Goal: Task Accomplishment & Management: Complete application form

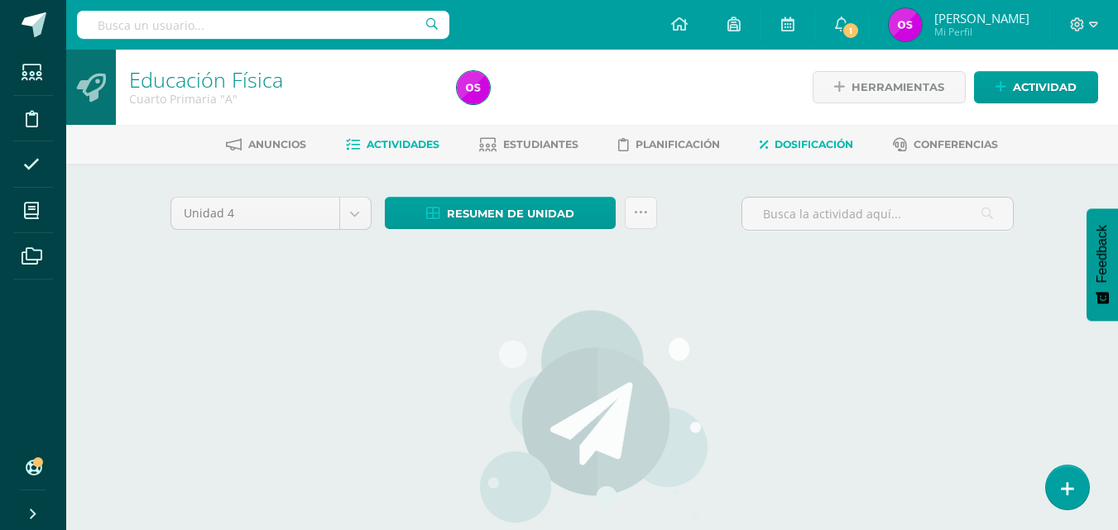
click at [823, 138] on span "Dosificación" at bounding box center [814, 144] width 79 height 12
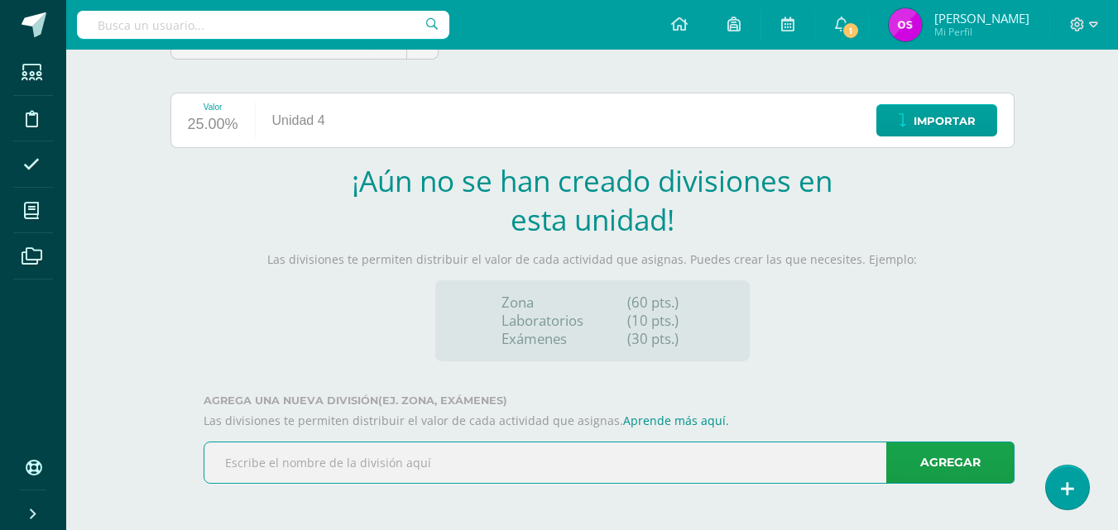
type input "zona"
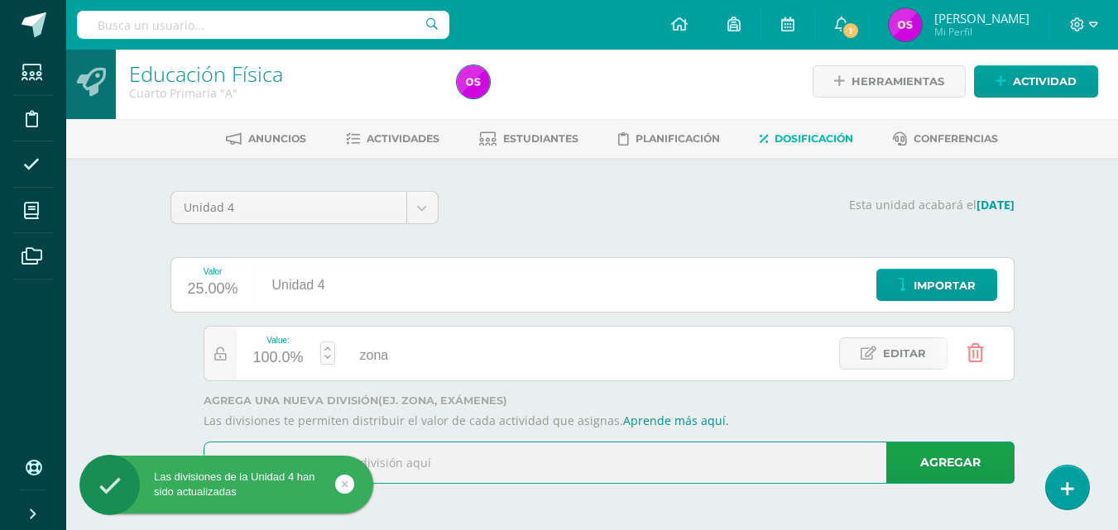
scroll to position [6, 0]
click at [236, 449] on input "text" at bounding box center [608, 463] width 809 height 41
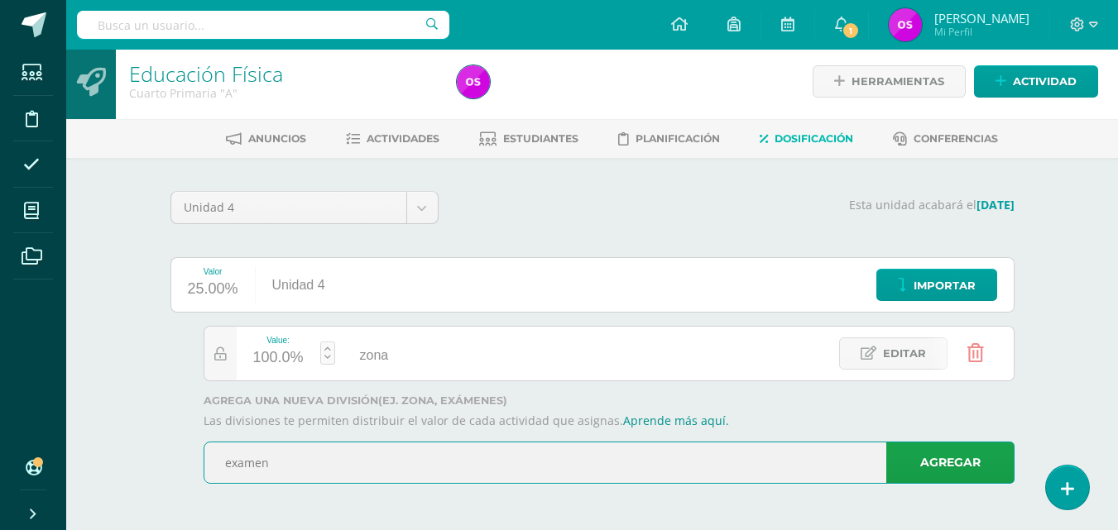
type input "examen"
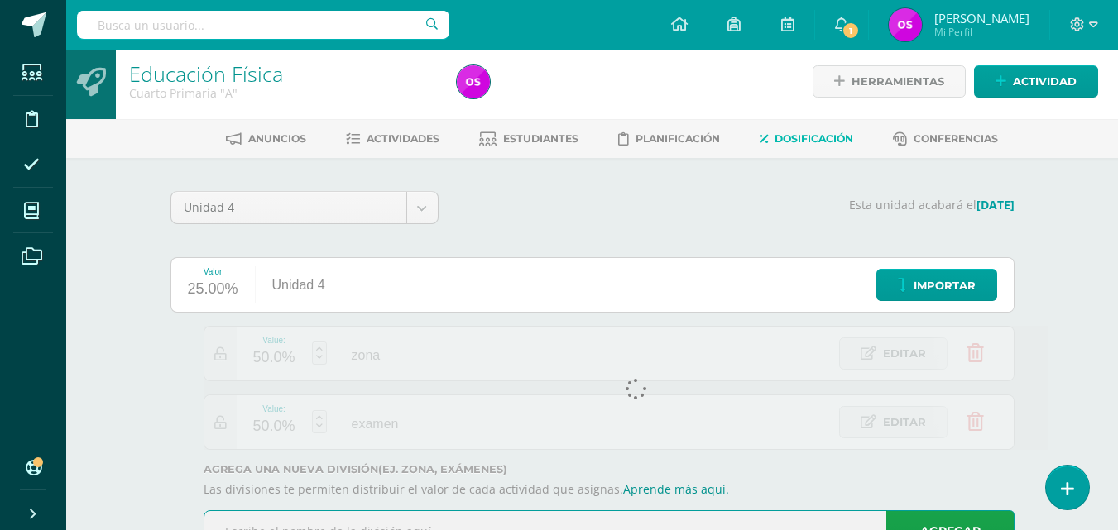
scroll to position [74, 0]
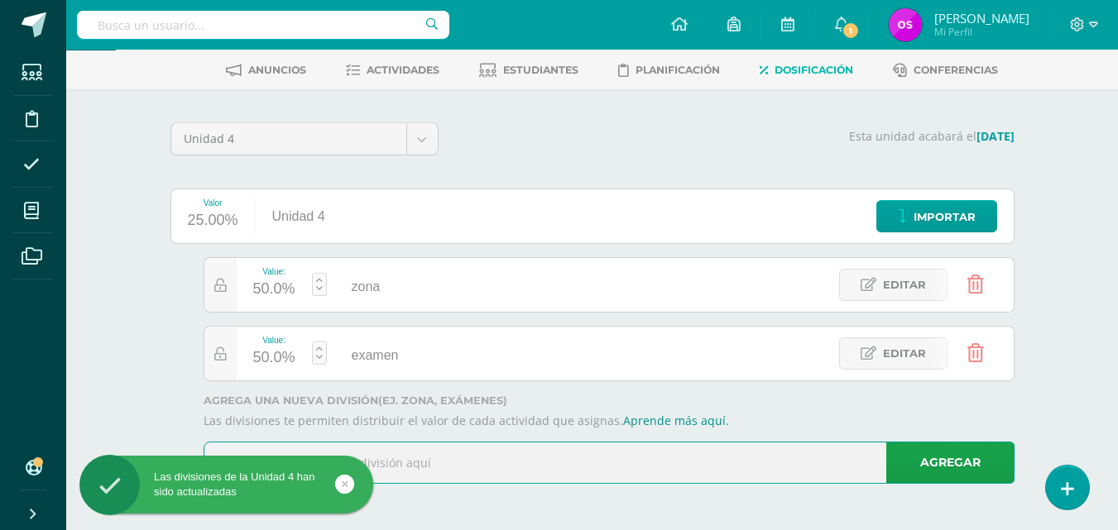
click at [266, 288] on div "50.0%" at bounding box center [274, 289] width 42 height 26
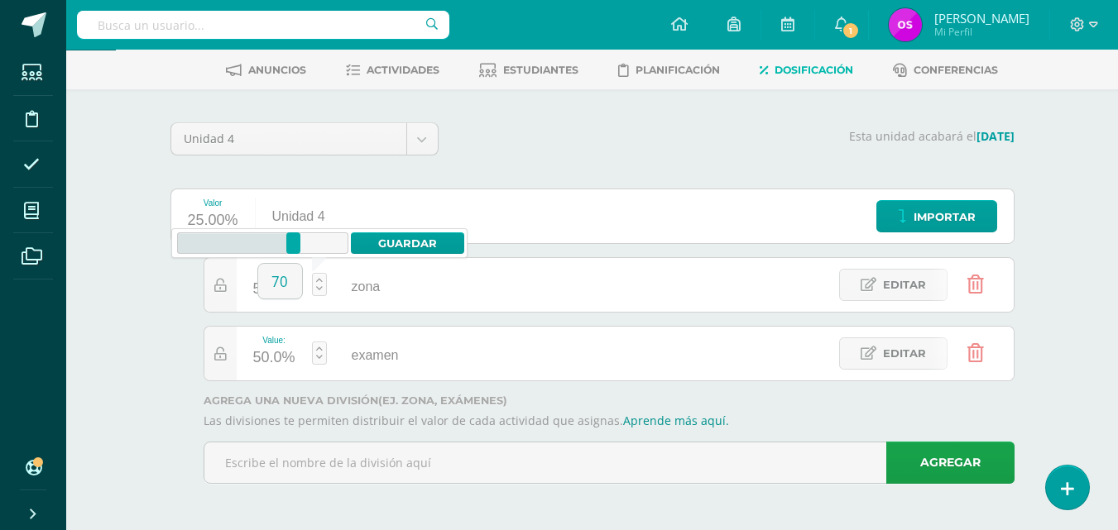
type input "70"
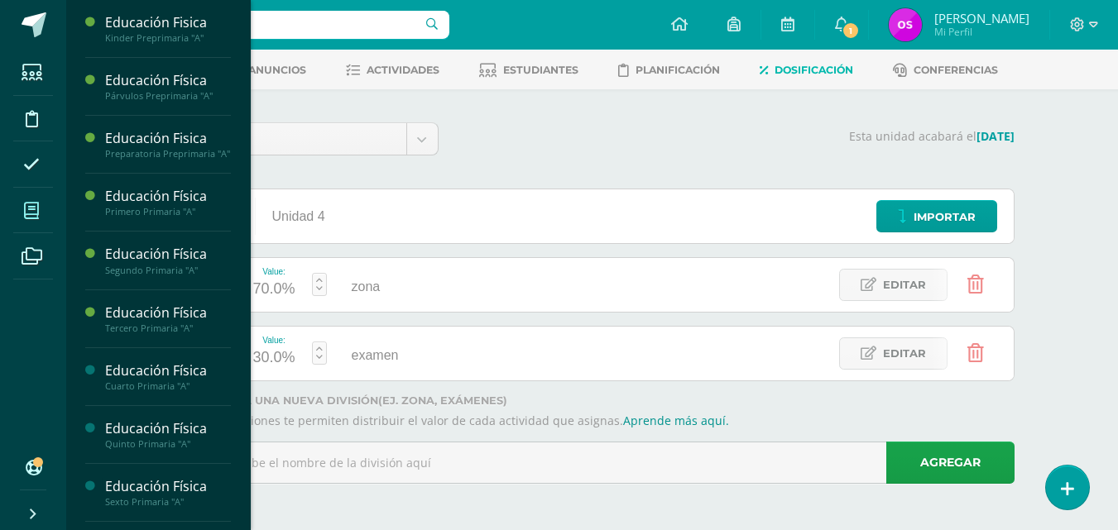
click at [31, 218] on icon at bounding box center [31, 211] width 15 height 17
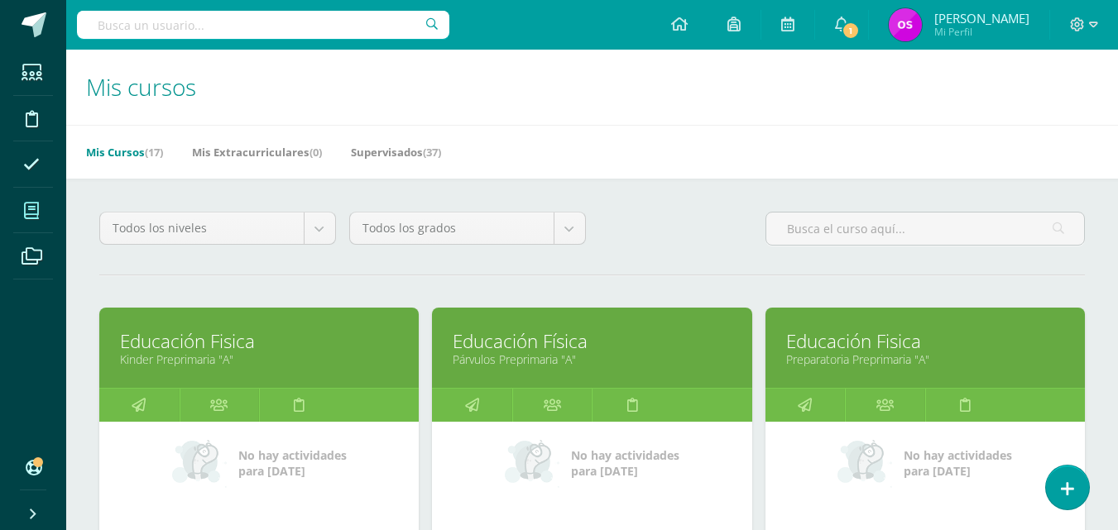
scroll to position [463, 0]
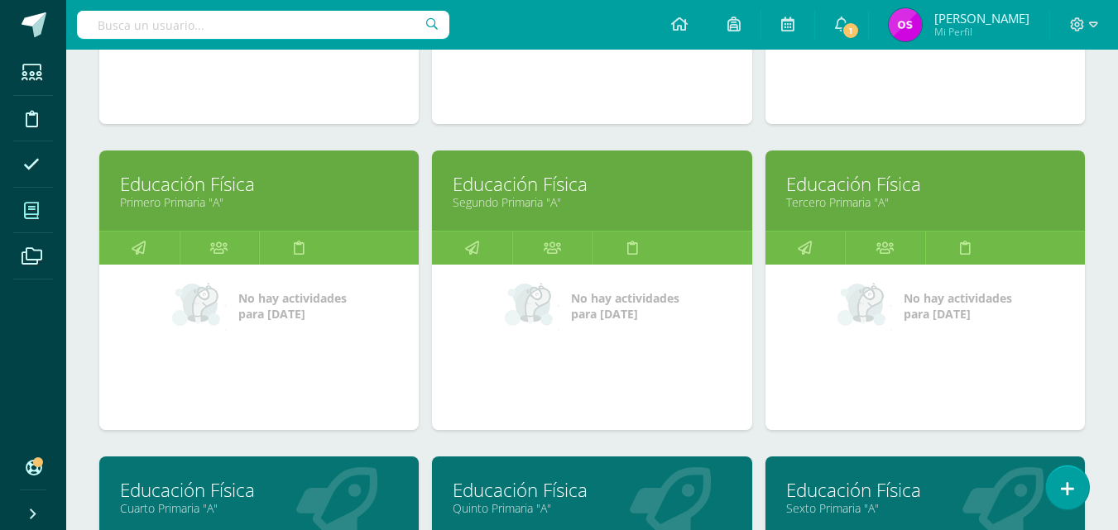
click at [499, 496] on link "Educación Física" at bounding box center [592, 490] width 278 height 26
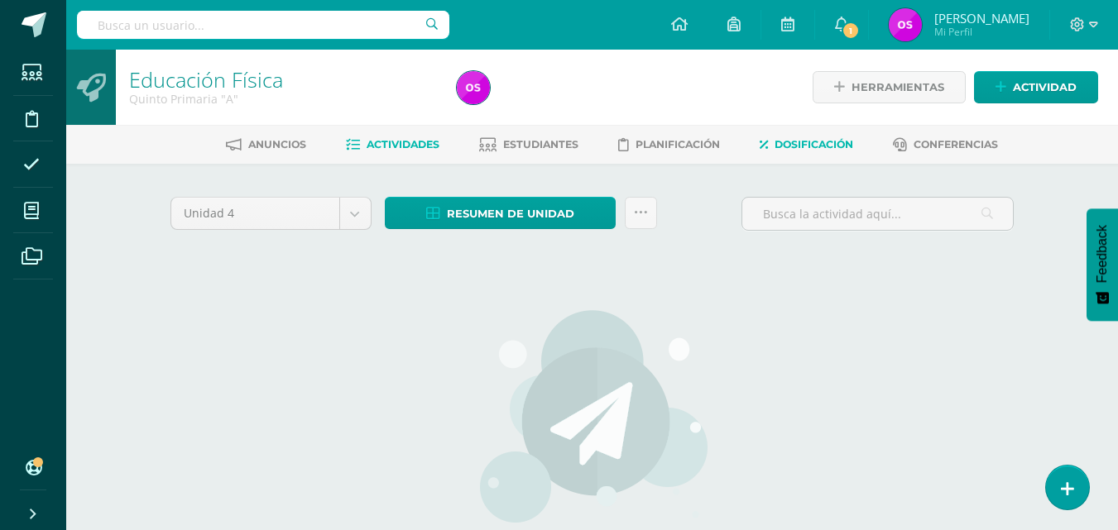
click at [794, 148] on span "Dosificación" at bounding box center [814, 144] width 79 height 12
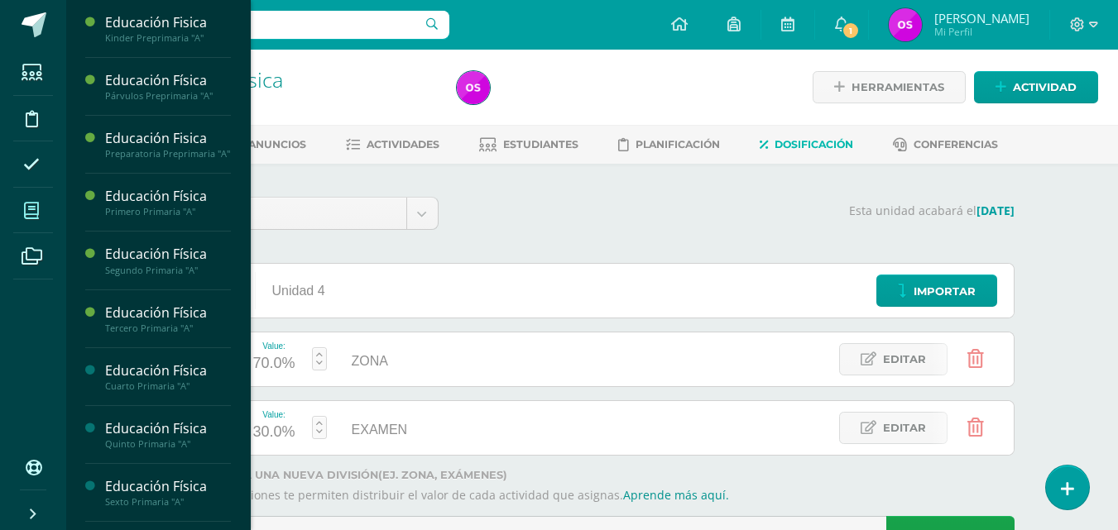
click at [31, 209] on icon at bounding box center [31, 211] width 15 height 17
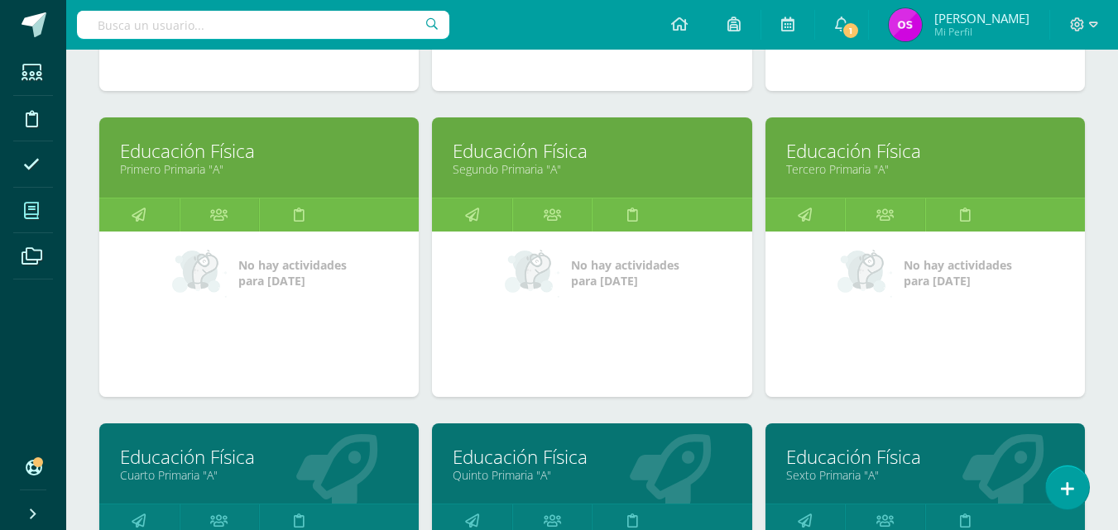
scroll to position [530, 0]
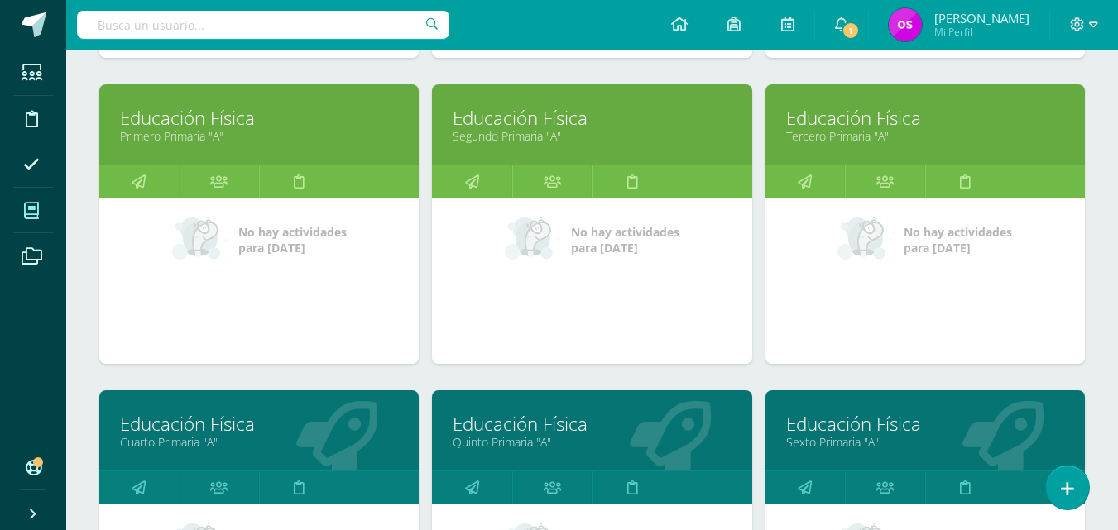
click at [816, 438] on link "Sexto Primaria "A"" at bounding box center [925, 442] width 278 height 16
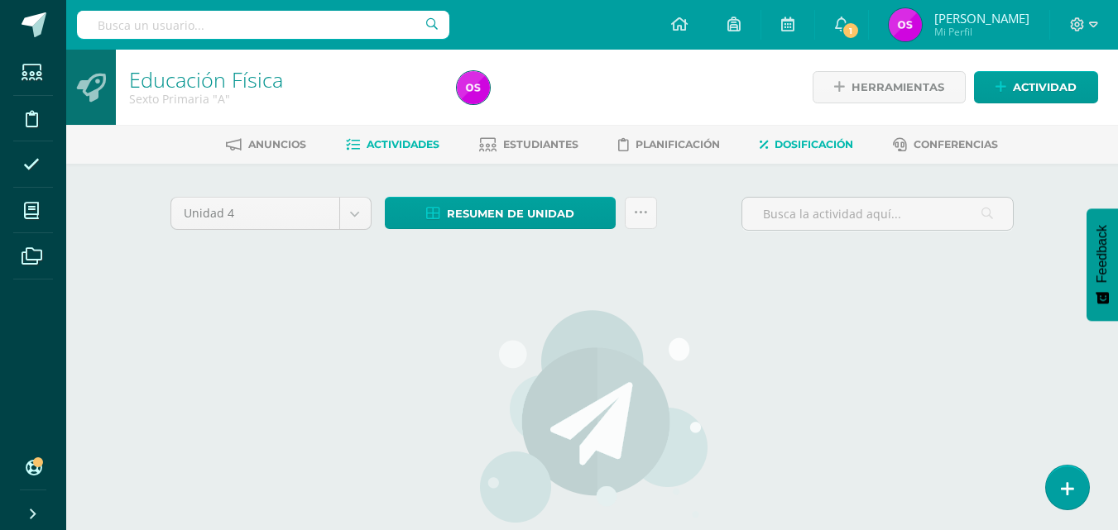
click at [803, 140] on span "Dosificación" at bounding box center [814, 144] width 79 height 12
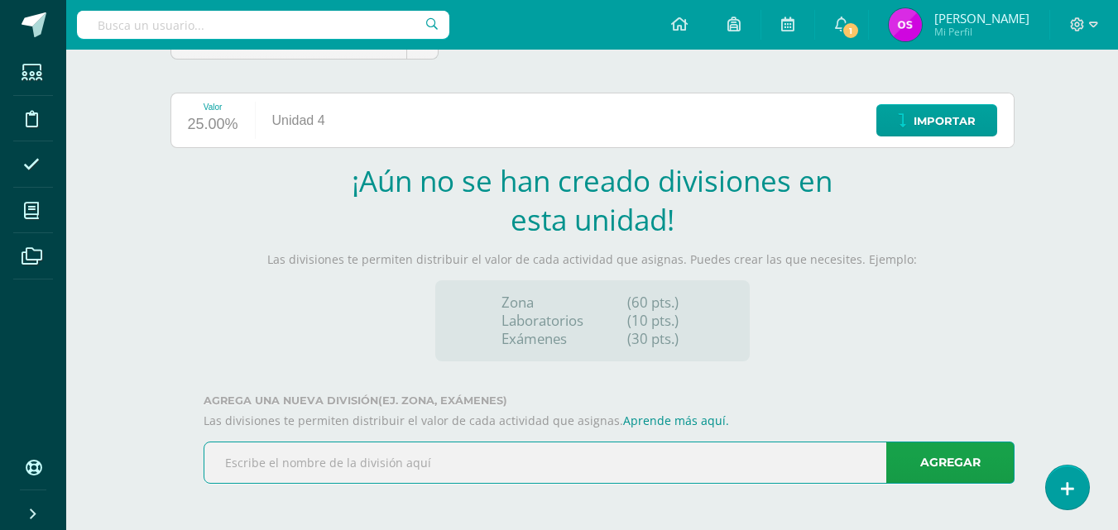
click at [264, 458] on input "text" at bounding box center [608, 463] width 809 height 41
type input "zona"
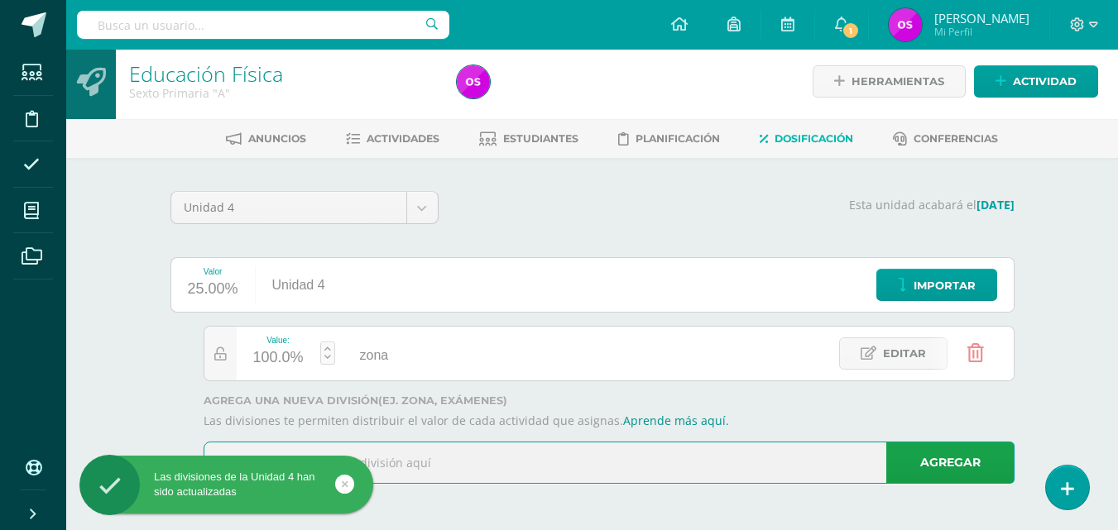
scroll to position [6, 0]
click at [261, 448] on input "text" at bounding box center [608, 463] width 809 height 41
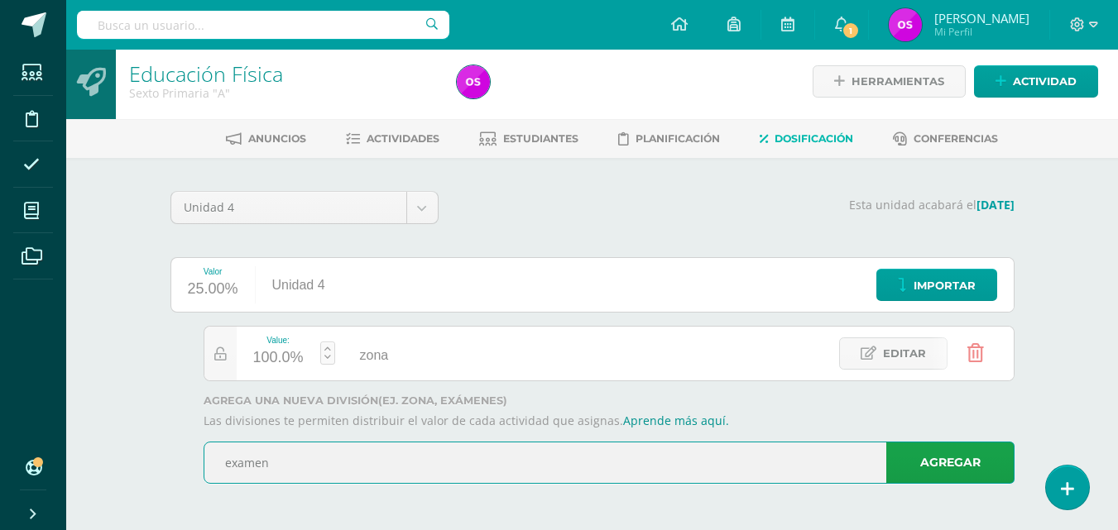
type input "examen"
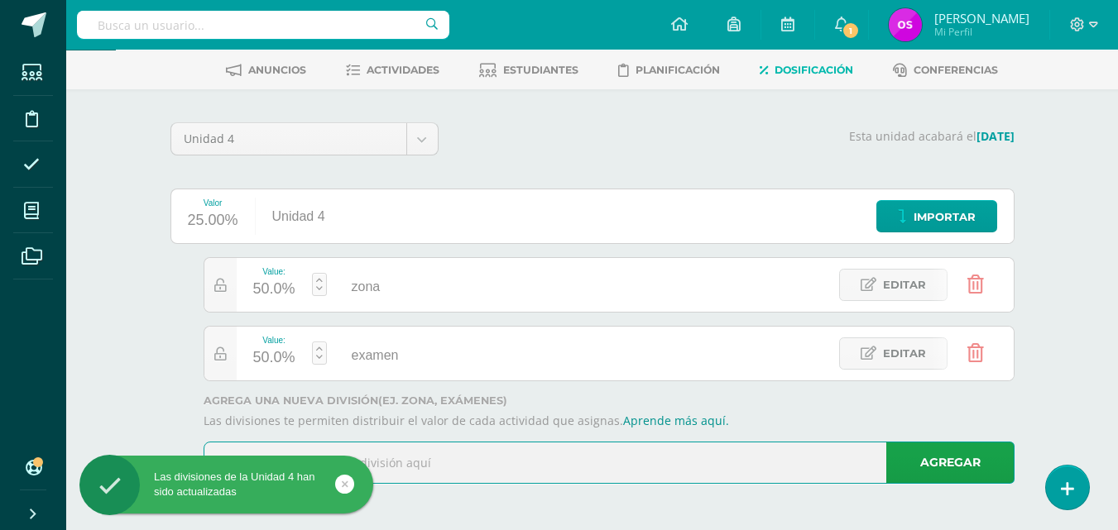
click at [263, 295] on div "50.0%" at bounding box center [274, 289] width 42 height 26
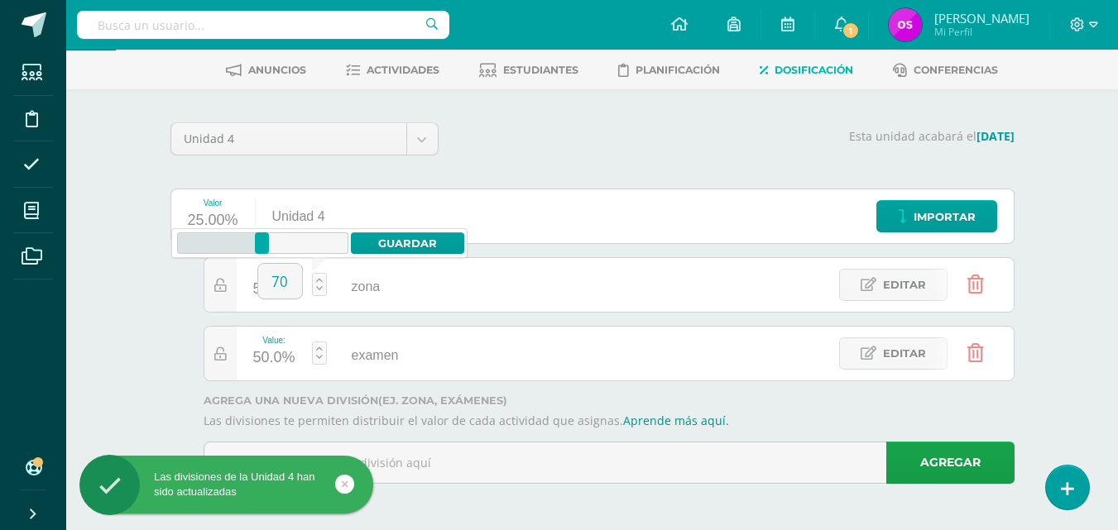
type input "70"
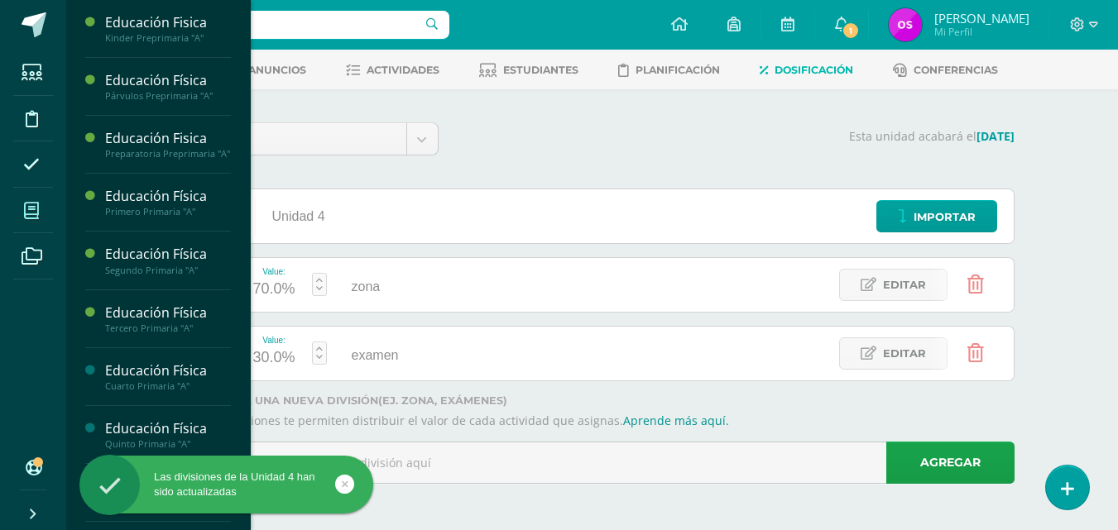
click at [33, 208] on icon at bounding box center [31, 211] width 15 height 17
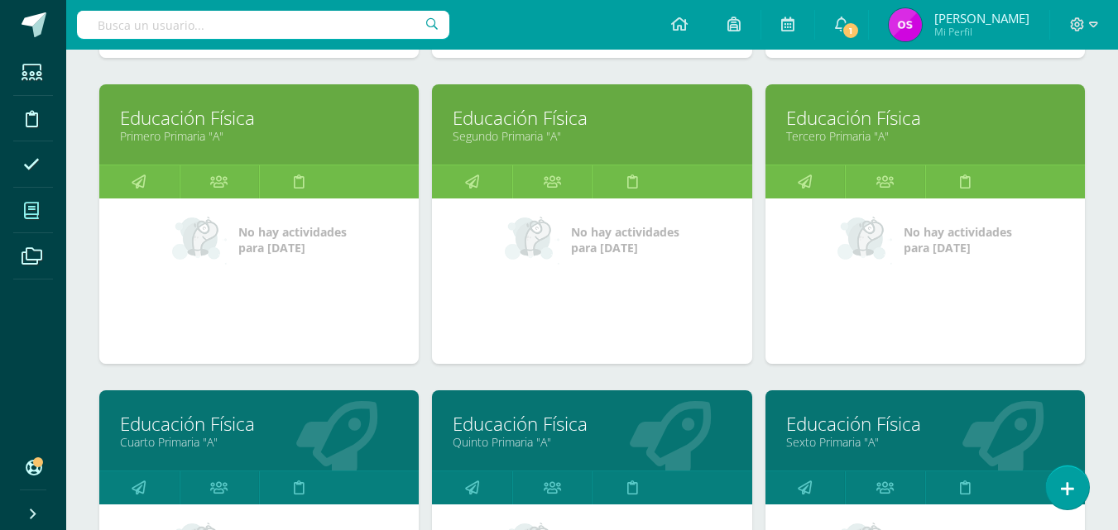
scroll to position [596, 0]
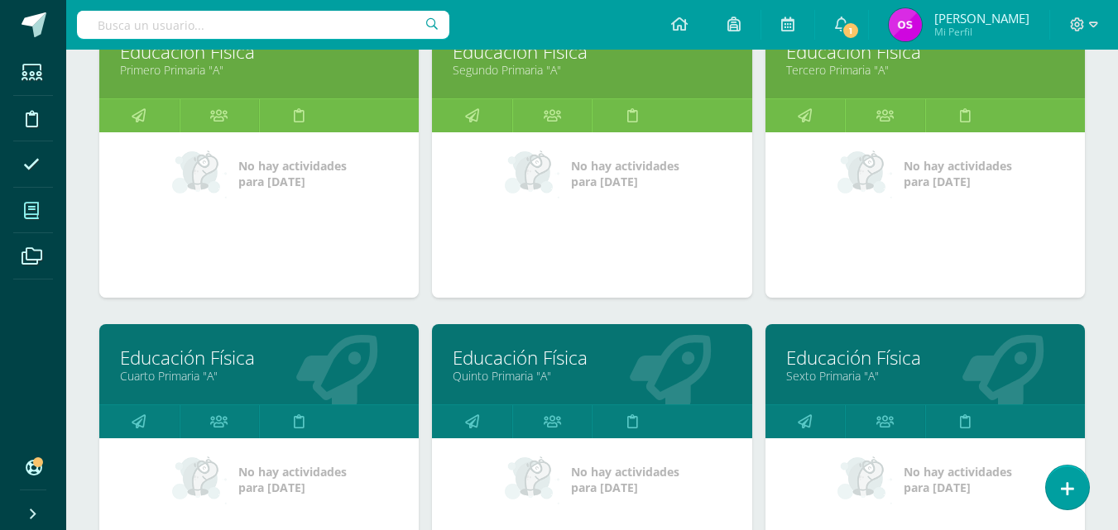
click at [161, 369] on link "Cuarto Primaria "A"" at bounding box center [259, 376] width 278 height 16
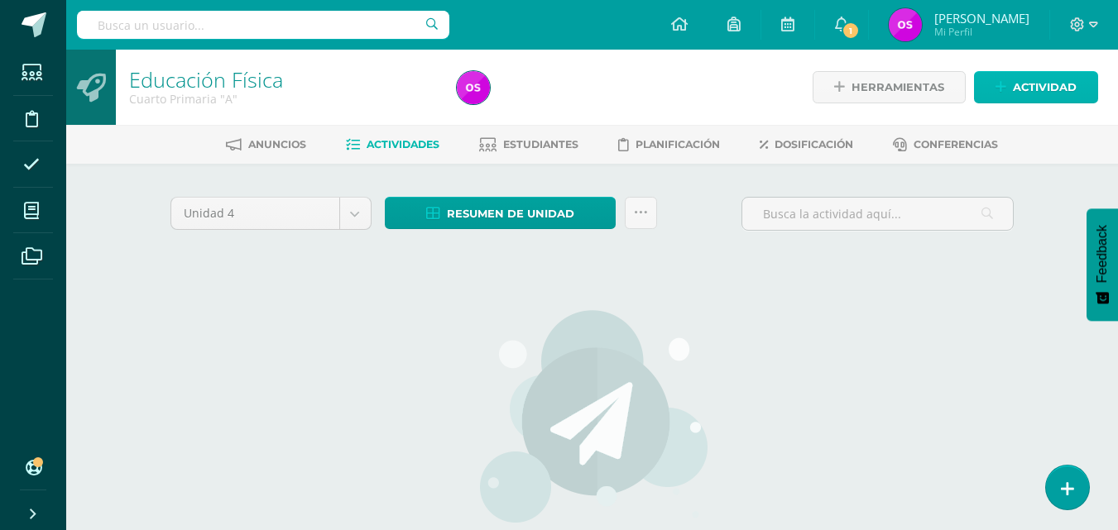
click at [1008, 87] on link "Actividad" at bounding box center [1036, 87] width 124 height 32
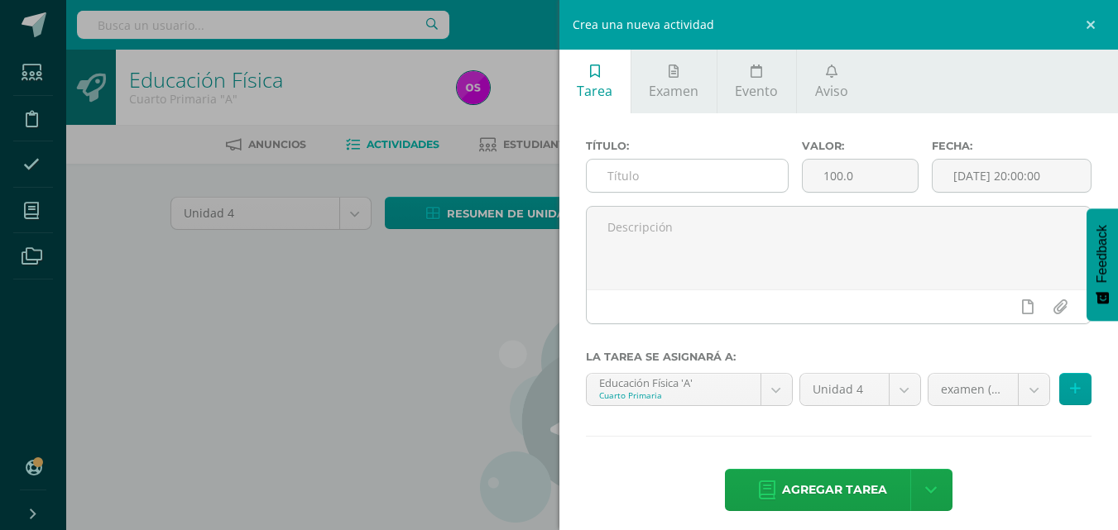
click at [618, 175] on input "text" at bounding box center [687, 176] width 201 height 32
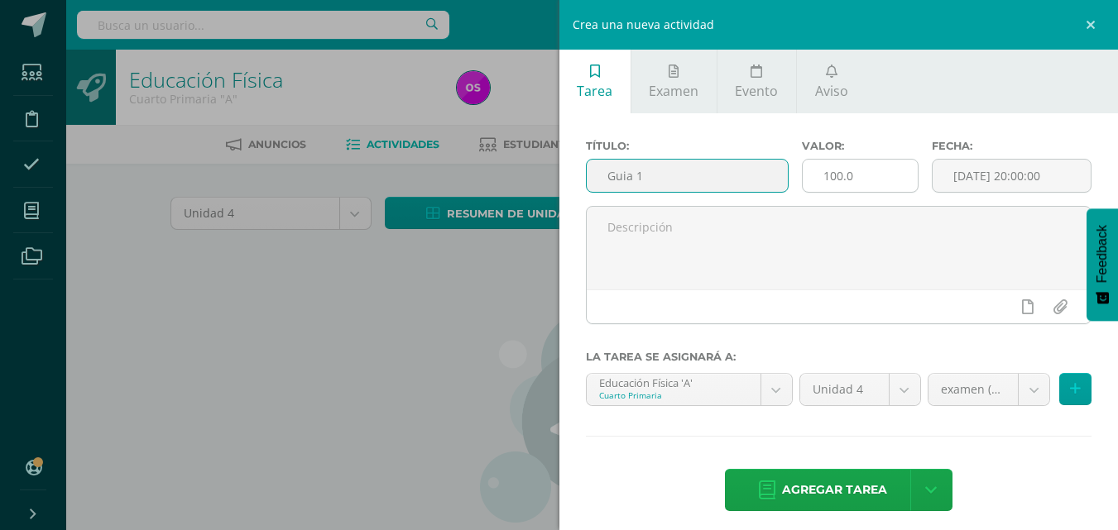
type input "Guia 1"
click at [864, 176] on input "100.0" at bounding box center [860, 176] width 115 height 32
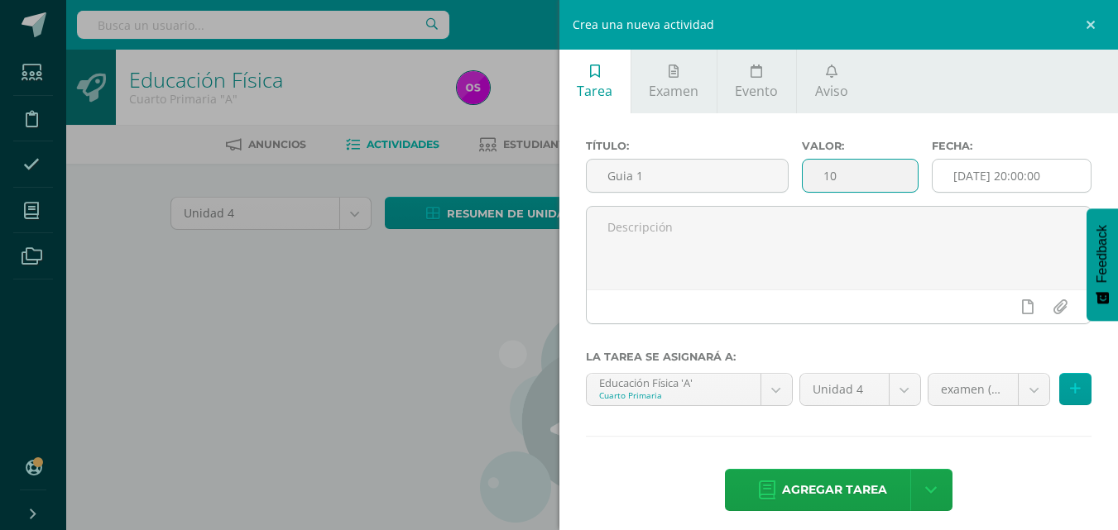
type input "10"
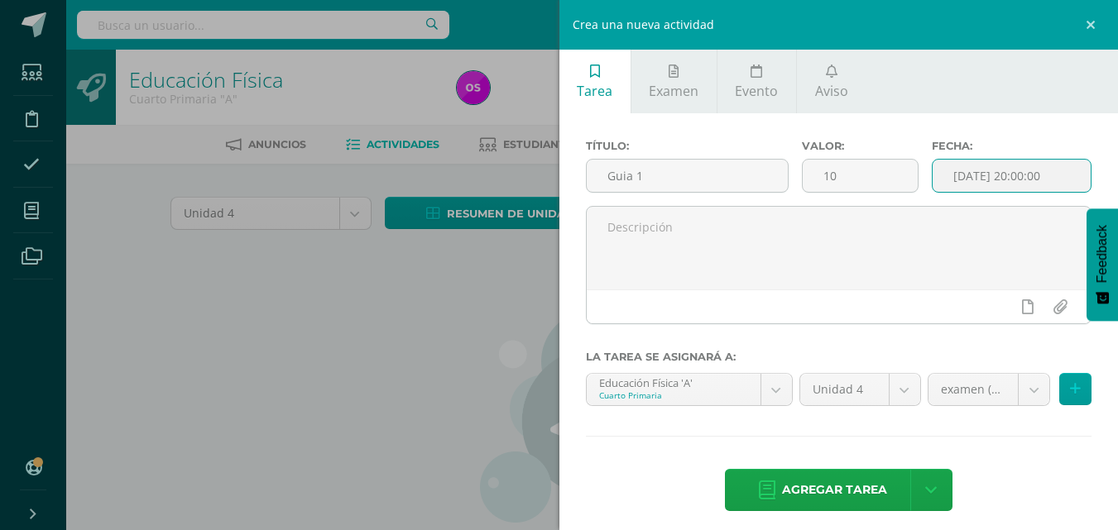
click at [1064, 179] on input "[DATE] 20:00:00" at bounding box center [1012, 176] width 158 height 32
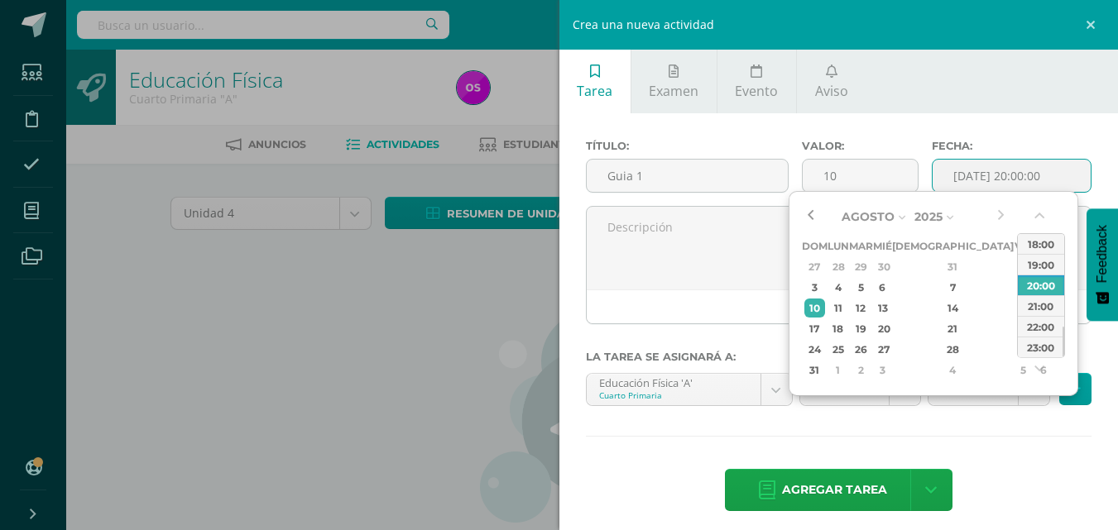
click at [806, 213] on button "button" at bounding box center [810, 216] width 17 height 25
click at [1015, 288] on div "8" at bounding box center [1022, 287] width 15 height 19
type input "2025-08-08 20:00"
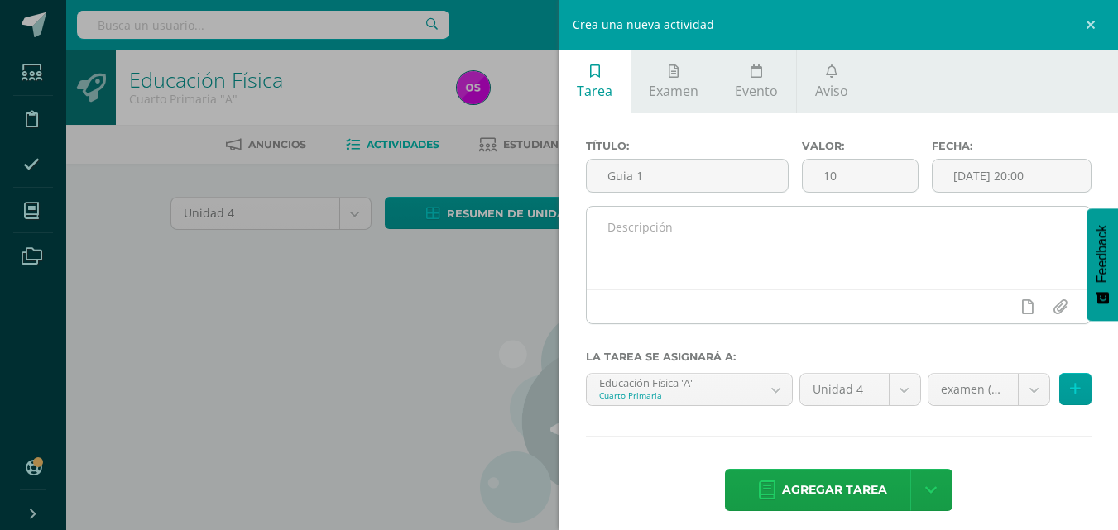
click at [640, 297] on div at bounding box center [839, 307] width 505 height 34
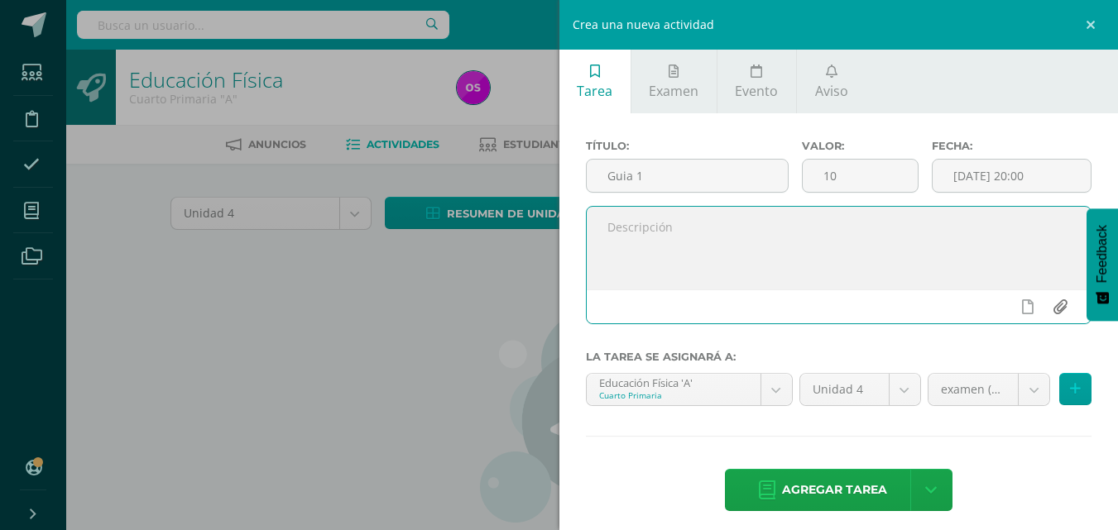
click at [1046, 305] on input "file" at bounding box center [1060, 306] width 32 height 31
type input "C:\fakepath\Guia 1.docx"
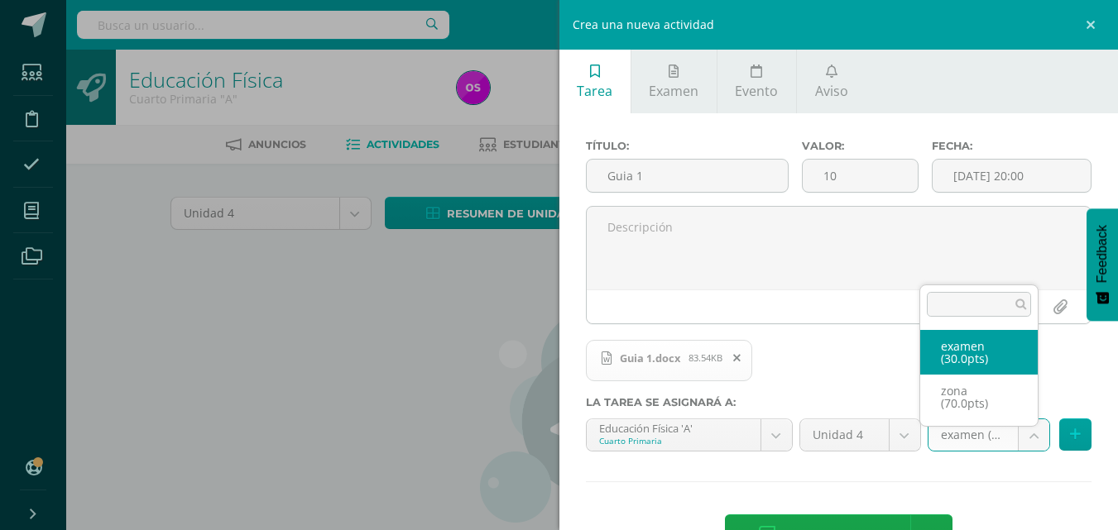
click at [1020, 435] on body "Estudiantes Disciplina Asistencia Mis cursos Archivos Soporte Ayuda Reportar un…" at bounding box center [559, 355] width 1118 height 711
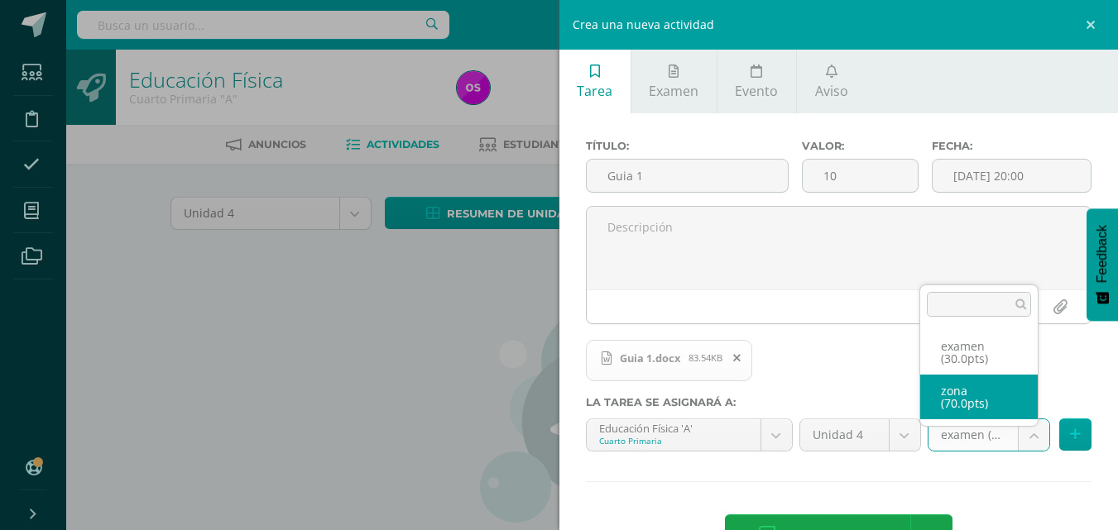
select select "124112"
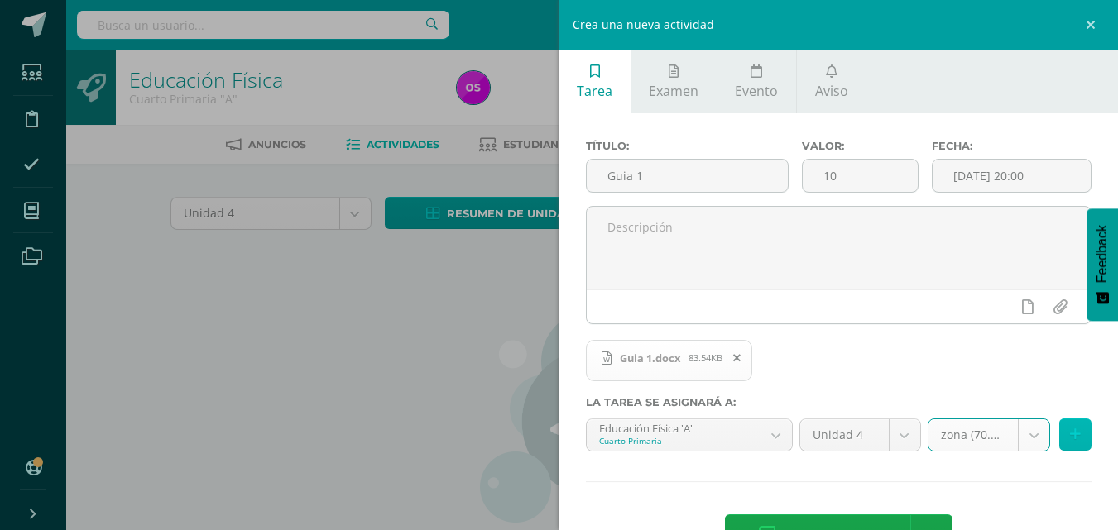
click at [1069, 436] on button at bounding box center [1075, 435] width 32 height 32
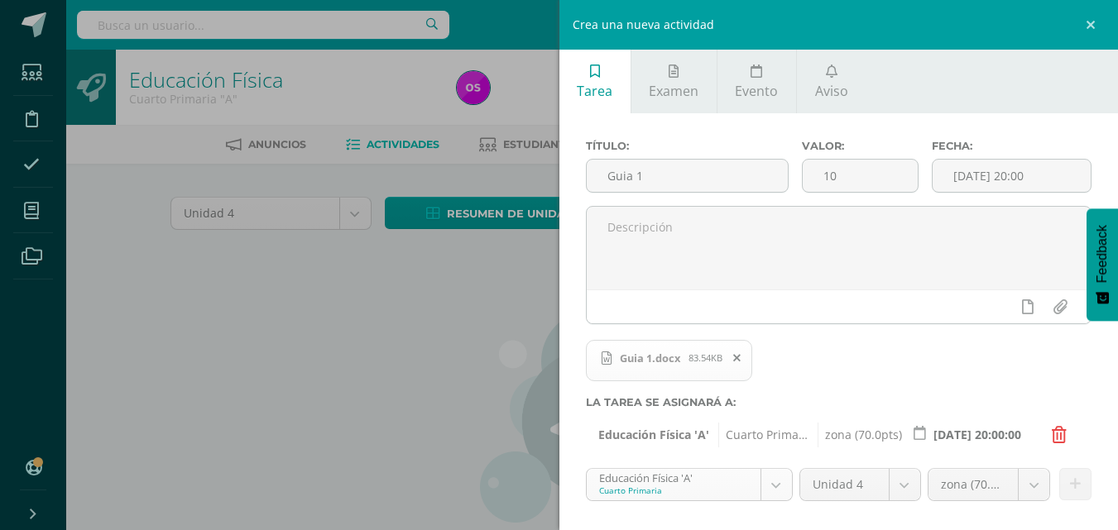
click at [769, 488] on body "Estudiantes Disciplina Asistencia Mis cursos Archivos Soporte Ayuda Reportar un…" at bounding box center [559, 355] width 1118 height 711
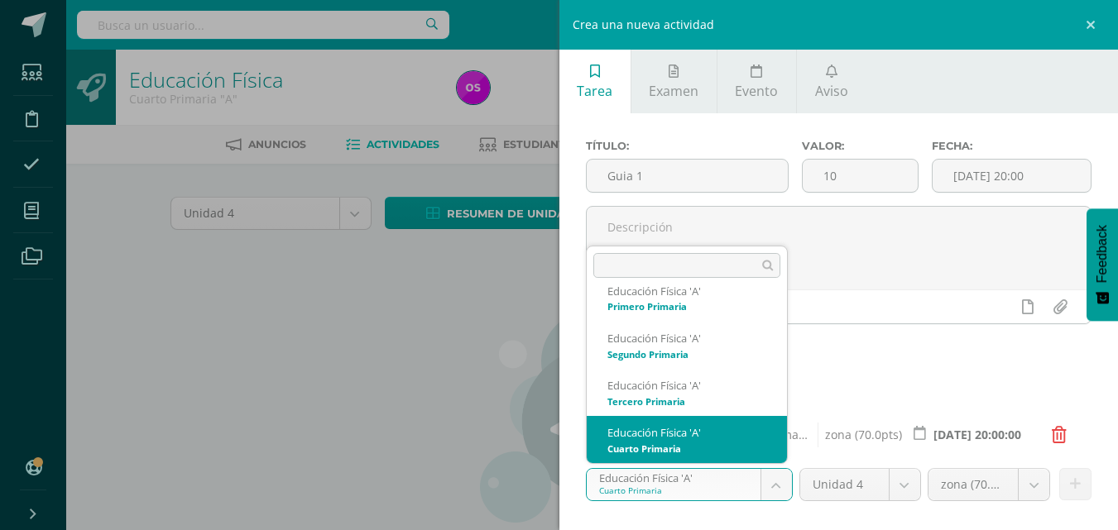
scroll to position [206, 0]
select select "113101"
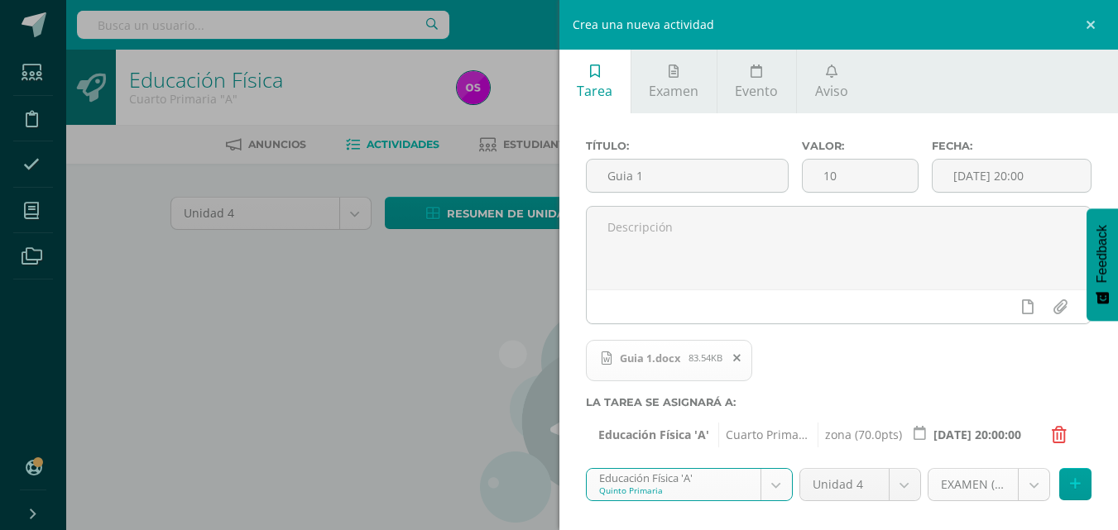
click at [1022, 490] on body "Estudiantes Disciplina Asistencia Mis cursos Archivos Soporte Ayuda Reportar un…" at bounding box center [559, 355] width 1118 height 711
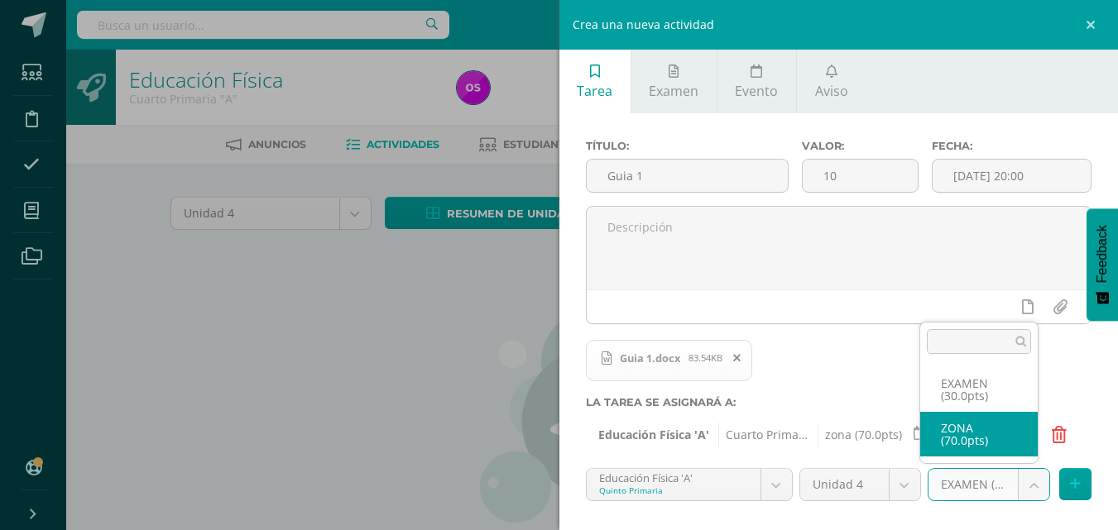
select select "119671"
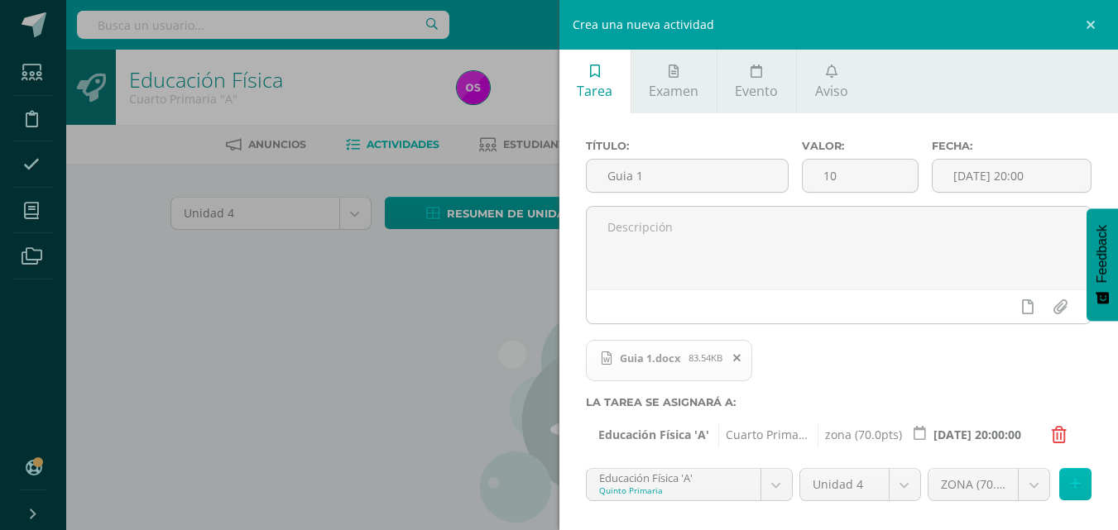
click at [1070, 484] on icon at bounding box center [1075, 484] width 11 height 14
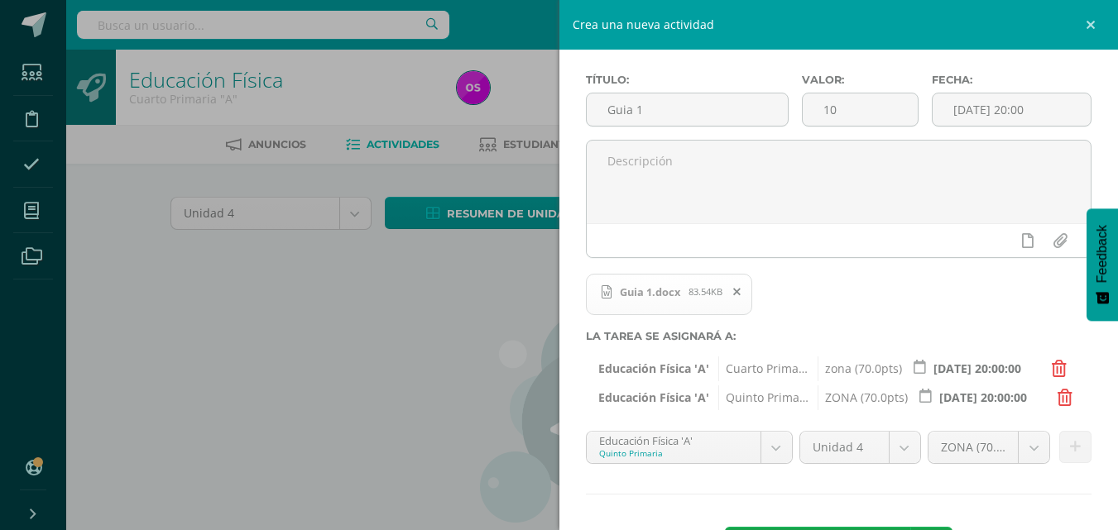
scroll to position [99, 0]
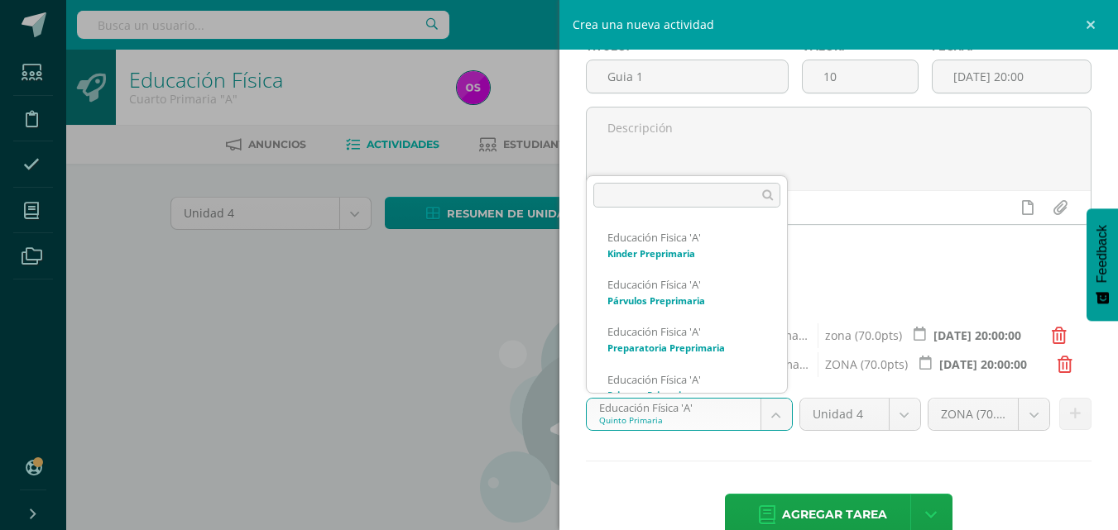
click at [767, 412] on body "Estudiantes Disciplina Asistencia Mis cursos Archivos Soporte Ayuda Reportar un…" at bounding box center [559, 355] width 1118 height 711
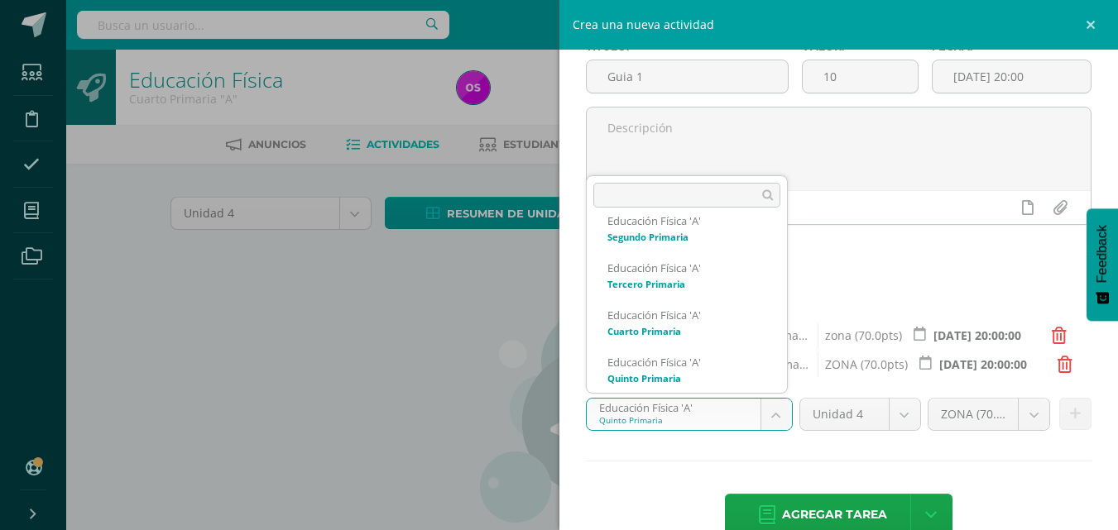
scroll to position [253, 0]
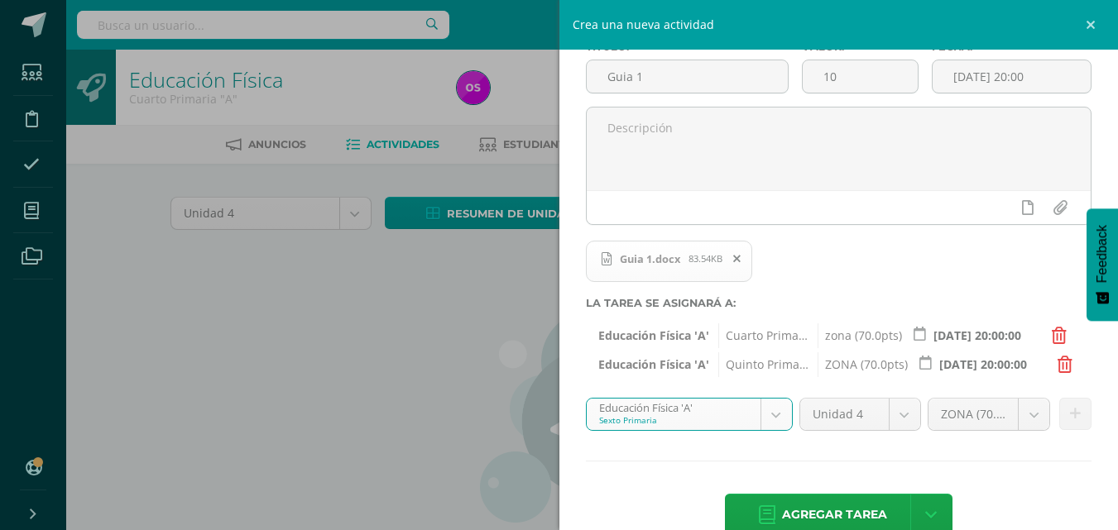
select select "113185"
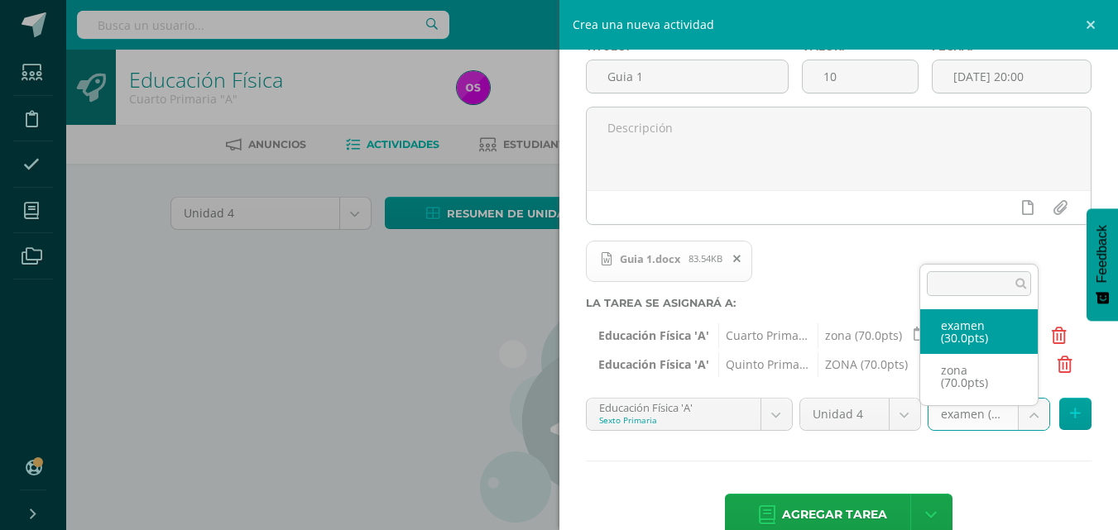
click at [1027, 419] on body "Estudiantes Disciplina Asistencia Mis cursos Archivos Soporte Ayuda Reportar un…" at bounding box center [559, 355] width 1118 height 711
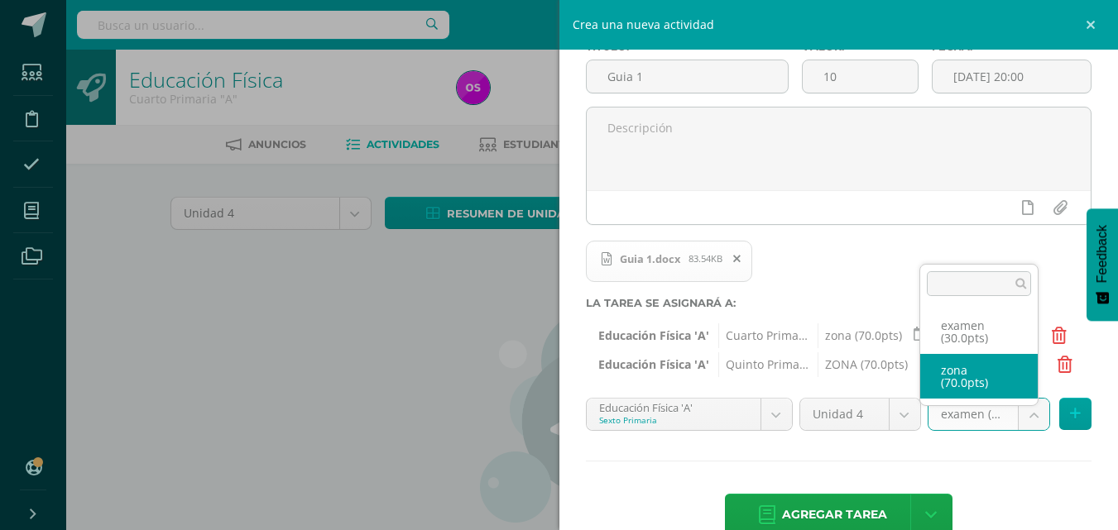
select select "124114"
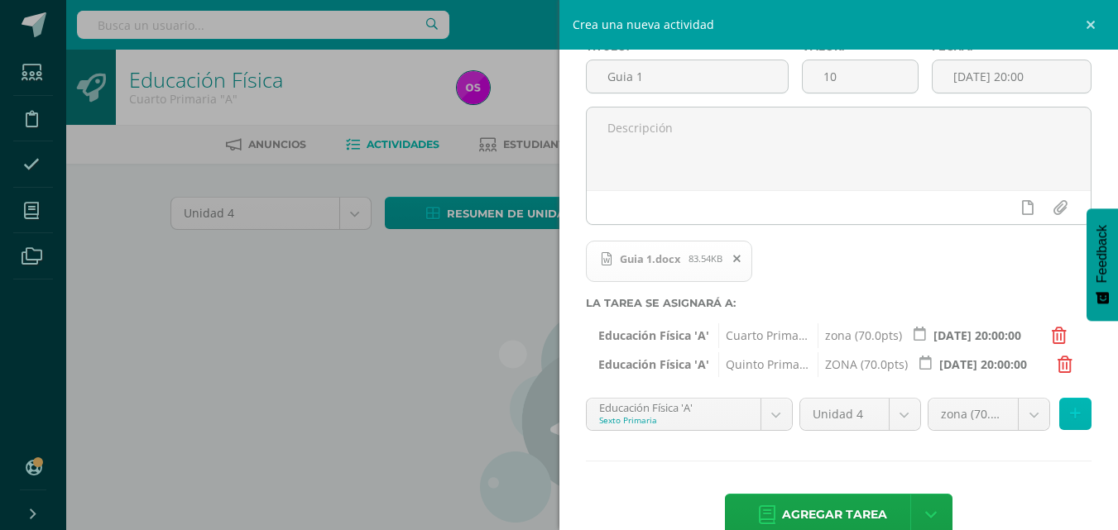
click at [1070, 415] on icon at bounding box center [1075, 414] width 11 height 14
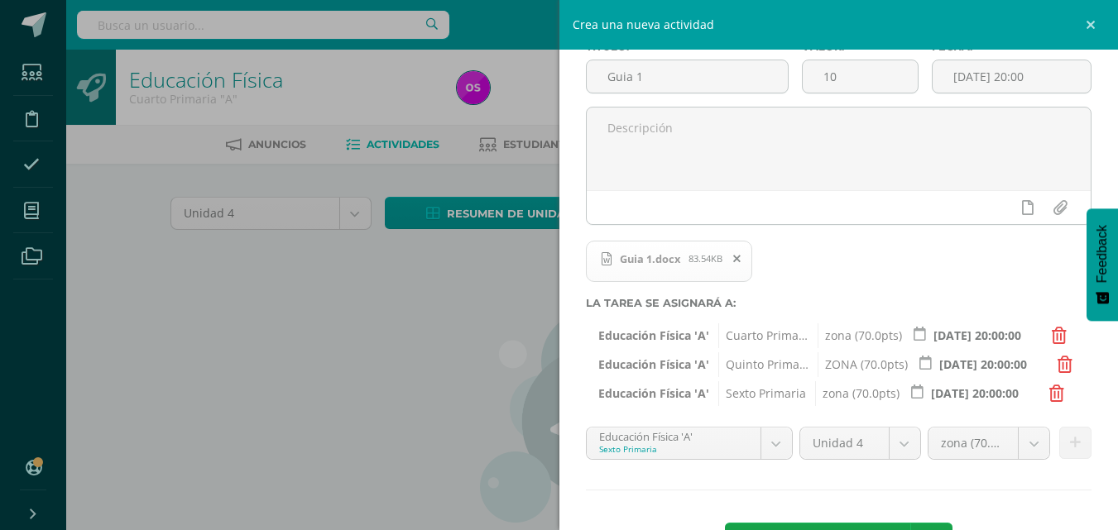
scroll to position [132, 0]
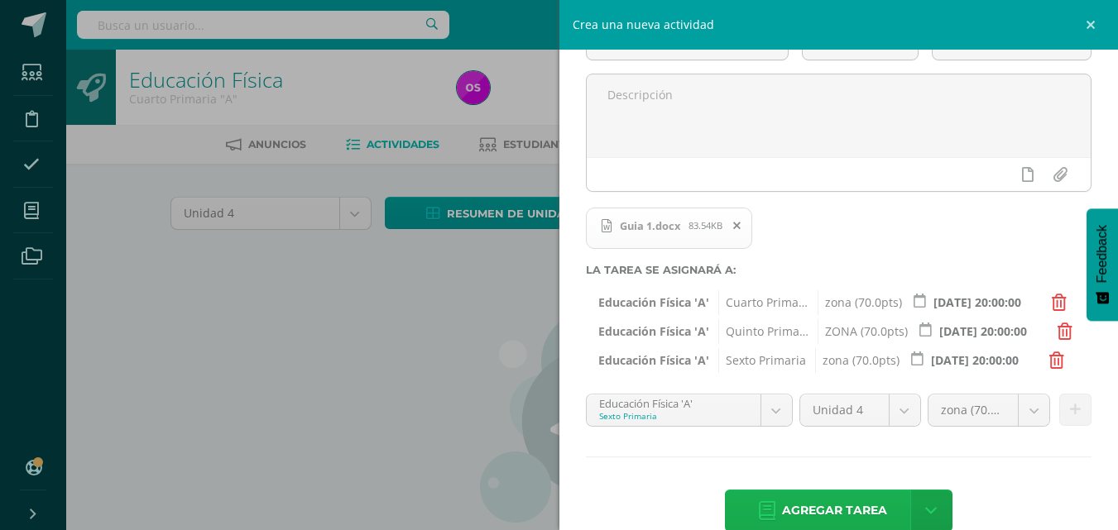
click at [838, 506] on span "Agregar tarea" at bounding box center [834, 511] width 105 height 41
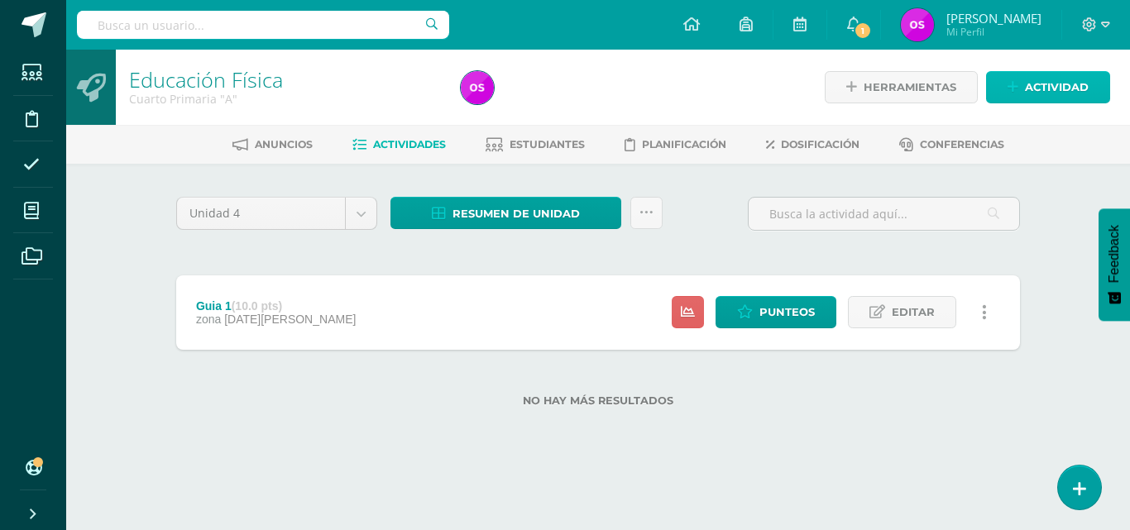
click at [1007, 89] on link "Actividad" at bounding box center [1048, 87] width 124 height 32
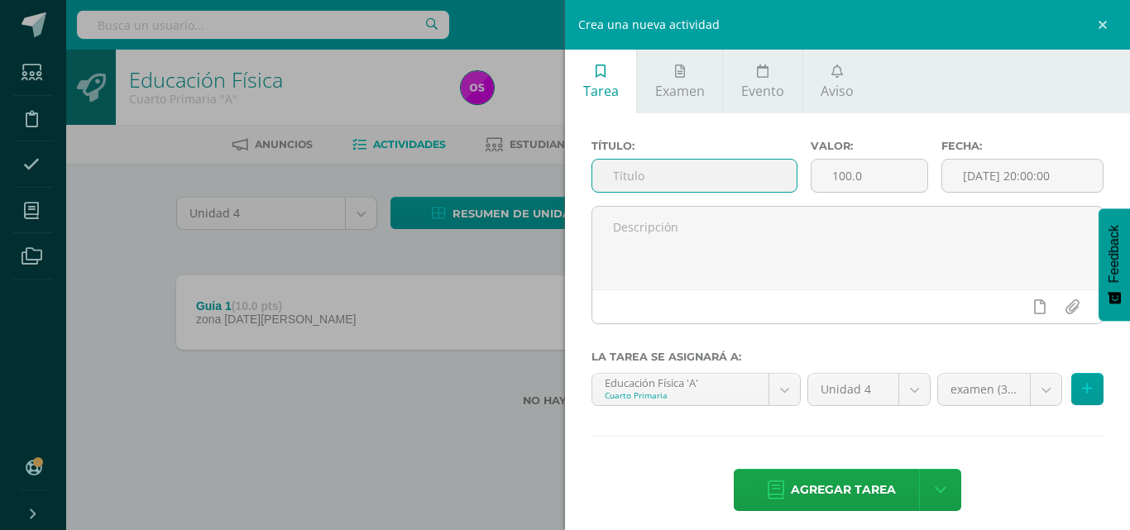
click at [626, 178] on input "text" at bounding box center [695, 176] width 204 height 32
type input "Guia 2"
click at [872, 178] on input "100.0" at bounding box center [870, 176] width 117 height 32
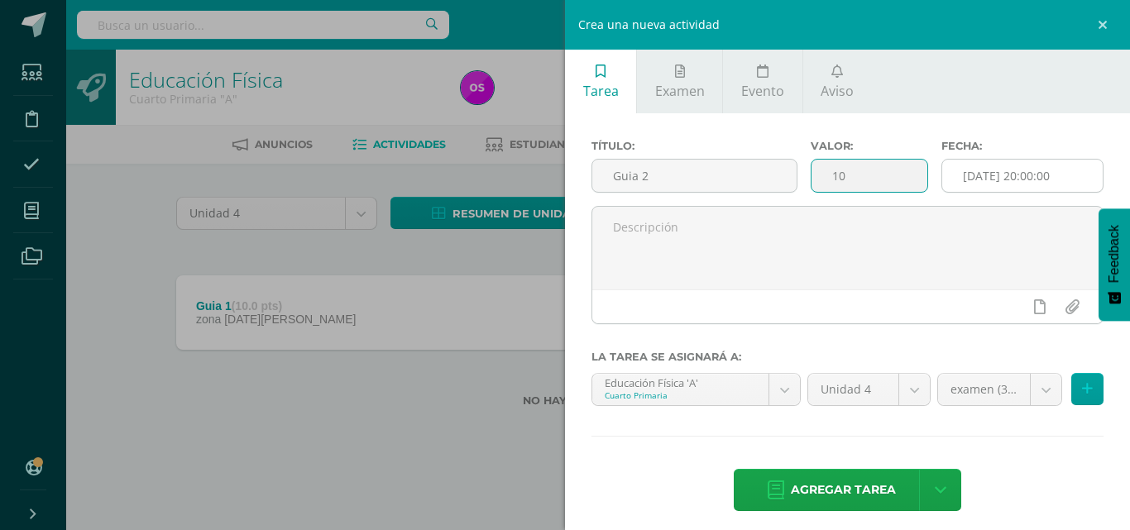
type input "10"
click at [1071, 177] on input "[DATE] 20:00:00" at bounding box center [1023, 176] width 161 height 32
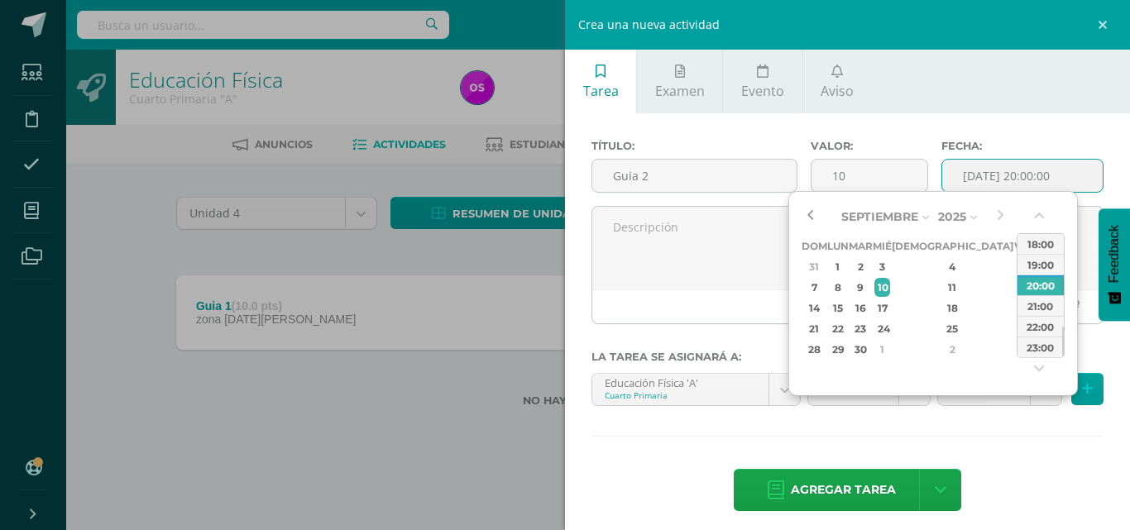
click at [813, 217] on button "button" at bounding box center [810, 216] width 17 height 25
click at [1015, 305] on div "15" at bounding box center [1022, 308] width 15 height 19
type input "2025-08-15 20:00"
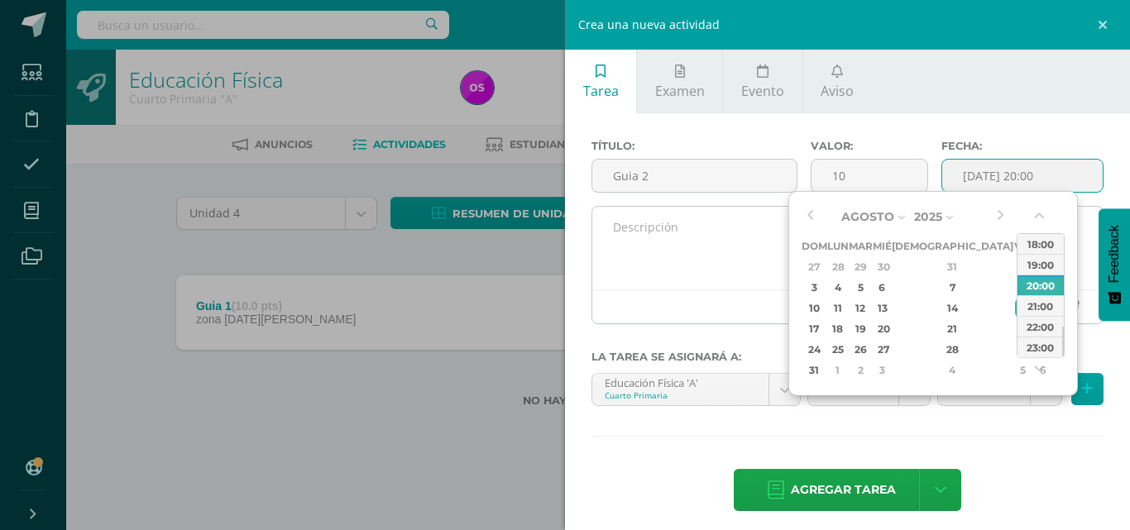
click at [720, 318] on div at bounding box center [848, 307] width 511 height 34
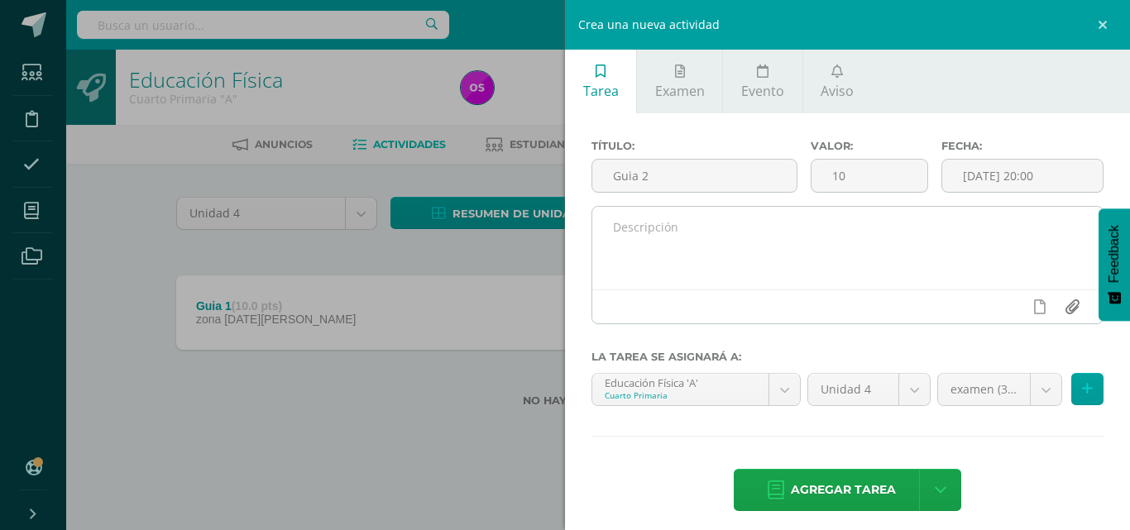
click at [1060, 305] on input "file" at bounding box center [1072, 306] width 32 height 31
type input "C:\fakepath\Guia 2.docx"
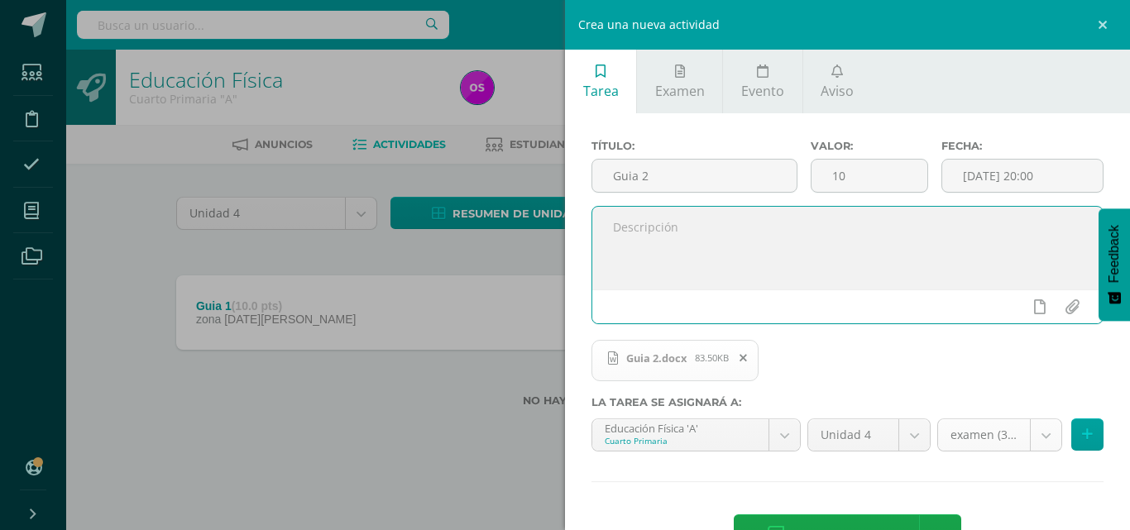
click at [1033, 434] on body "Tarea asignada exitosamente Estudiantes Disciplina Asistencia Mis cursos Archiv…" at bounding box center [565, 230] width 1130 height 460
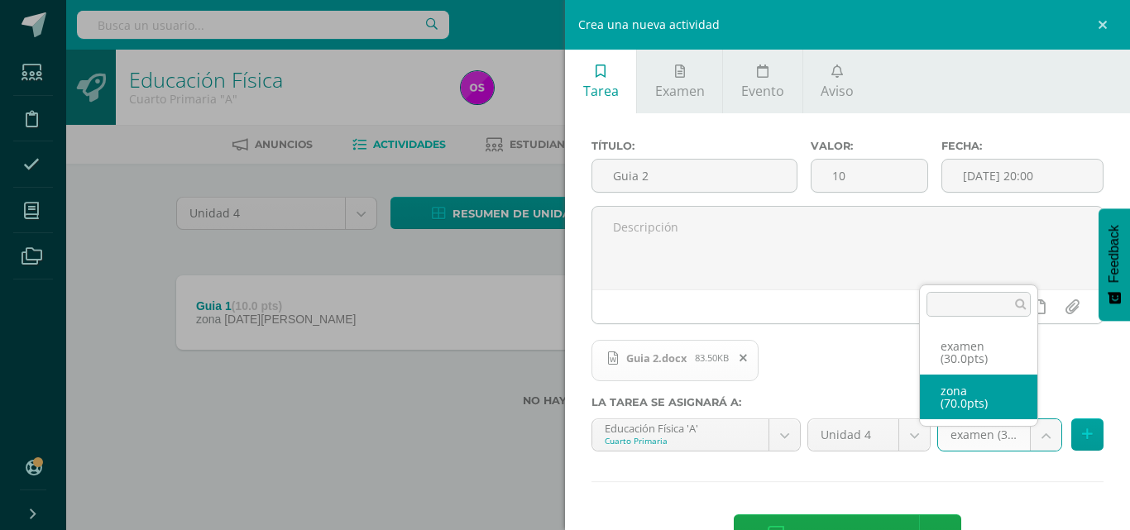
select select "124112"
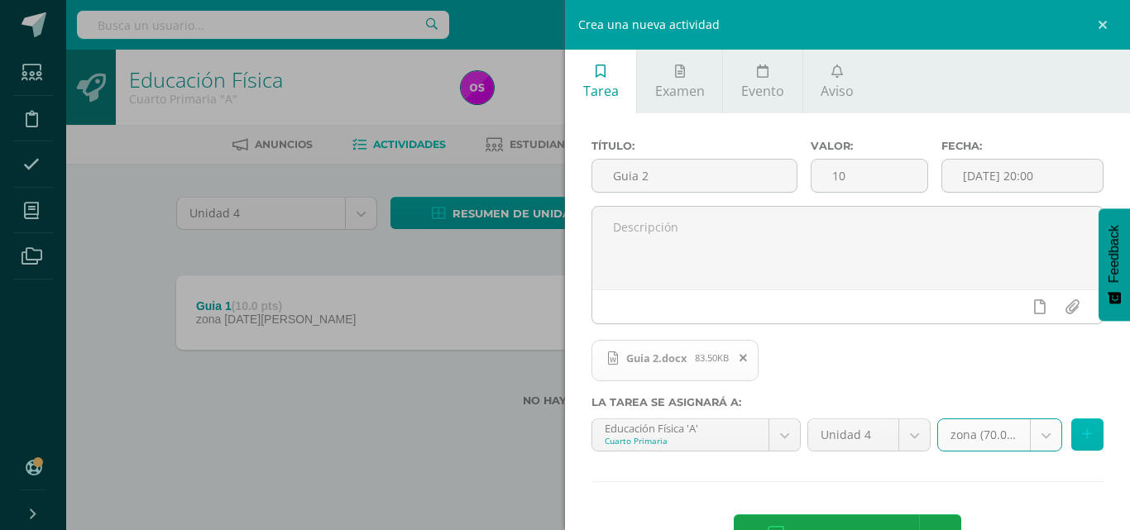
click at [1082, 439] on icon at bounding box center [1087, 435] width 11 height 14
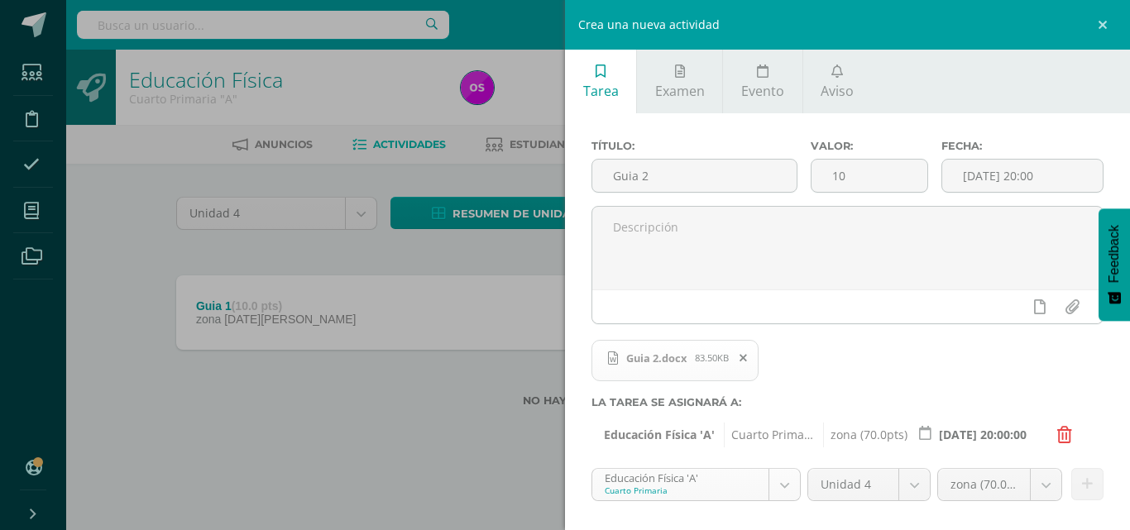
click at [784, 460] on body "Tarea asignada exitosamente Estudiantes Disciplina Asistencia Mis cursos Archiv…" at bounding box center [565, 230] width 1130 height 460
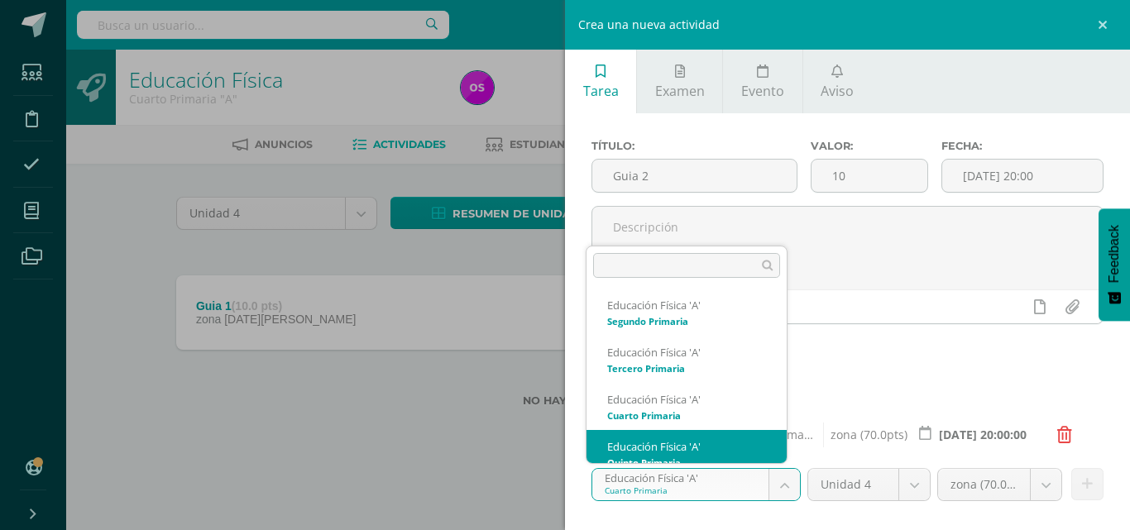
scroll to position [206, 0]
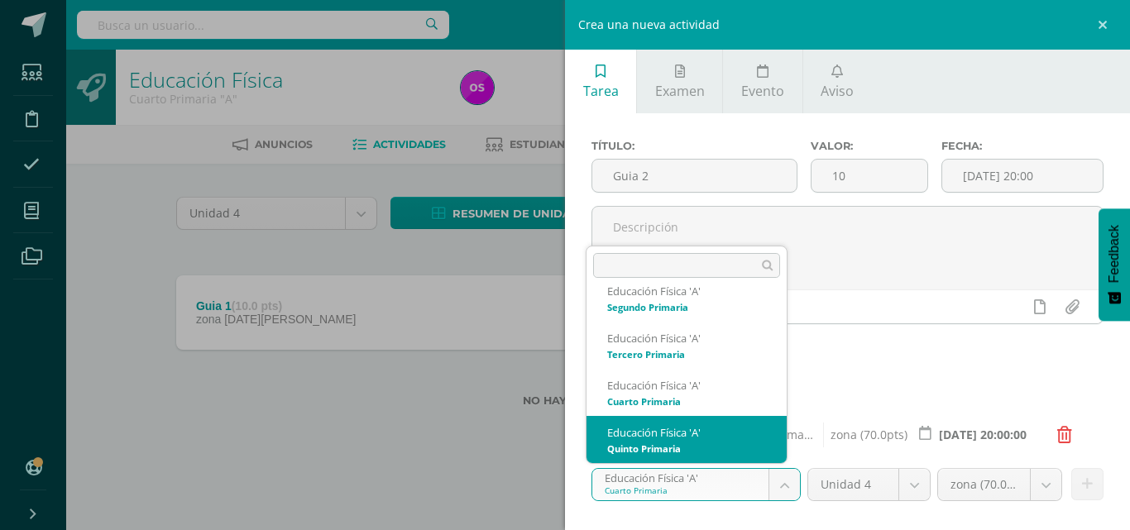
select select "113101"
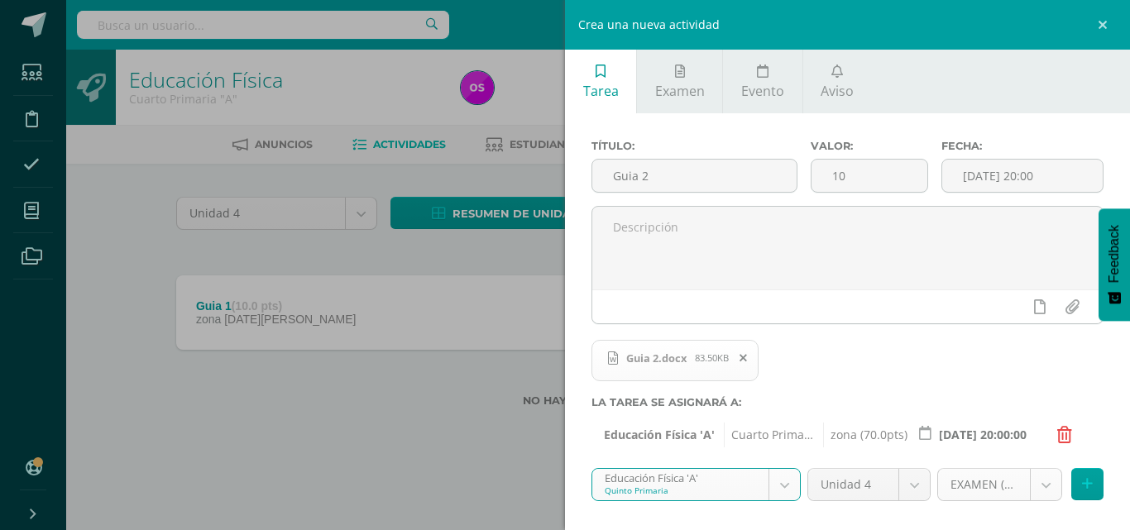
click at [1038, 460] on body "Tarea asignada exitosamente Estudiantes Disciplina Asistencia Mis cursos Archiv…" at bounding box center [565, 230] width 1130 height 460
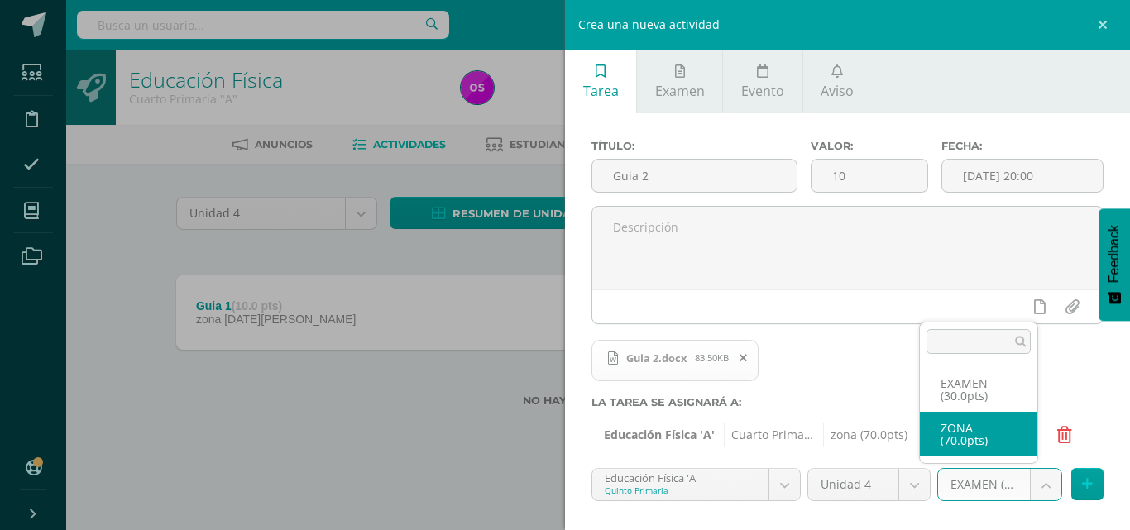
select select "119671"
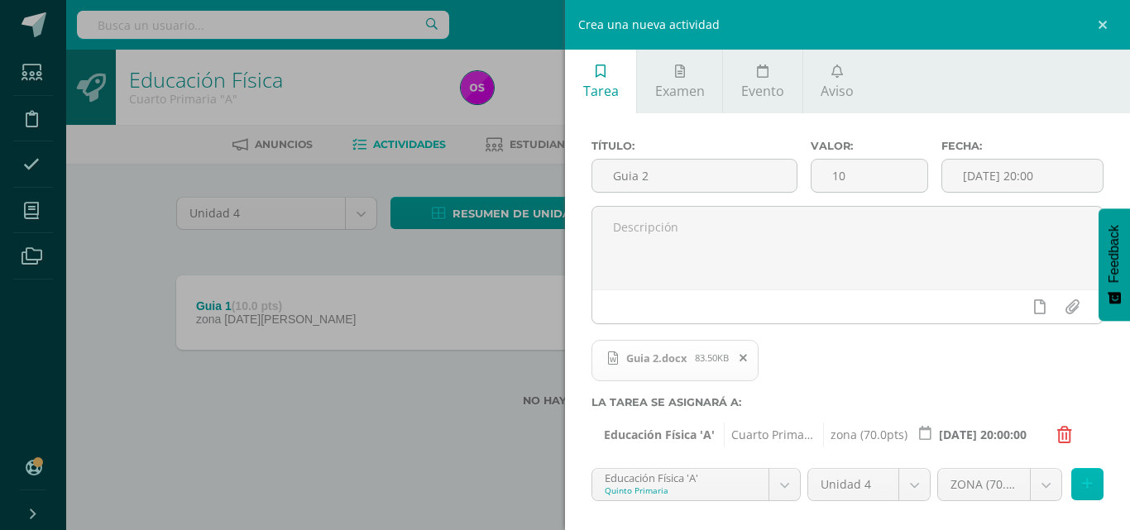
click at [1082, 487] on icon at bounding box center [1087, 484] width 11 height 14
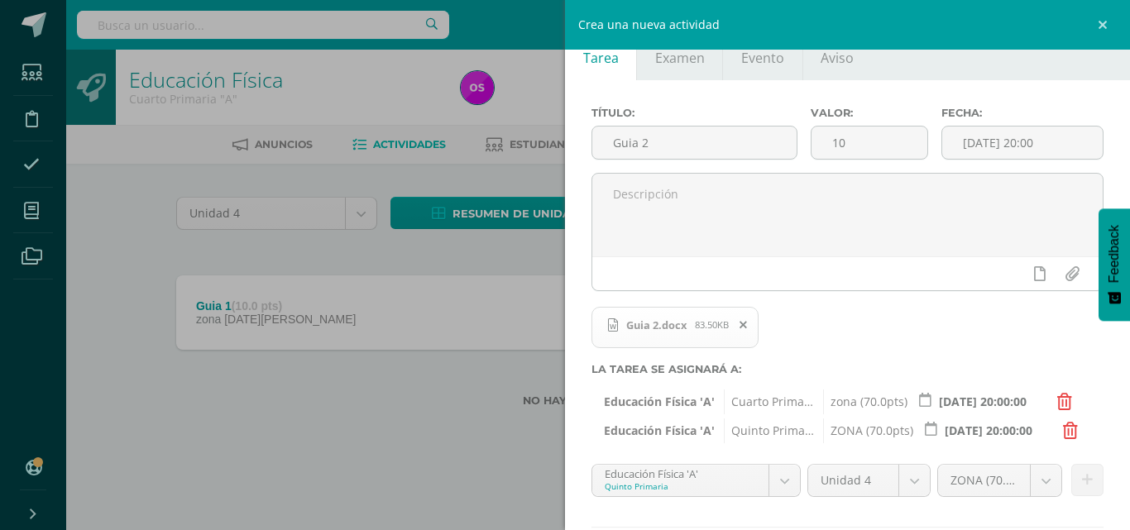
scroll to position [66, 0]
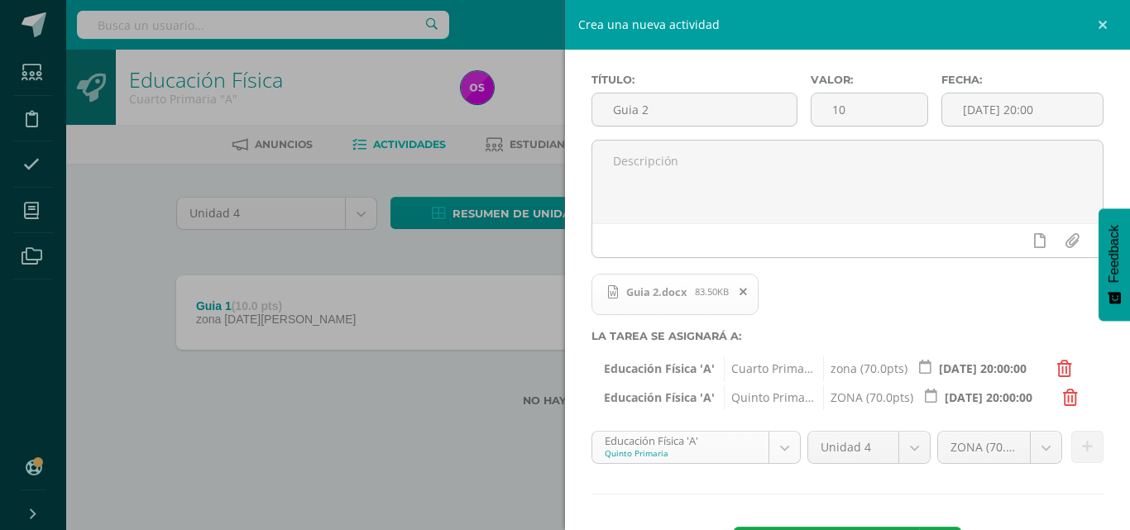
click at [774, 448] on body "Tarea asignada exitosamente Estudiantes Disciplina Asistencia Mis cursos Archiv…" at bounding box center [565, 230] width 1130 height 460
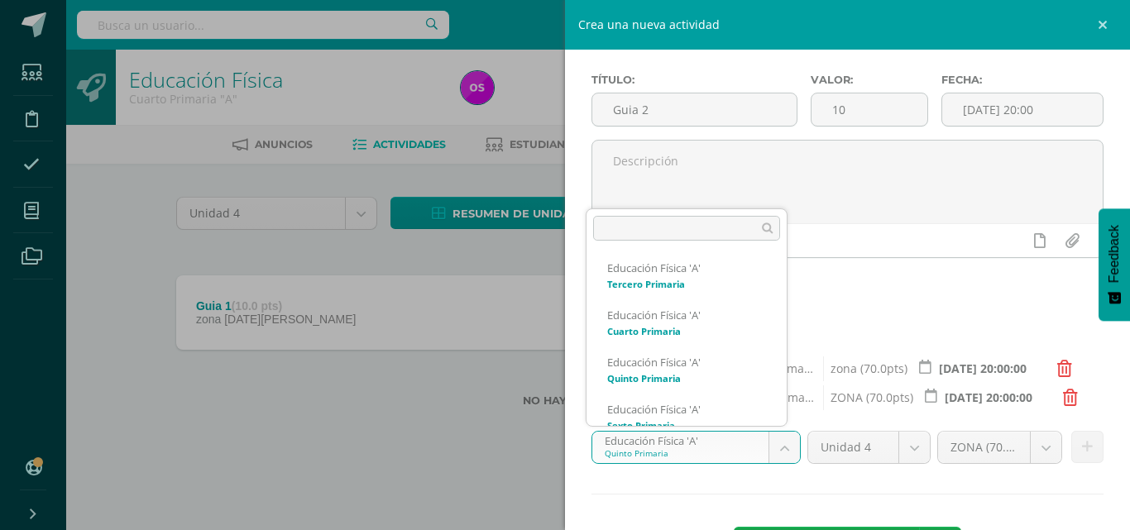
scroll to position [253, 0]
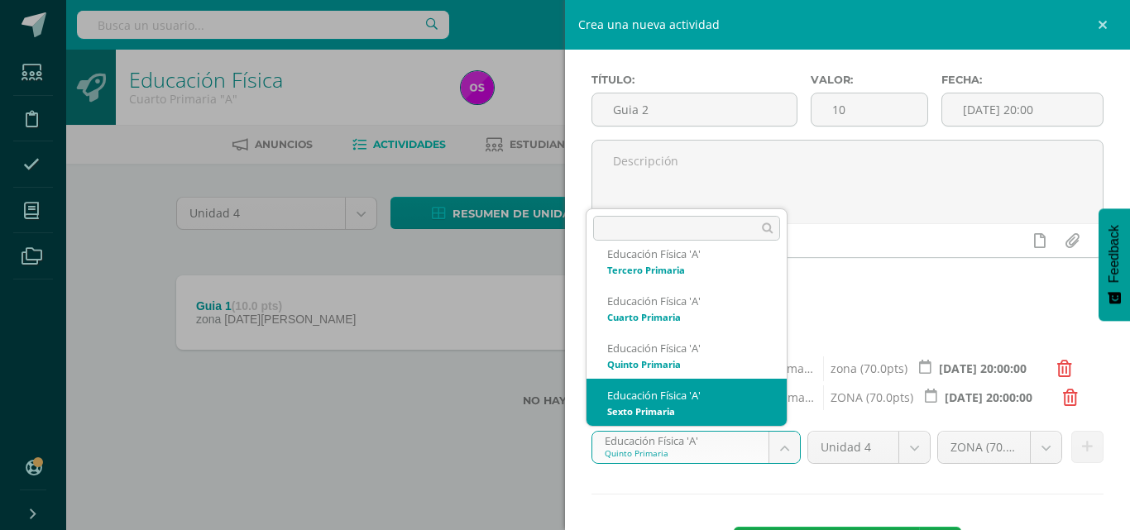
select select "113185"
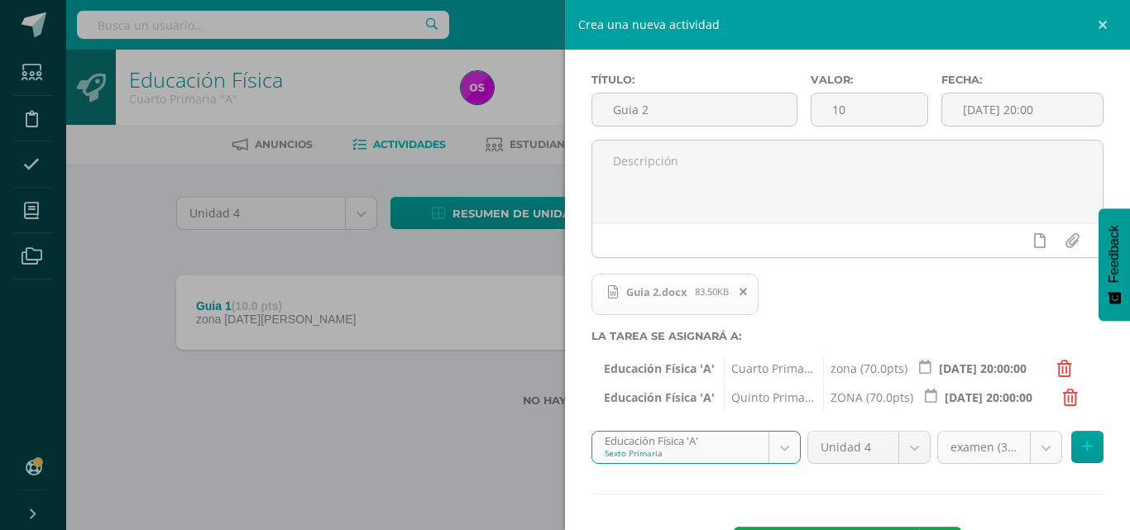
click at [1033, 449] on body "Tarea asignada exitosamente Estudiantes Disciplina Asistencia Mis cursos Archiv…" at bounding box center [565, 230] width 1130 height 460
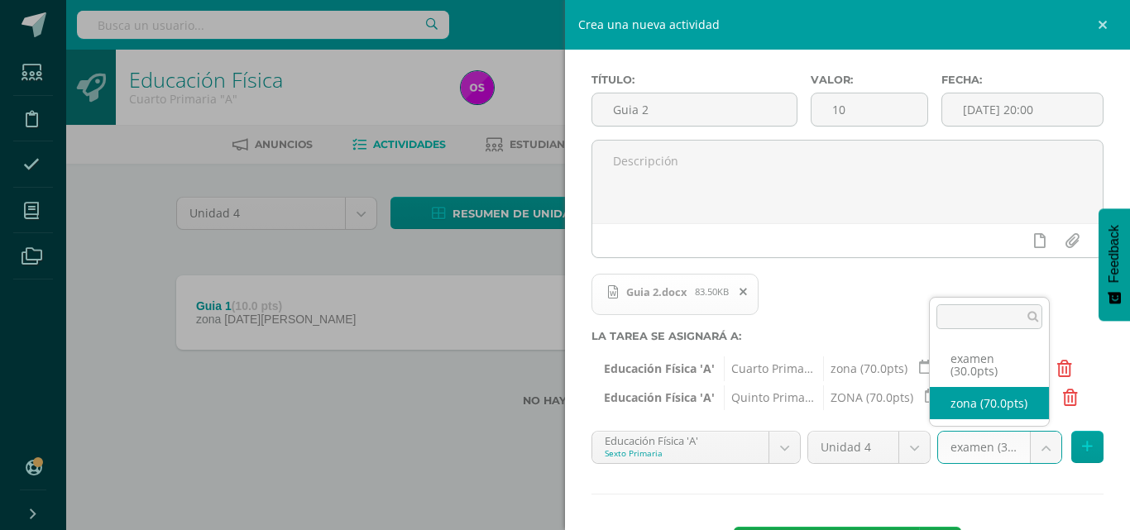
select select "124114"
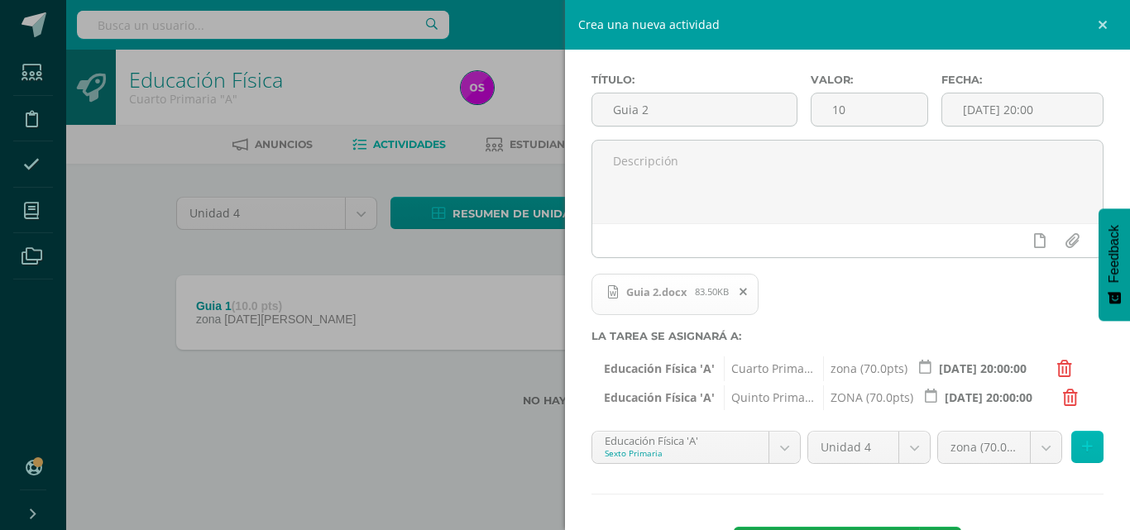
click at [1082, 449] on icon at bounding box center [1087, 447] width 11 height 14
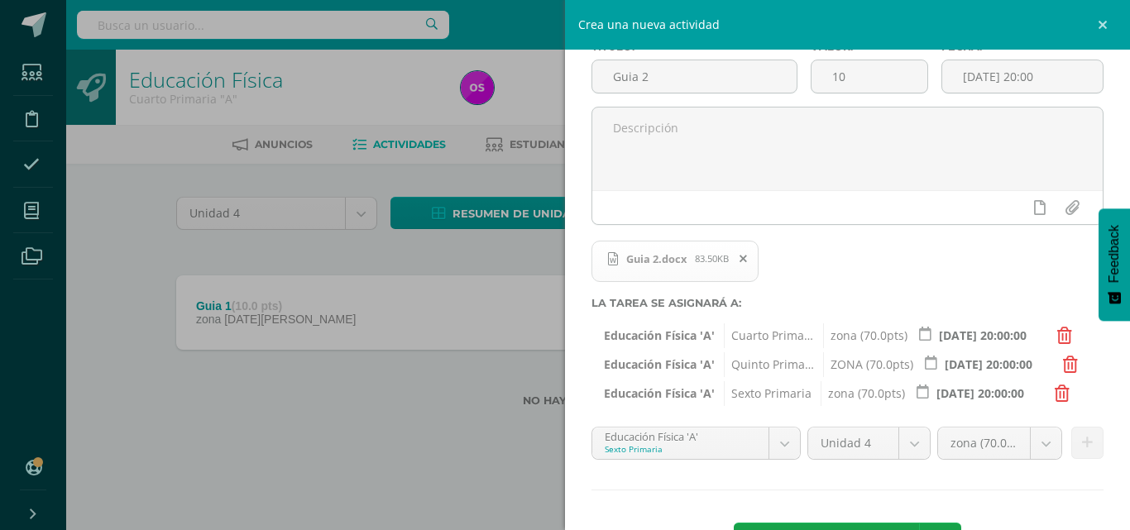
scroll to position [132, 0]
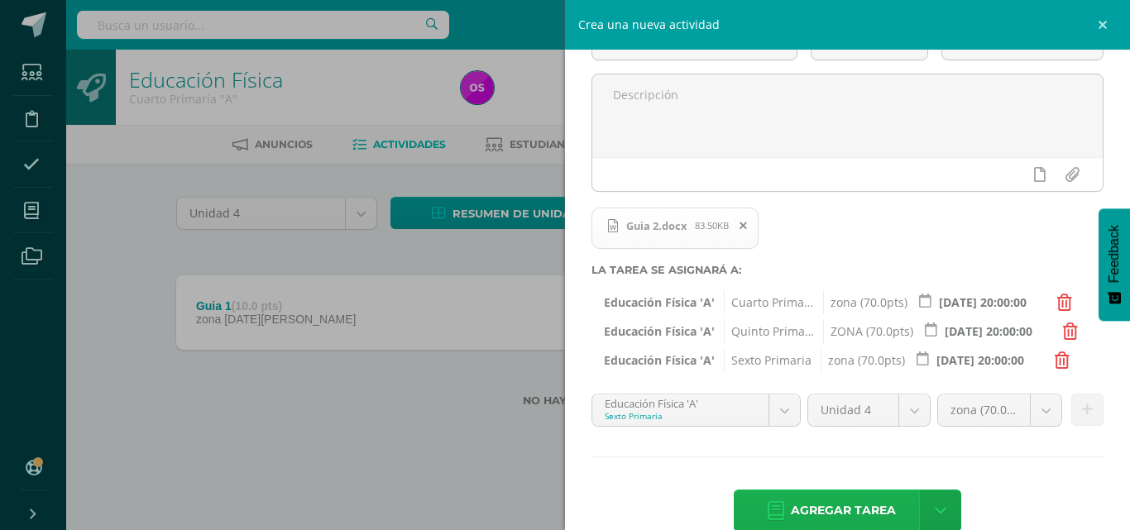
click at [838, 506] on span "Agregar tarea" at bounding box center [843, 511] width 105 height 41
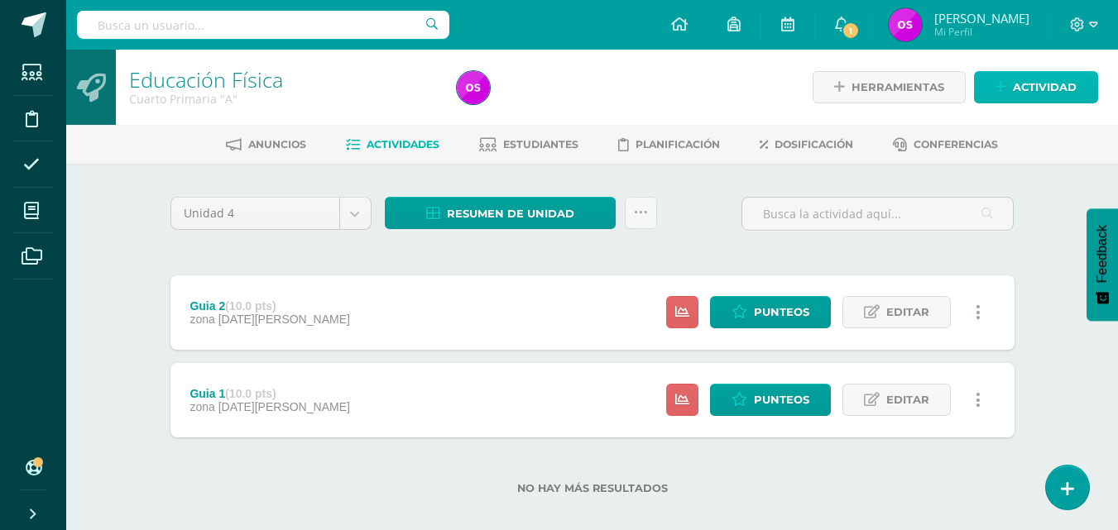
click at [997, 83] on icon at bounding box center [1001, 87] width 11 height 14
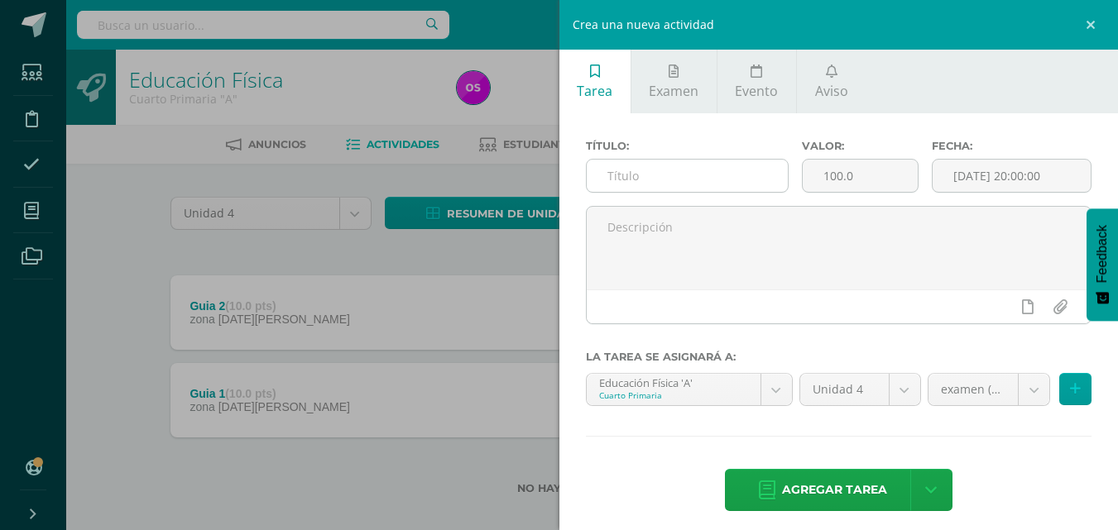
click at [617, 178] on input "text" at bounding box center [687, 176] width 201 height 32
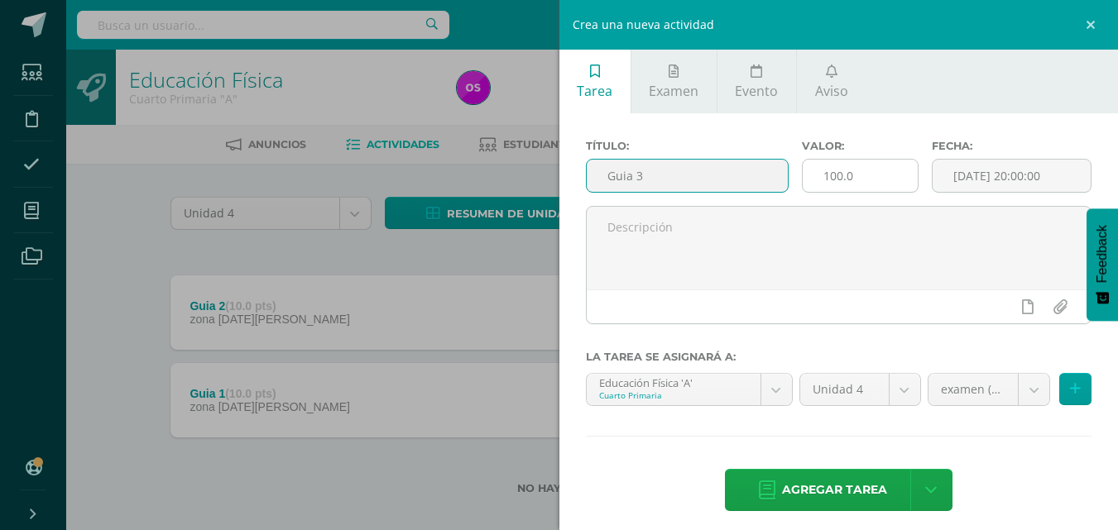
type input "Guia 3"
click at [871, 175] on input "100.0" at bounding box center [860, 176] width 115 height 32
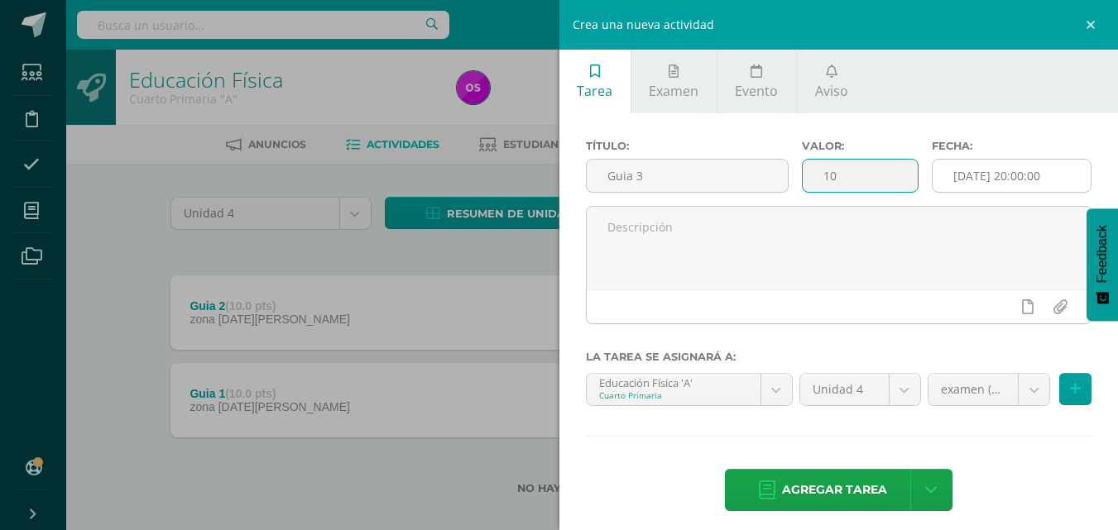
type input "10"
click at [1056, 176] on input "[DATE] 20:00:00" at bounding box center [1012, 176] width 158 height 32
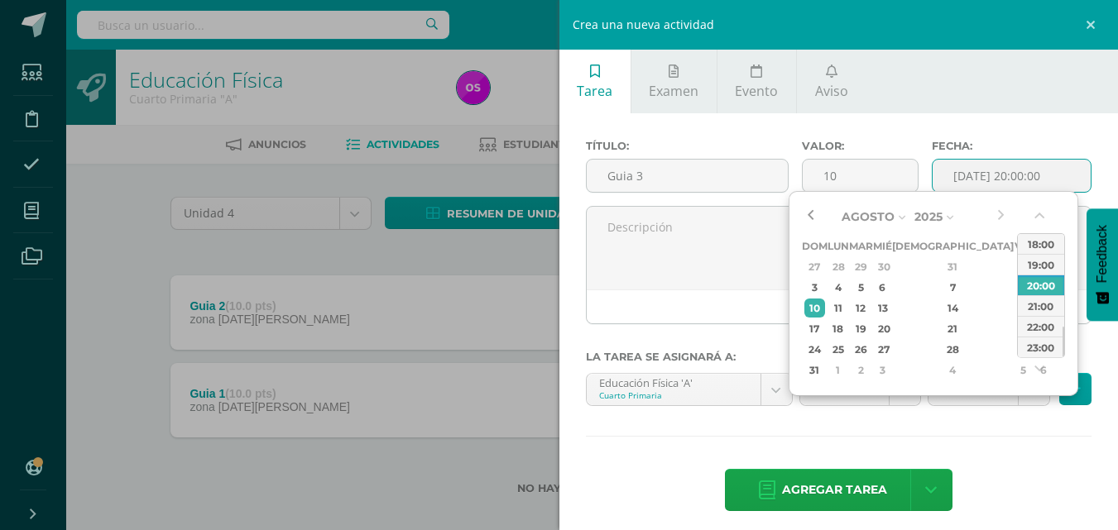
click at [813, 218] on button "button" at bounding box center [810, 216] width 17 height 25
click at [1015, 332] on div "22" at bounding box center [1022, 328] width 15 height 19
type input "2025-08-22 20:00"
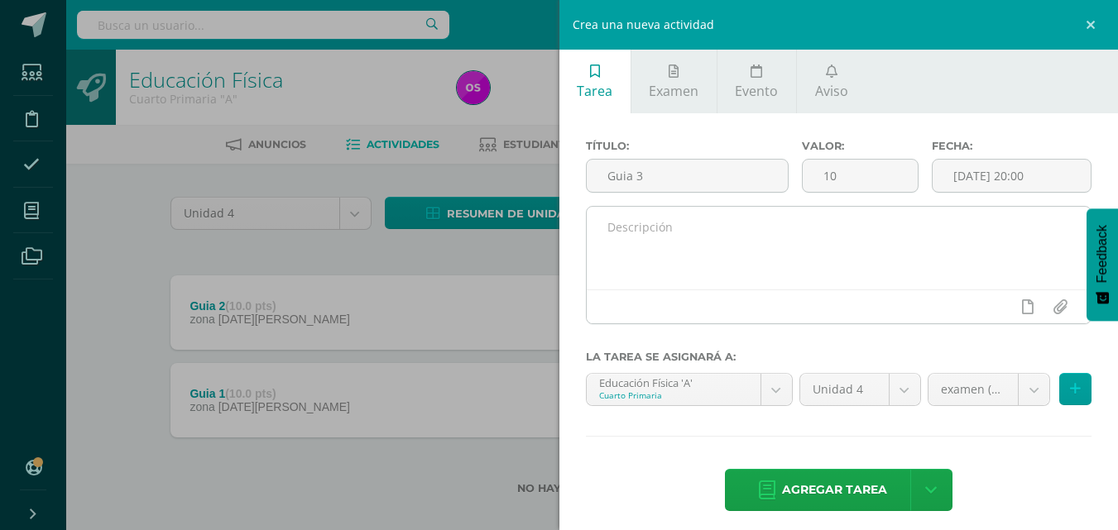
click at [675, 300] on div at bounding box center [839, 307] width 505 height 34
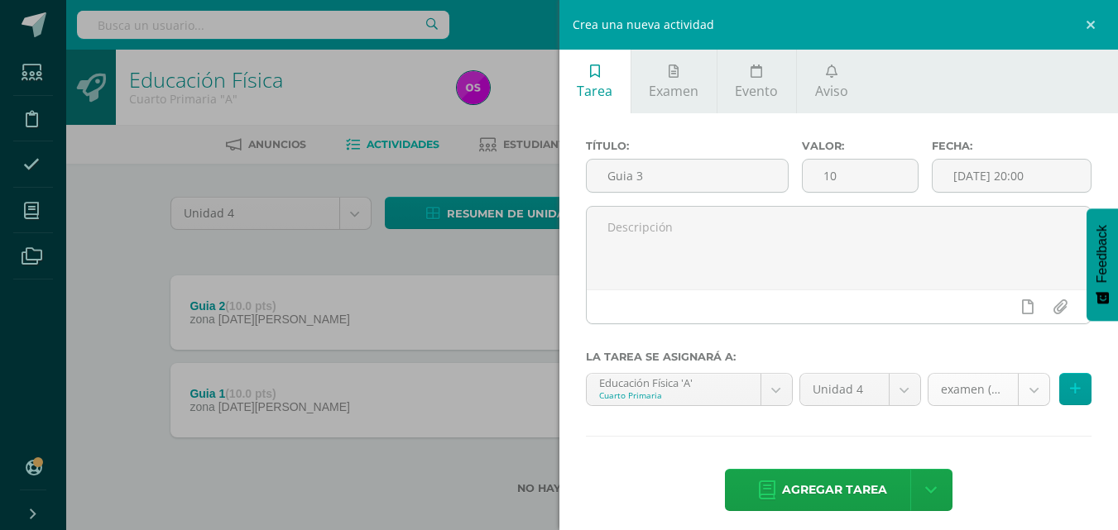
click at [1025, 395] on body "Tarea asignada exitosamente Estudiantes Disciplina Asistencia Mis cursos Archiv…" at bounding box center [559, 274] width 1118 height 548
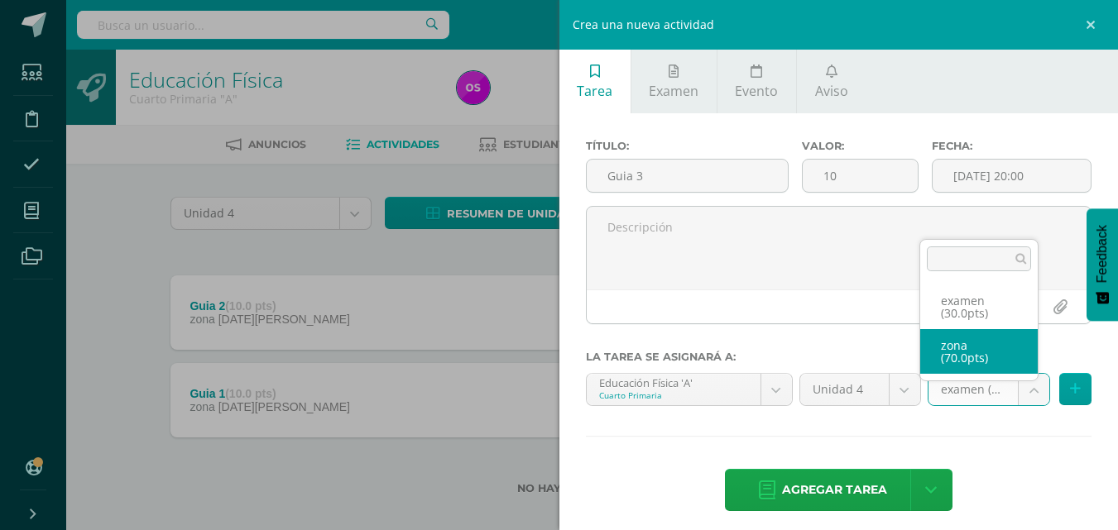
select select "124112"
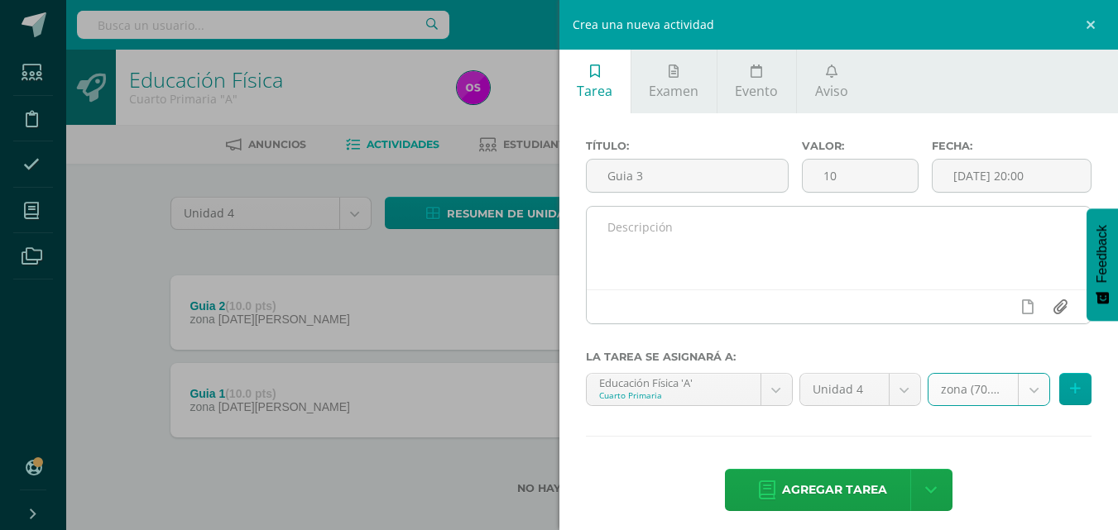
click at [1045, 307] on input "file" at bounding box center [1060, 306] width 32 height 31
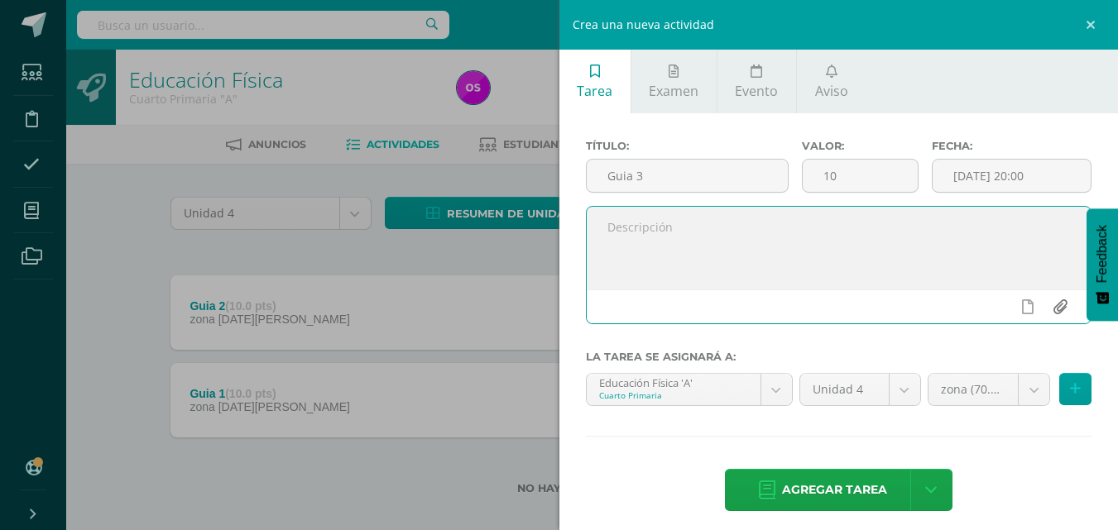
type input "C:\fakepath\Guia 3.docx"
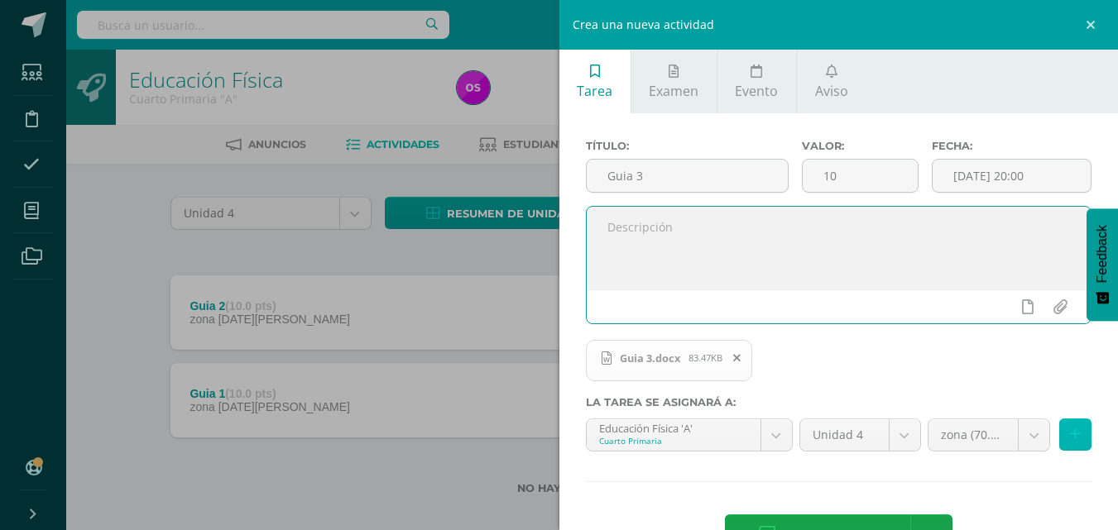
click at [1070, 434] on icon at bounding box center [1075, 435] width 11 height 14
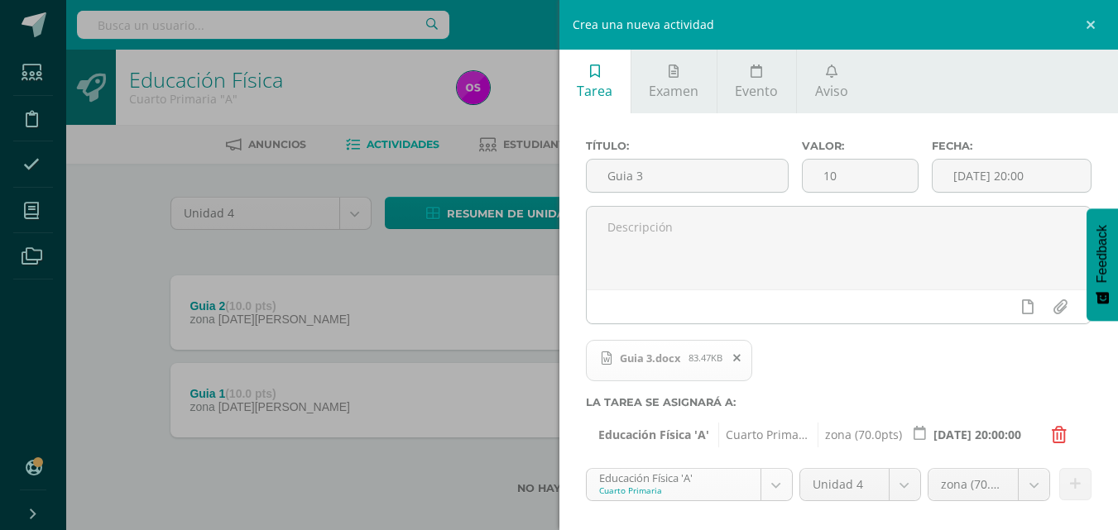
click at [767, 486] on body "Tarea asignada exitosamente Estudiantes Disciplina Asistencia Mis cursos Archiv…" at bounding box center [559, 274] width 1118 height 548
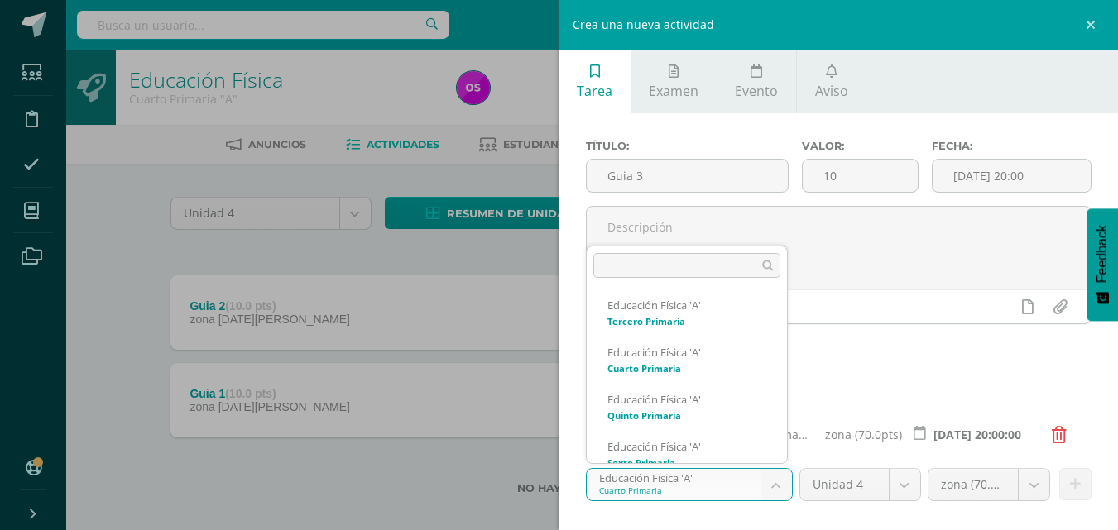
scroll to position [253, 0]
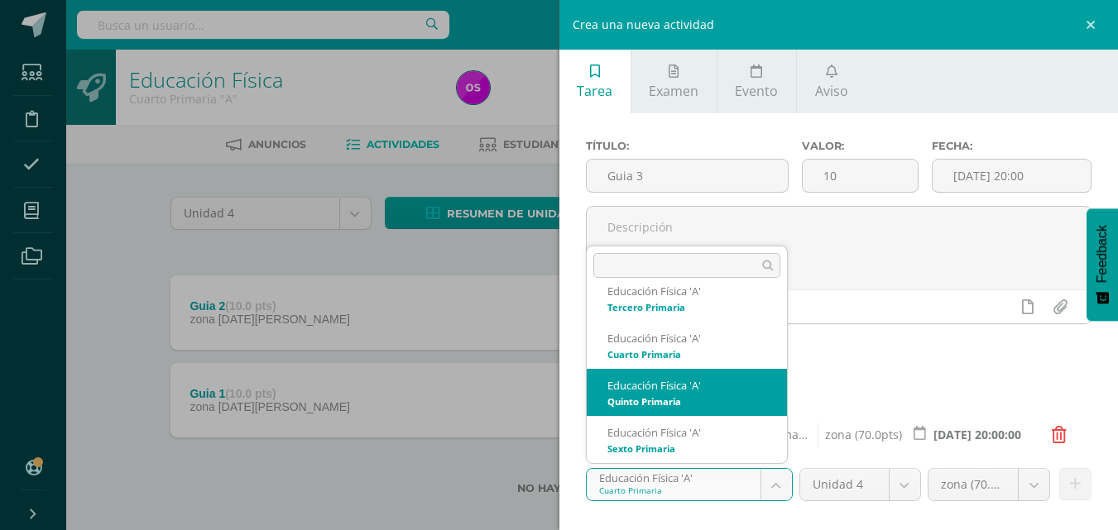
select select "113101"
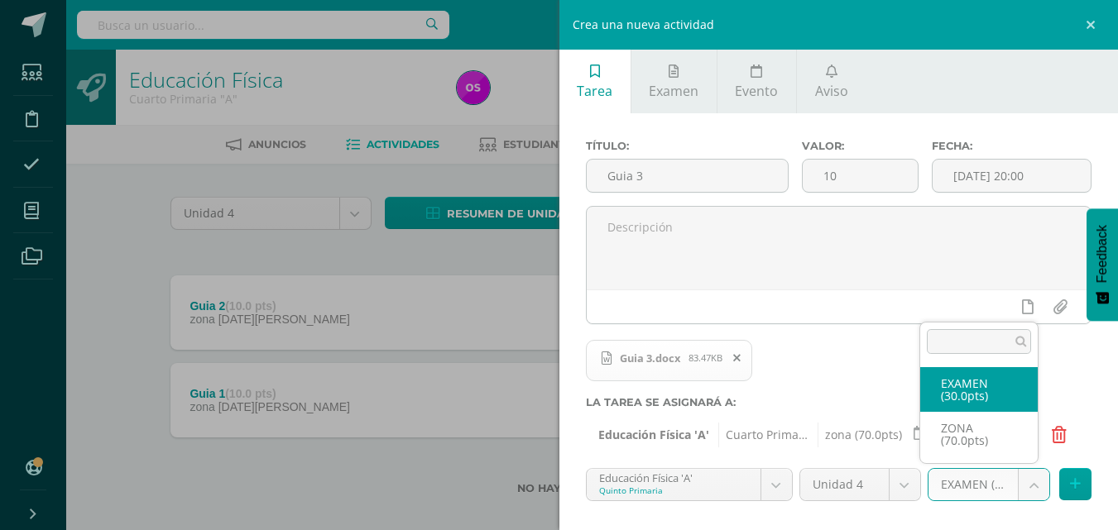
click at [1023, 485] on body "Tarea asignada exitosamente Estudiantes Disciplina Asistencia Mis cursos Archiv…" at bounding box center [559, 274] width 1118 height 548
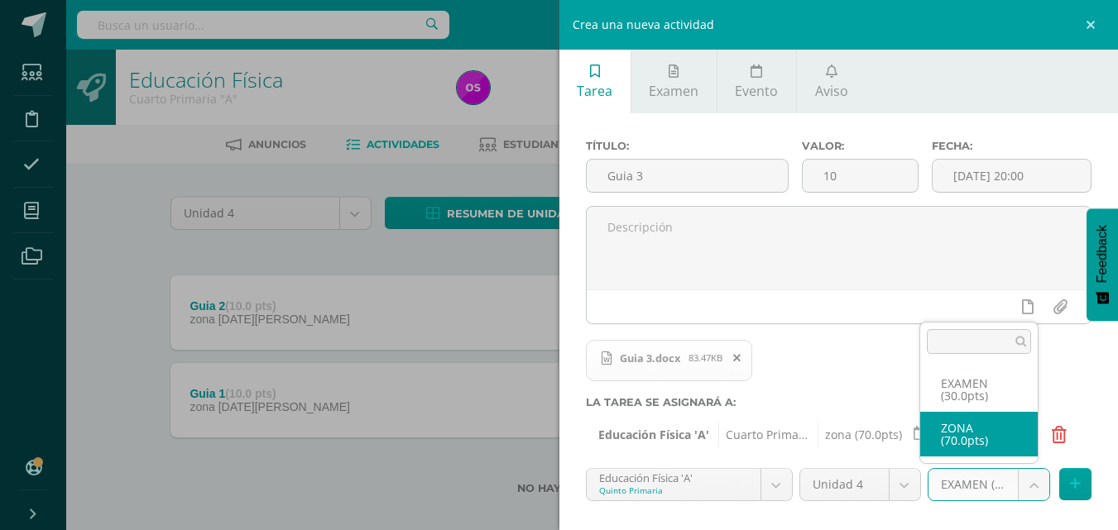
select select "119671"
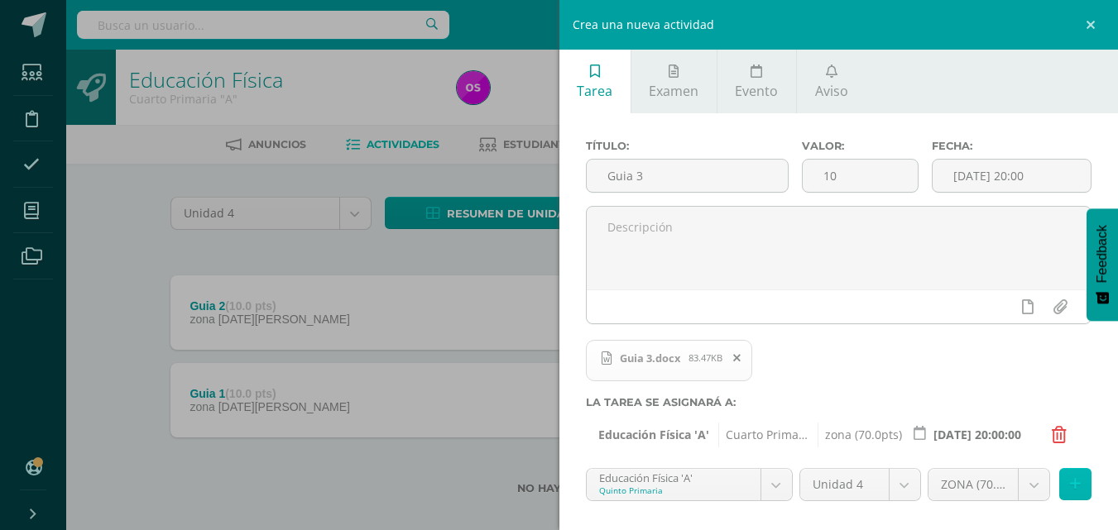
click at [1070, 485] on icon at bounding box center [1075, 484] width 11 height 14
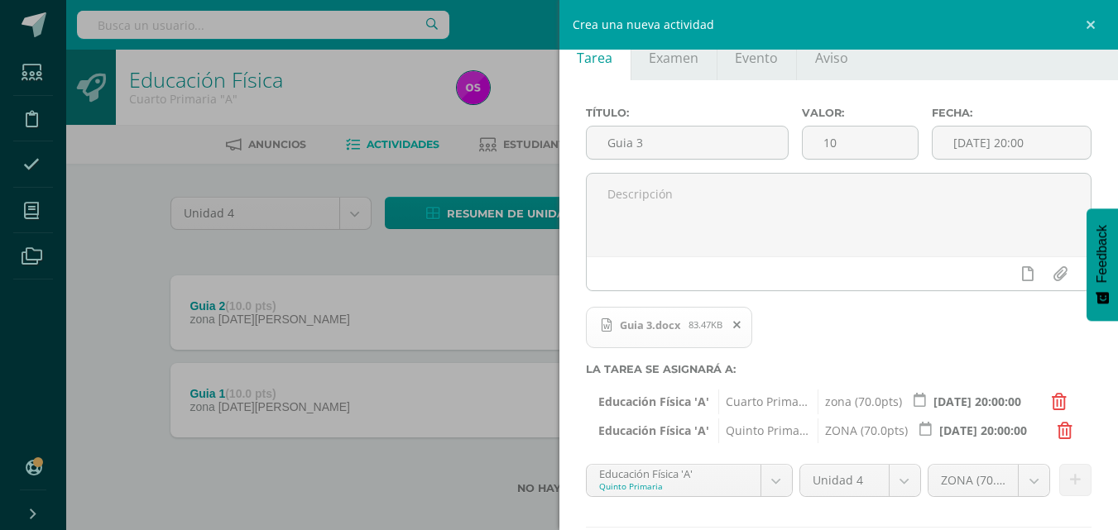
scroll to position [66, 0]
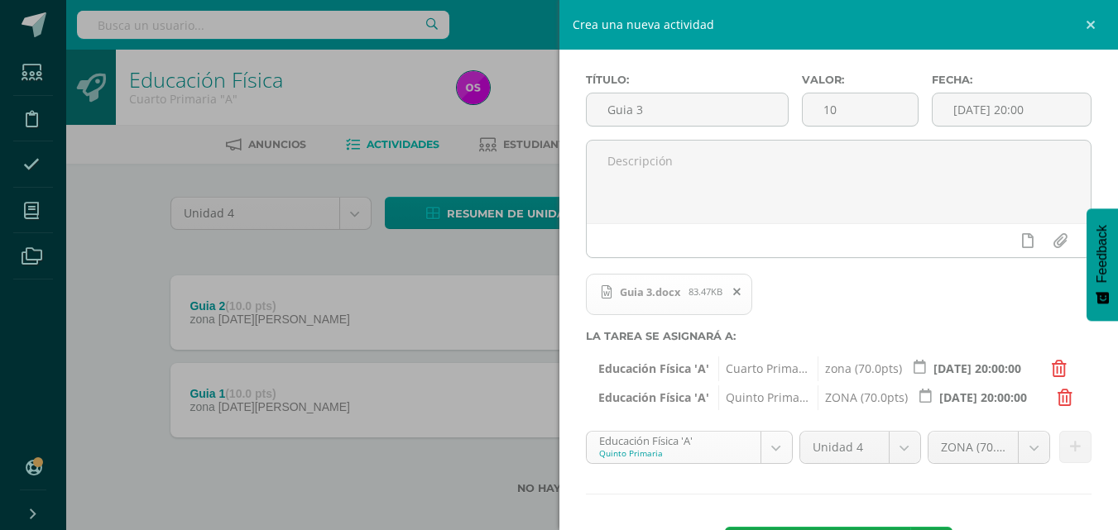
click at [770, 445] on body "Tarea asignada exitosamente Estudiantes Disciplina Asistencia Mis cursos Archiv…" at bounding box center [559, 274] width 1118 height 548
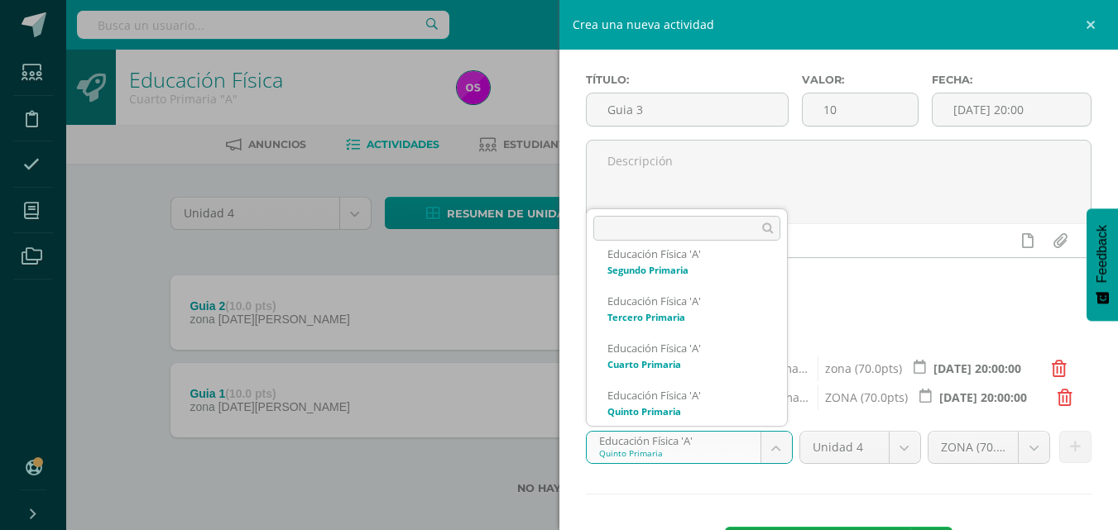
scroll to position [253, 0]
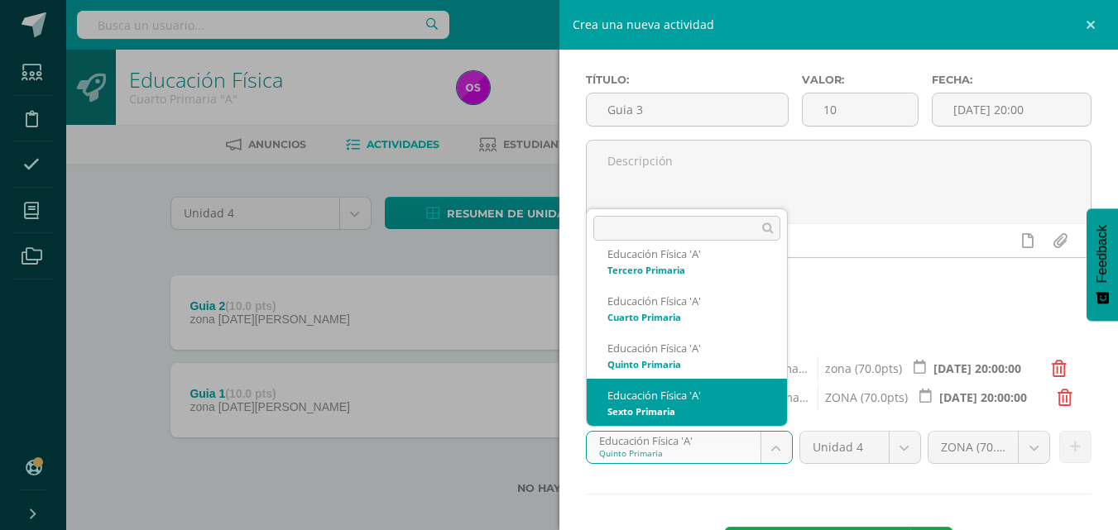
select select "113185"
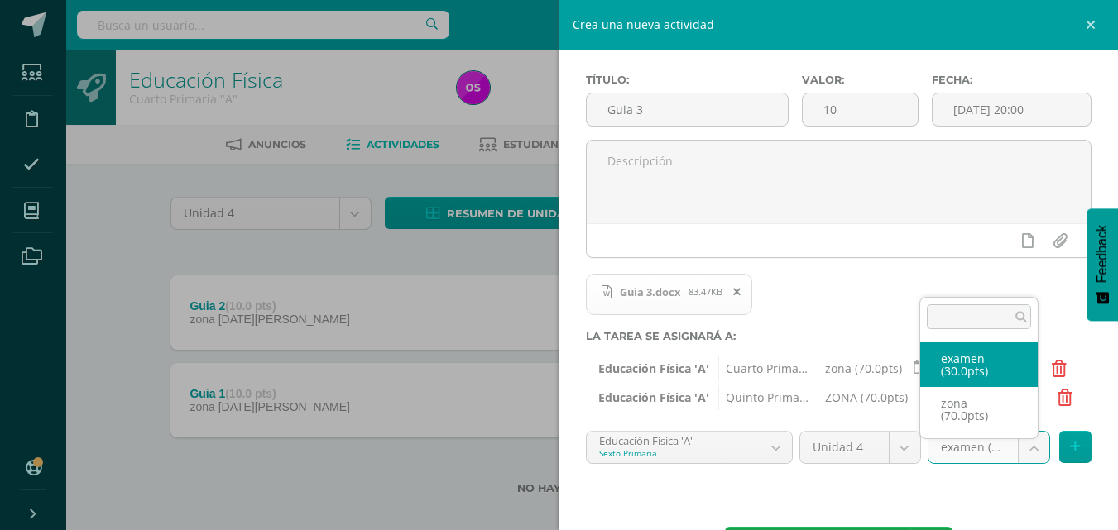
click at [1014, 445] on body "Tarea asignada exitosamente Estudiantes Disciplina Asistencia Mis cursos Archiv…" at bounding box center [559, 274] width 1118 height 548
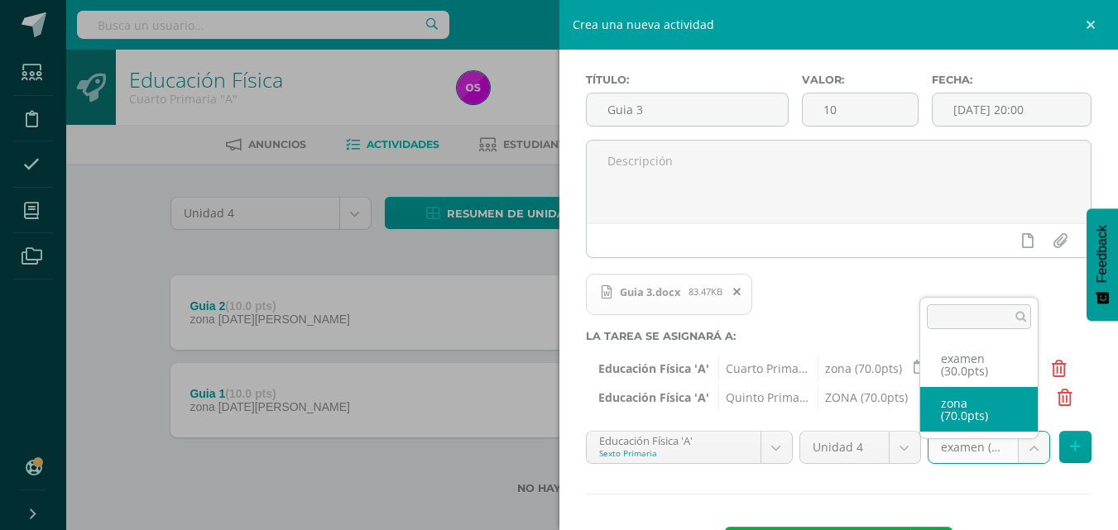
select select "124114"
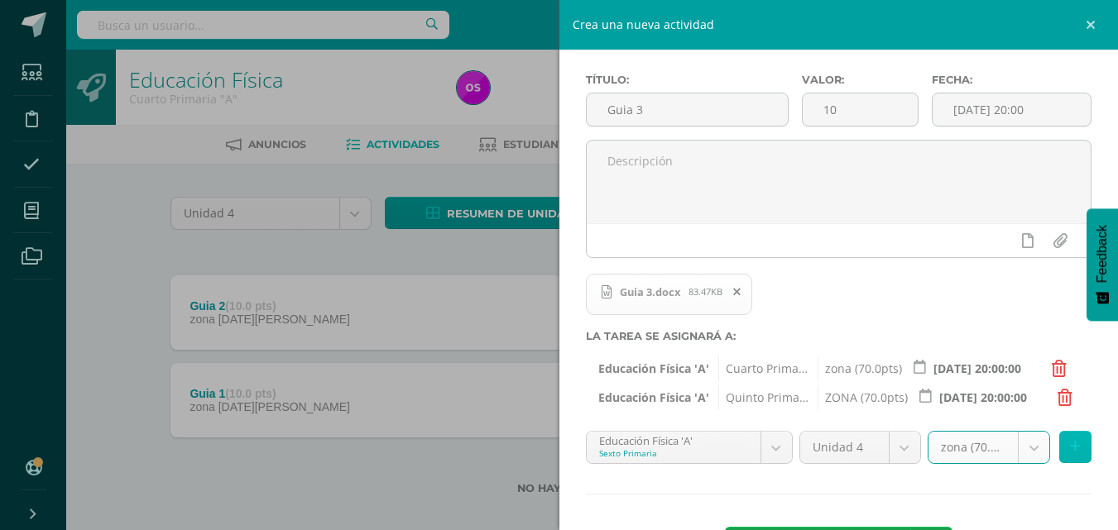
click at [1071, 456] on button at bounding box center [1075, 447] width 32 height 32
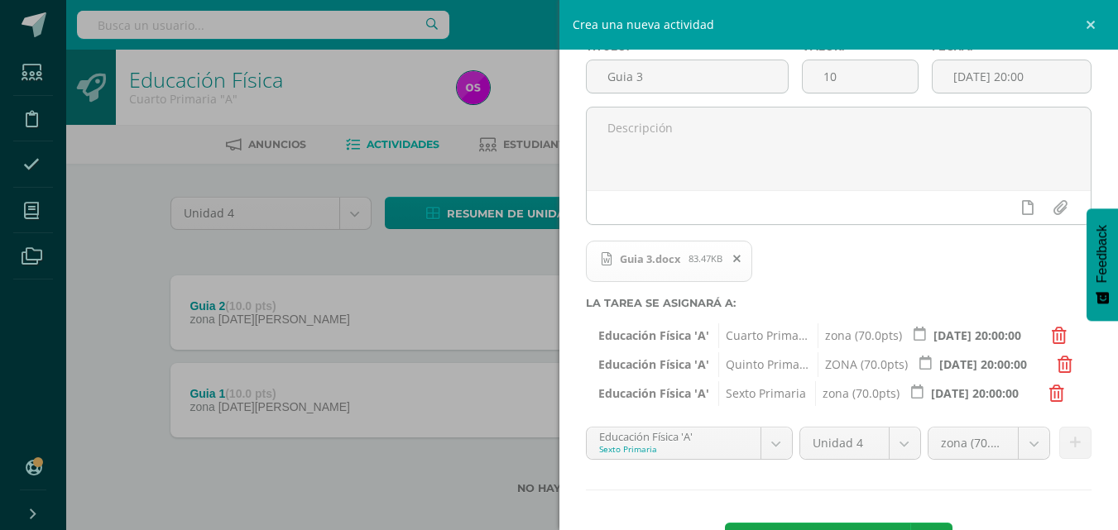
scroll to position [132, 0]
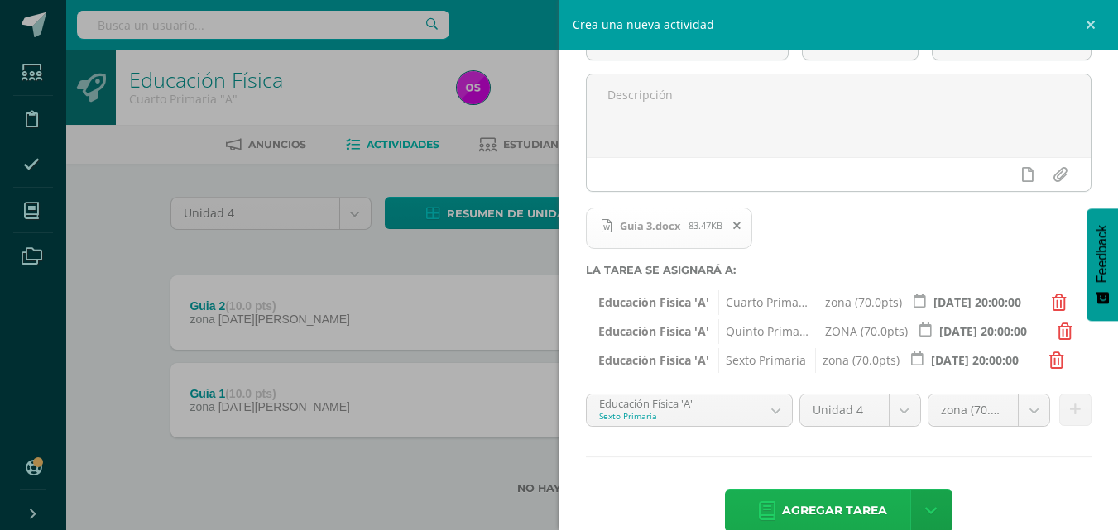
click at [792, 507] on span "Agregar tarea" at bounding box center [834, 511] width 105 height 41
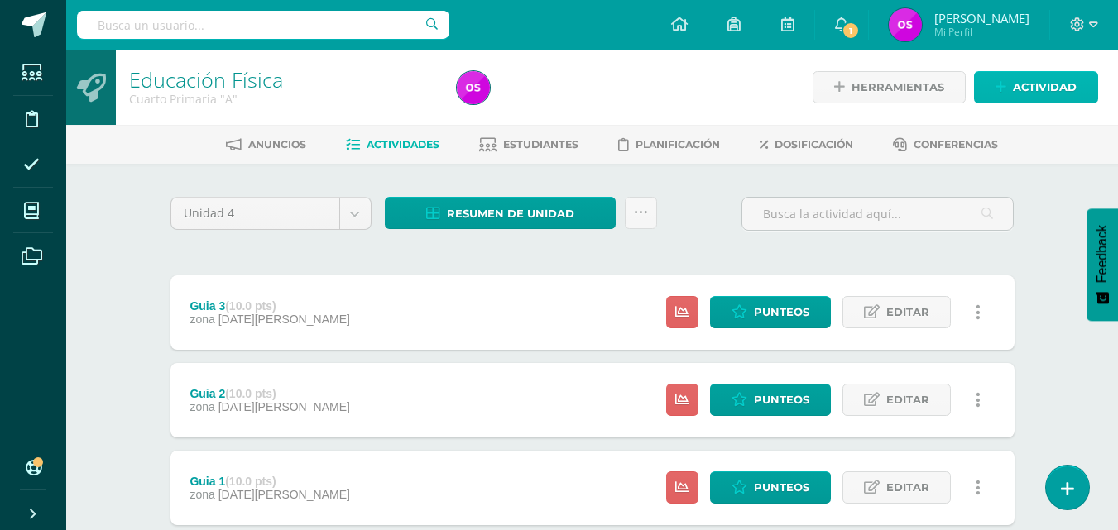
click at [1003, 80] on icon at bounding box center [1001, 87] width 11 height 14
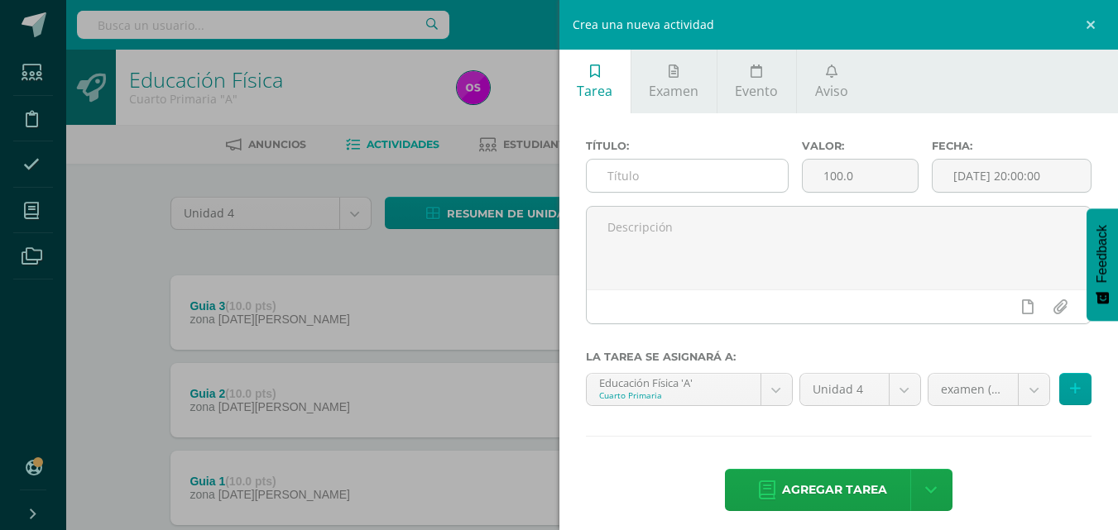
click at [641, 175] on input "text" at bounding box center [687, 176] width 201 height 32
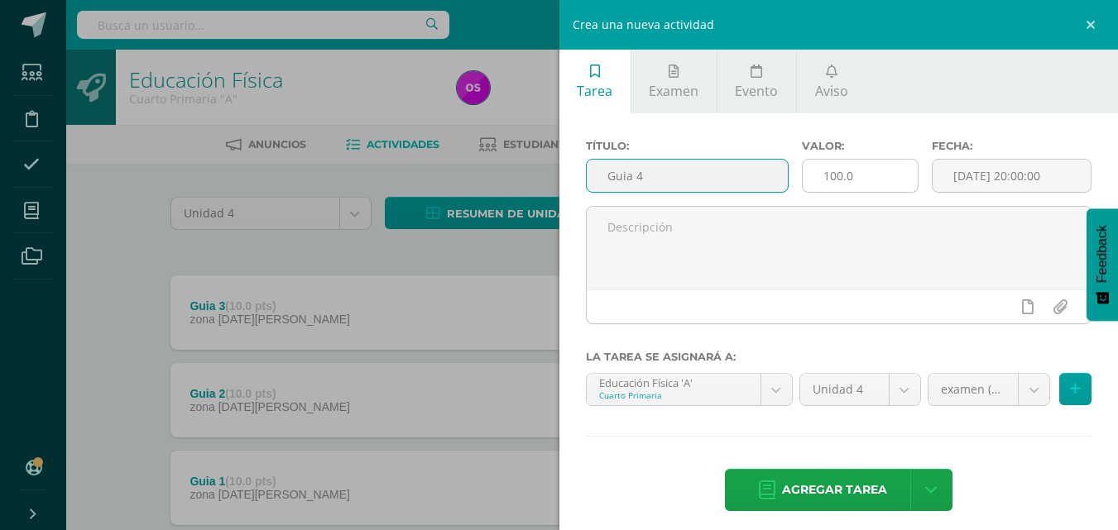
type input "Guia 4"
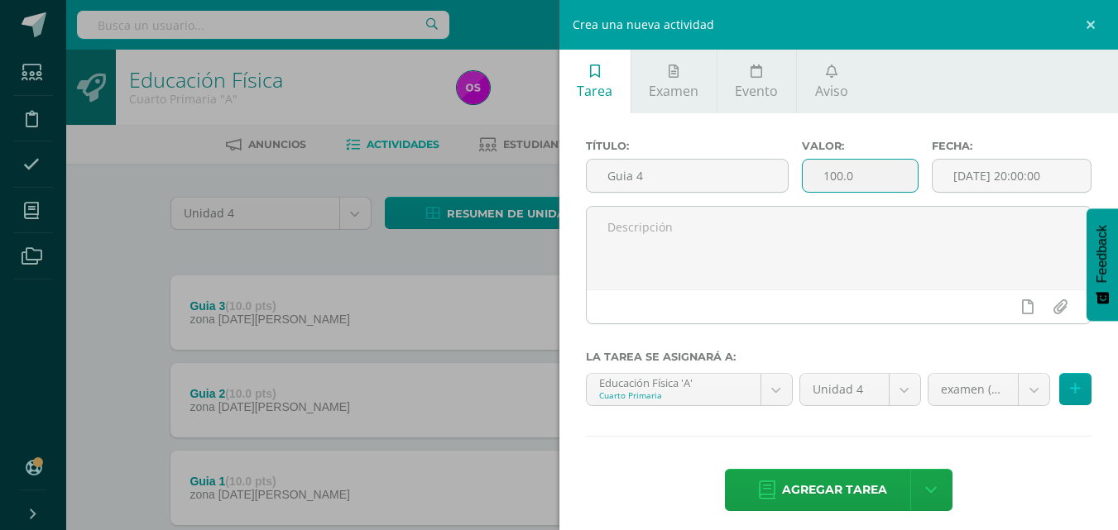
click at [871, 181] on input "100.0" at bounding box center [860, 176] width 115 height 32
type input "10"
click at [1064, 180] on input "[DATE] 20:00:00" at bounding box center [1012, 176] width 158 height 32
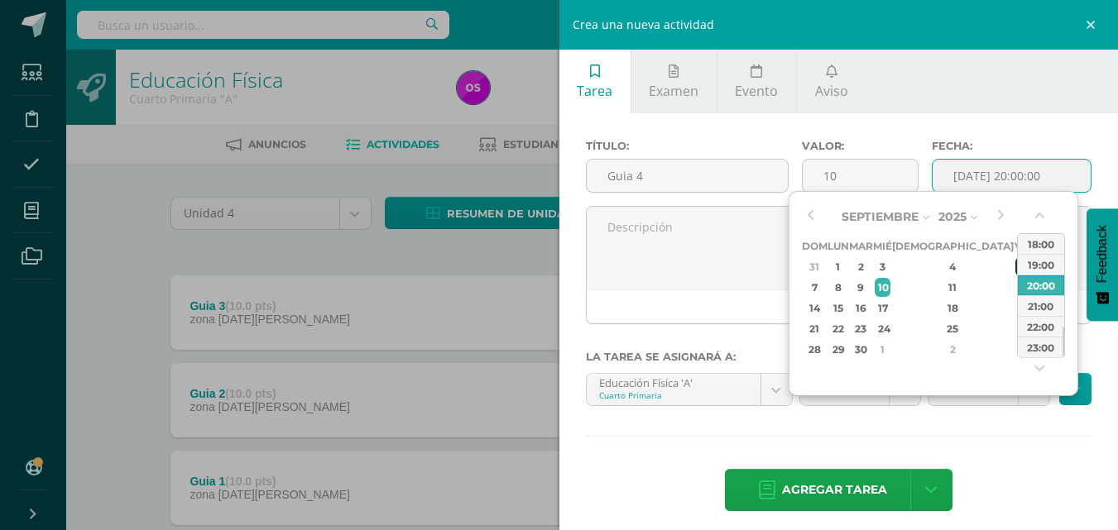
click at [1015, 263] on div "5" at bounding box center [1022, 266] width 15 height 19
type input "2025-09-05 20:00"
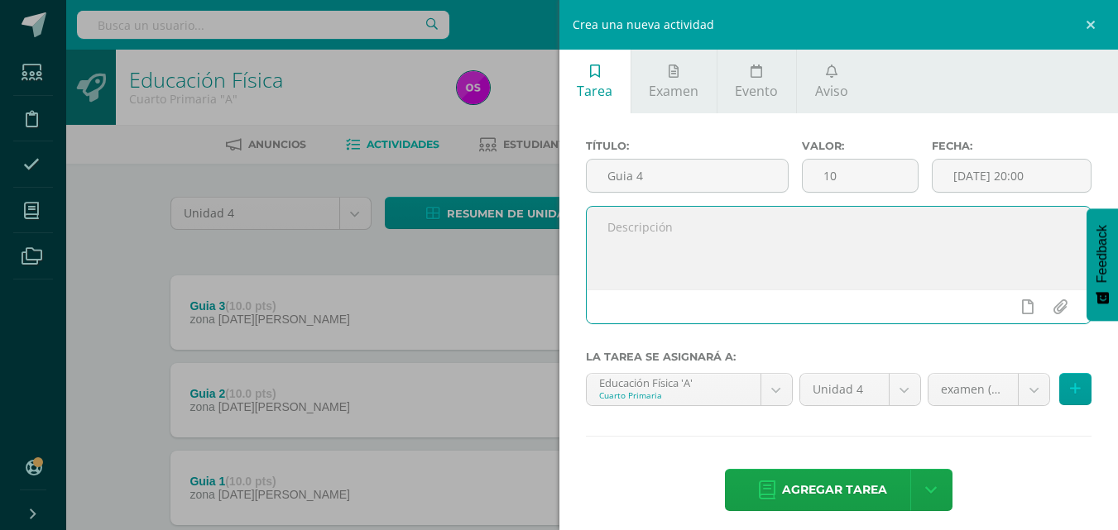
click at [706, 261] on textarea at bounding box center [839, 248] width 505 height 83
click at [1051, 309] on input "file" at bounding box center [1060, 306] width 32 height 31
type input "C:\fakepath\Guia 4.docx"
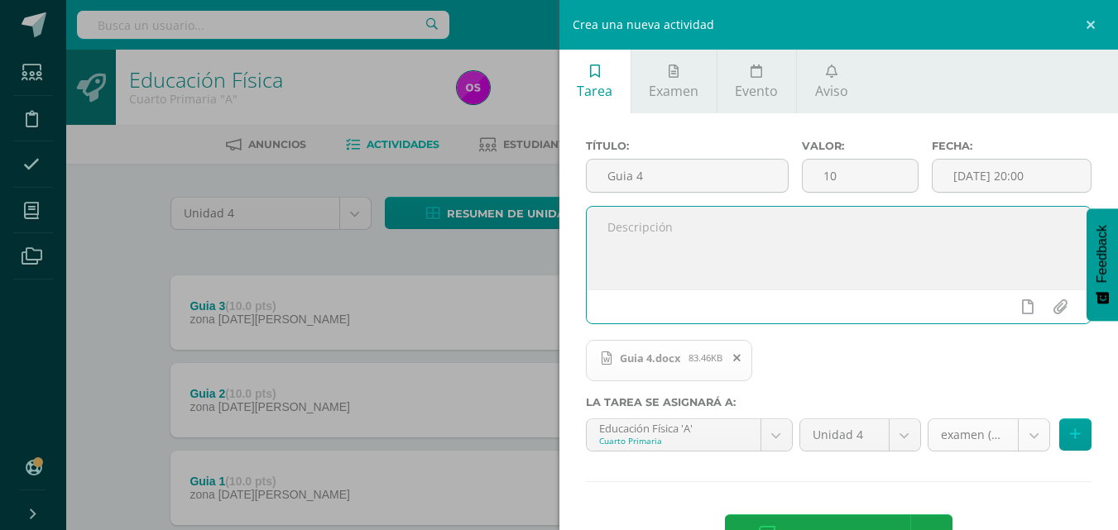
click at [1024, 437] on body "Tarea asignada exitosamente Estudiantes Disciplina Asistencia Mis cursos Archiv…" at bounding box center [559, 318] width 1118 height 636
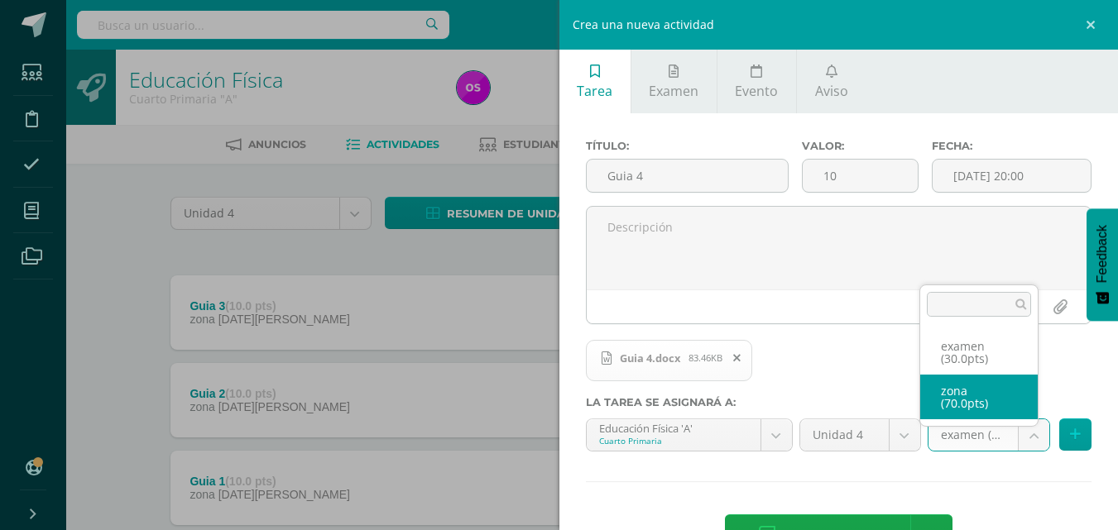
select select "124112"
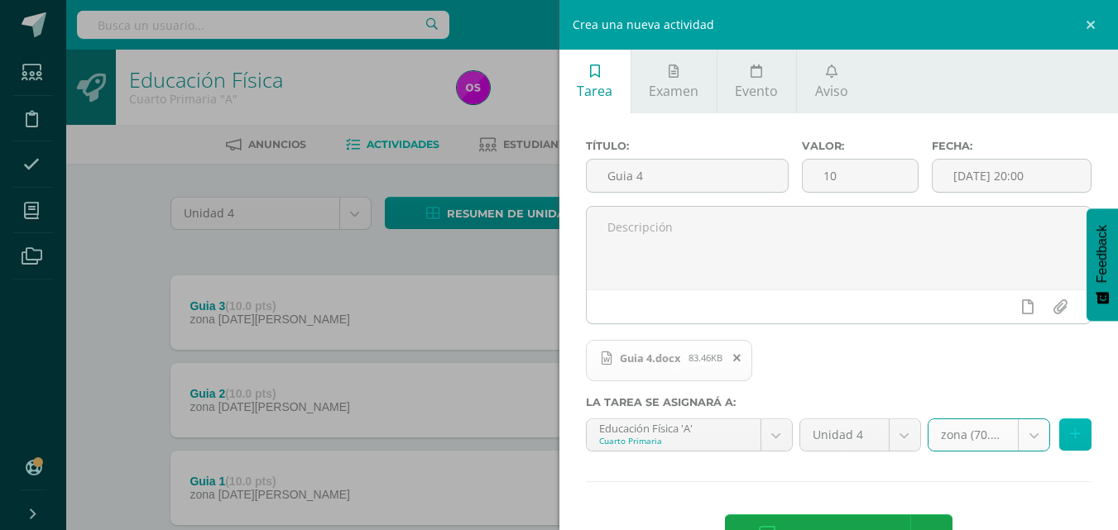
click at [1059, 434] on button at bounding box center [1075, 435] width 32 height 32
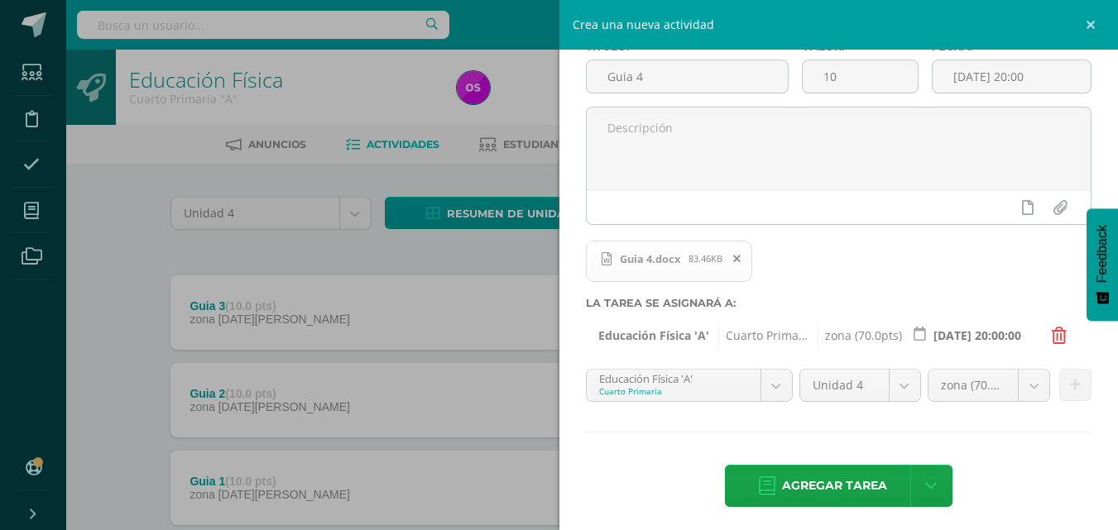
scroll to position [106, 0]
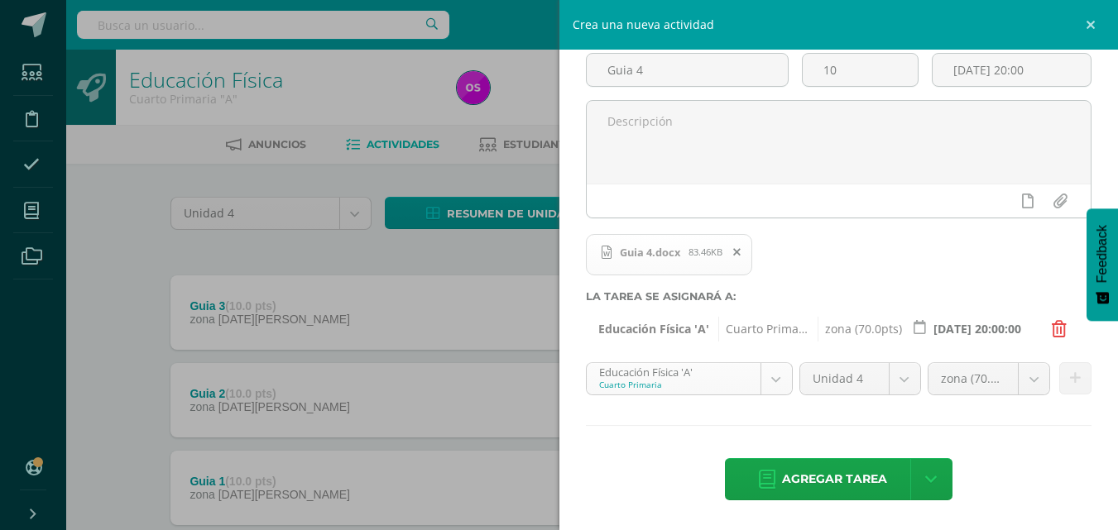
click at [775, 379] on body "Tarea asignada exitosamente Estudiantes Disciplina Asistencia Mis cursos Archiv…" at bounding box center [559, 318] width 1118 height 636
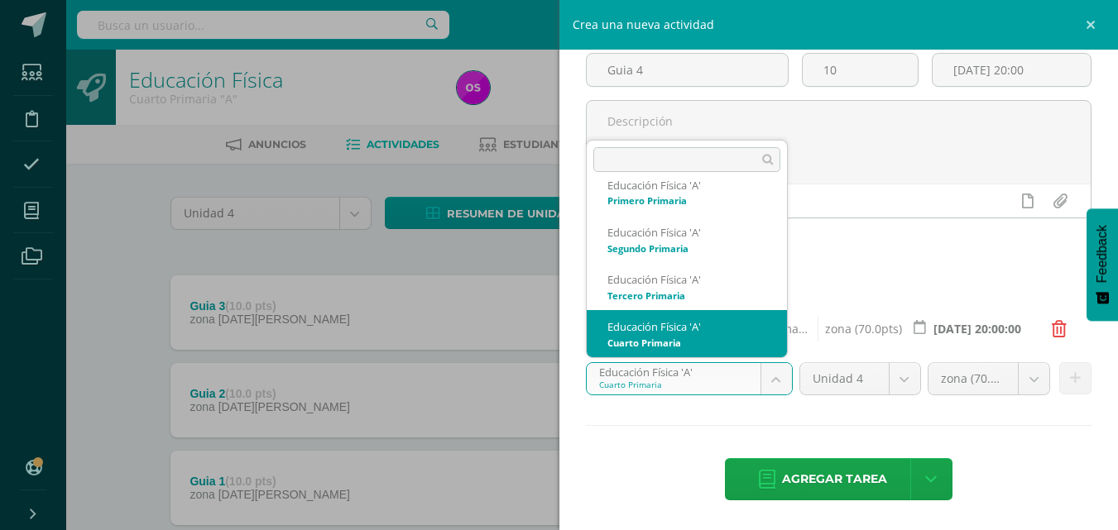
scroll to position [206, 0]
select select "113101"
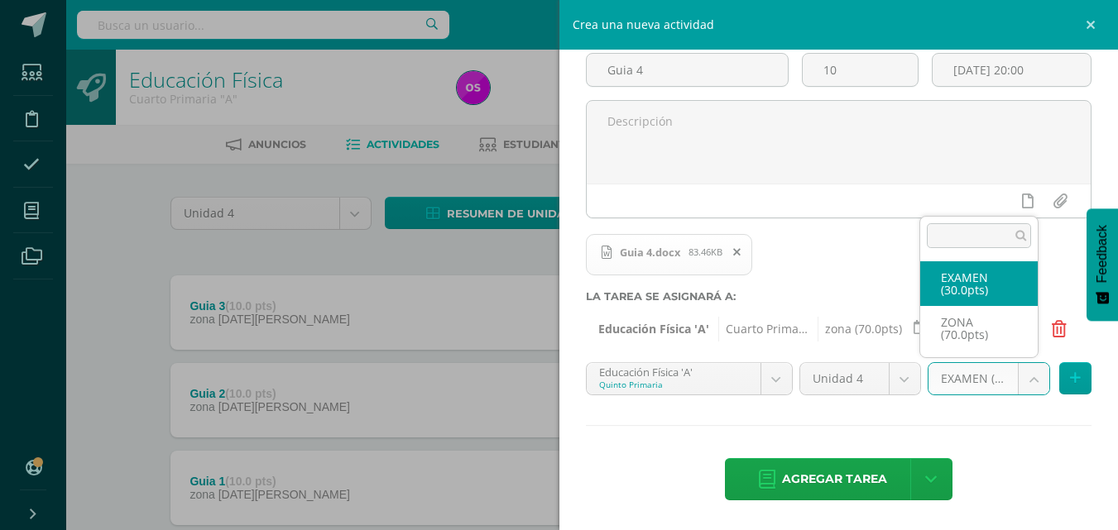
click at [1020, 375] on body "Tarea asignada exitosamente Estudiantes Disciplina Asistencia Mis cursos Archiv…" at bounding box center [559, 318] width 1118 height 636
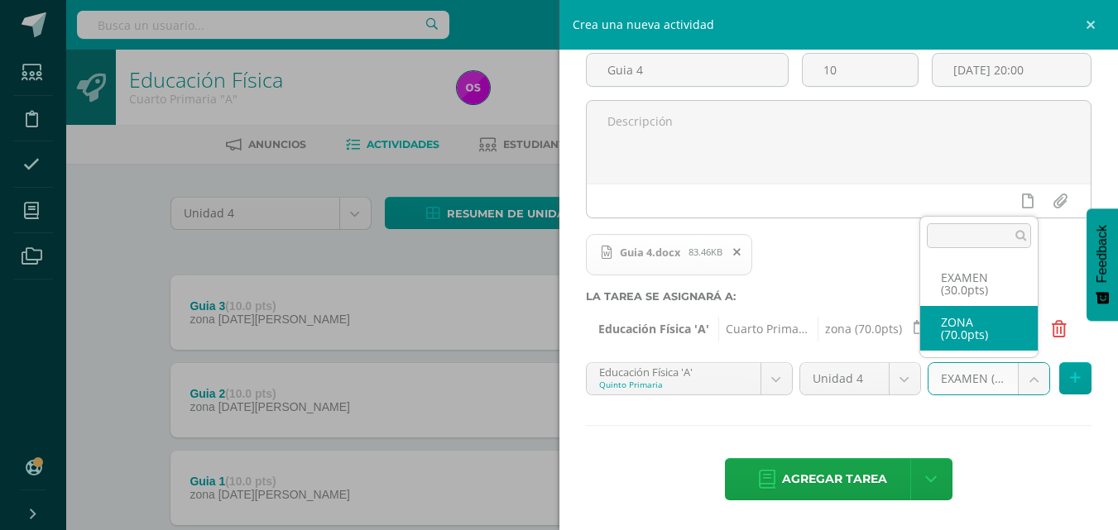
select select "119671"
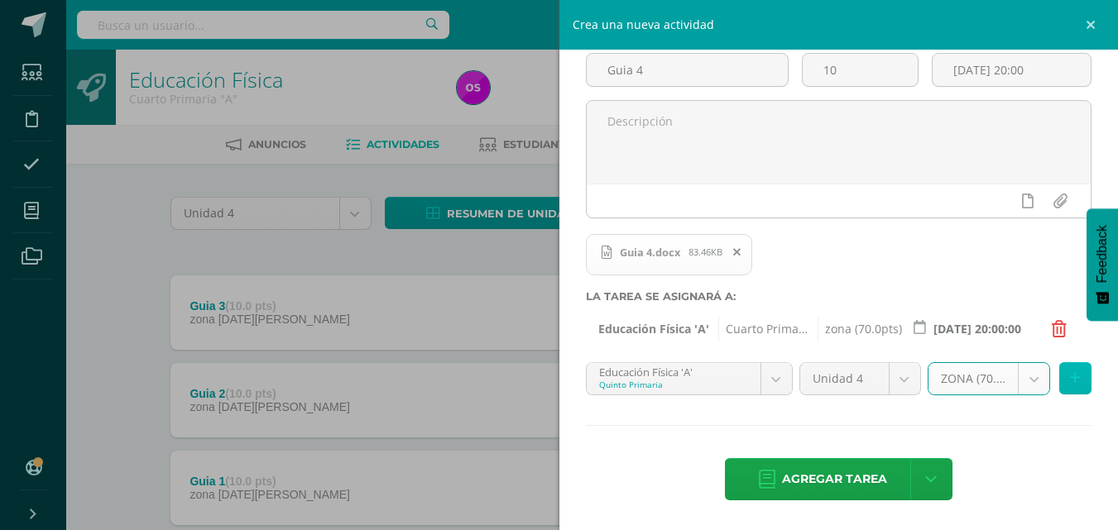
click at [1070, 384] on icon at bounding box center [1075, 379] width 11 height 14
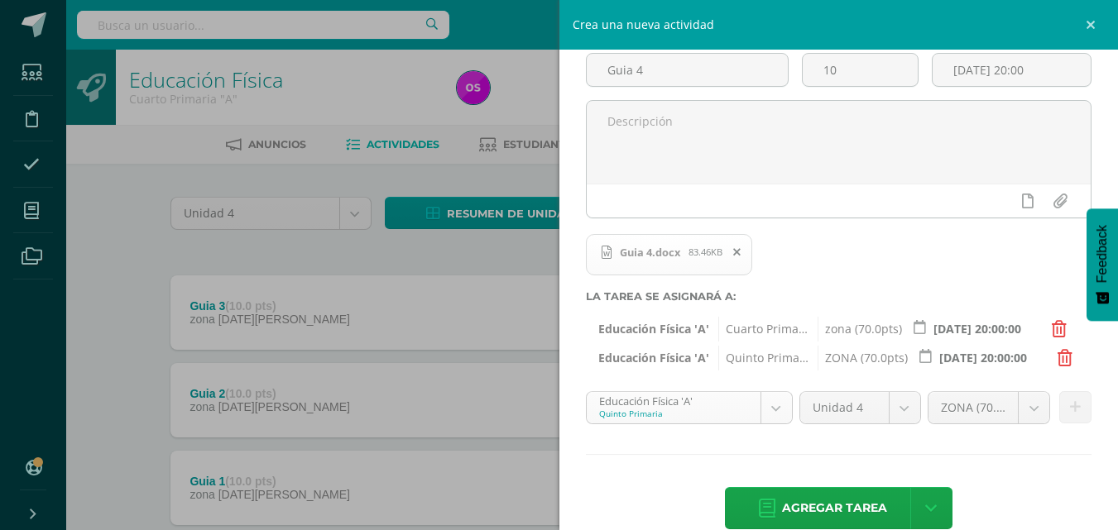
click at [762, 412] on body "Tarea asignada exitosamente Estudiantes Disciplina Asistencia Mis cursos Archiv…" at bounding box center [559, 318] width 1118 height 636
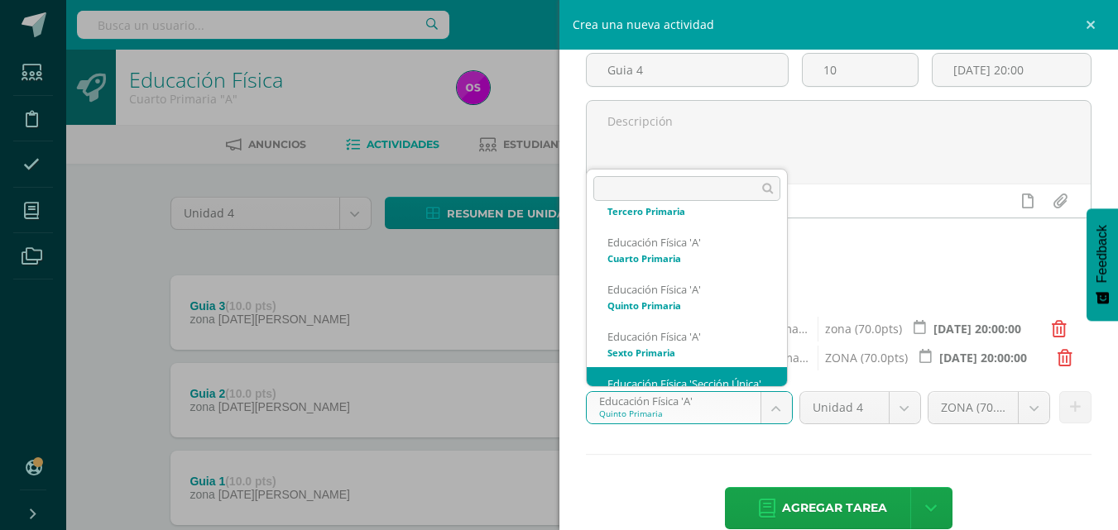
scroll to position [314, 0]
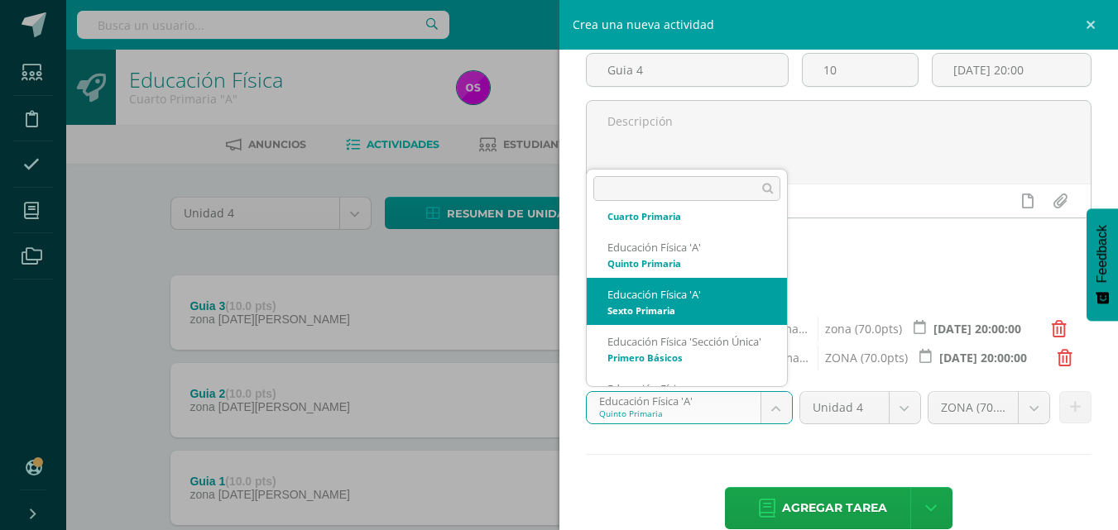
select select "113185"
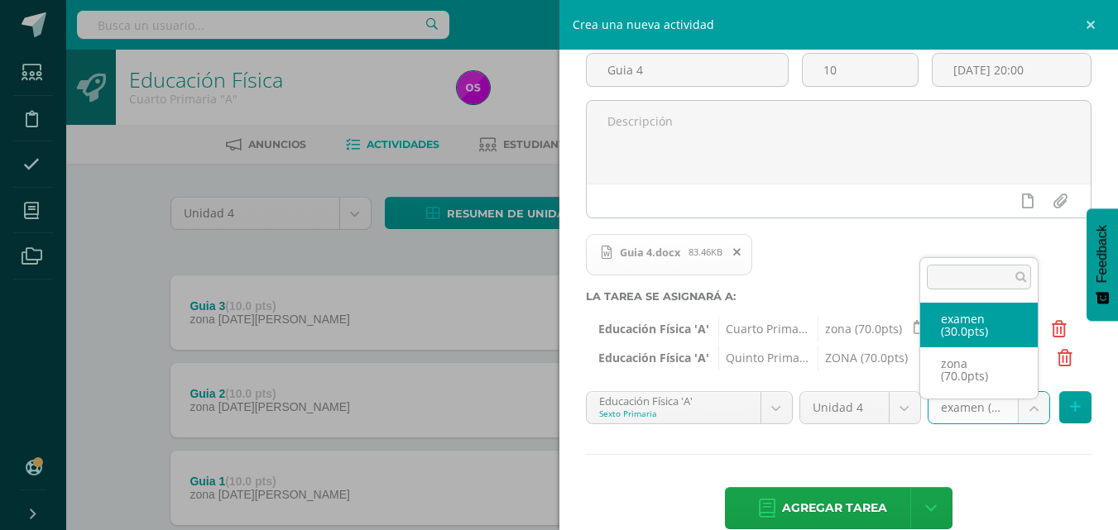
click at [1029, 405] on body "Tarea asignada exitosamente Estudiantes Disciplina Asistencia Mis cursos Archiv…" at bounding box center [559, 318] width 1118 height 636
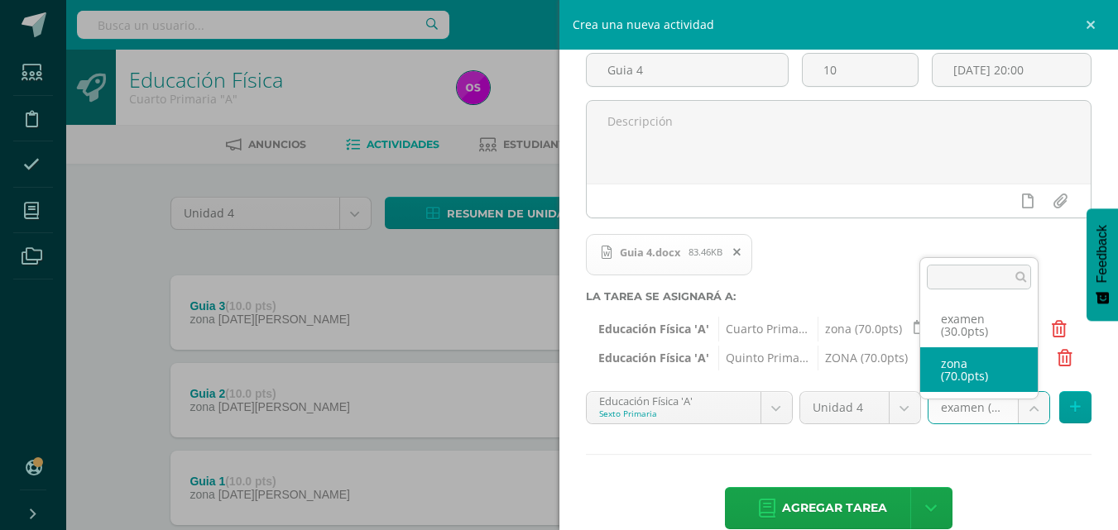
select select "124114"
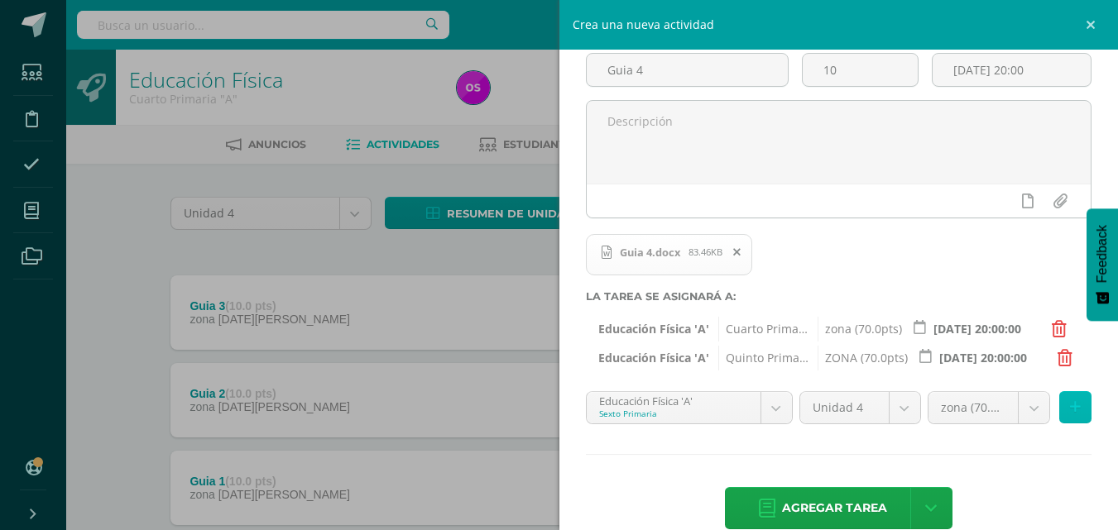
click at [1059, 405] on button at bounding box center [1075, 407] width 32 height 32
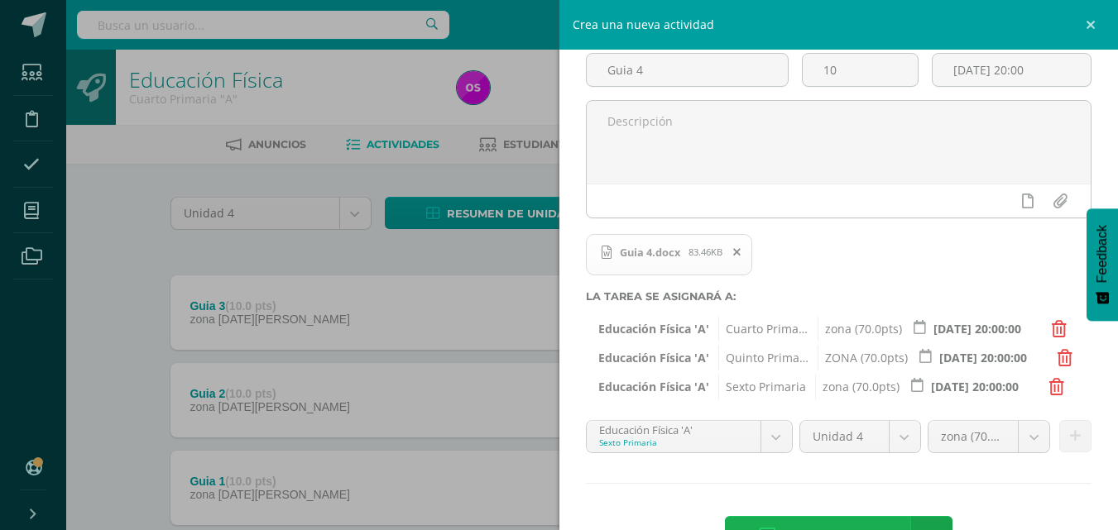
click at [855, 521] on span "Agregar tarea" at bounding box center [834, 537] width 105 height 41
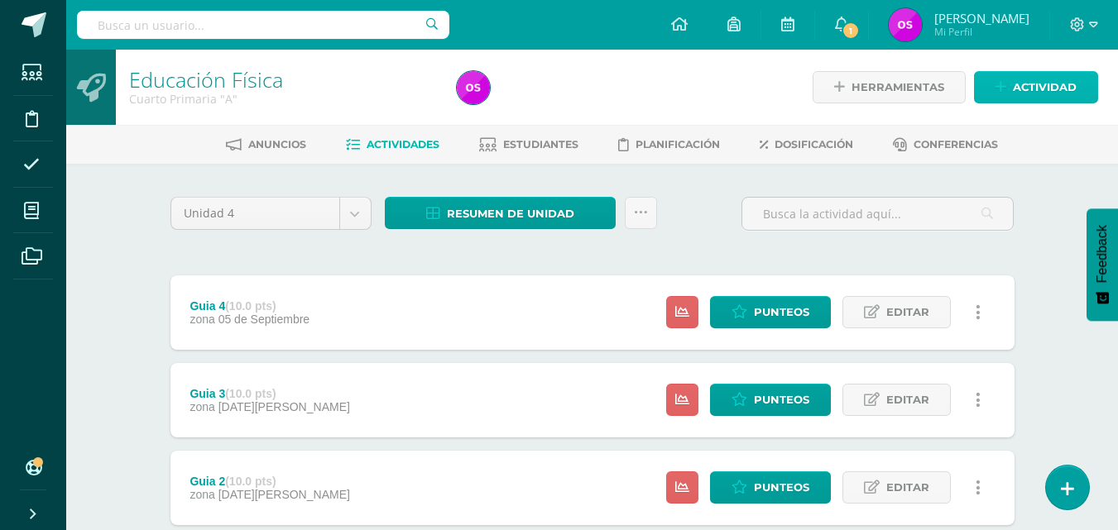
click at [998, 93] on icon at bounding box center [1001, 87] width 11 height 14
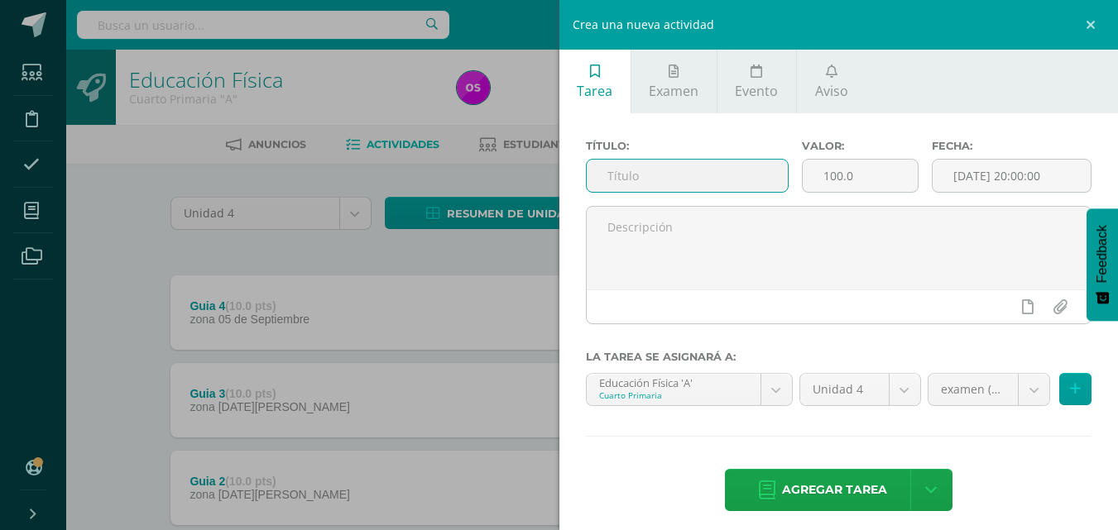
click at [623, 180] on input "text" at bounding box center [687, 176] width 201 height 32
type input "p"
type input "Parcial"
click at [873, 183] on input "100.0" at bounding box center [860, 176] width 115 height 32
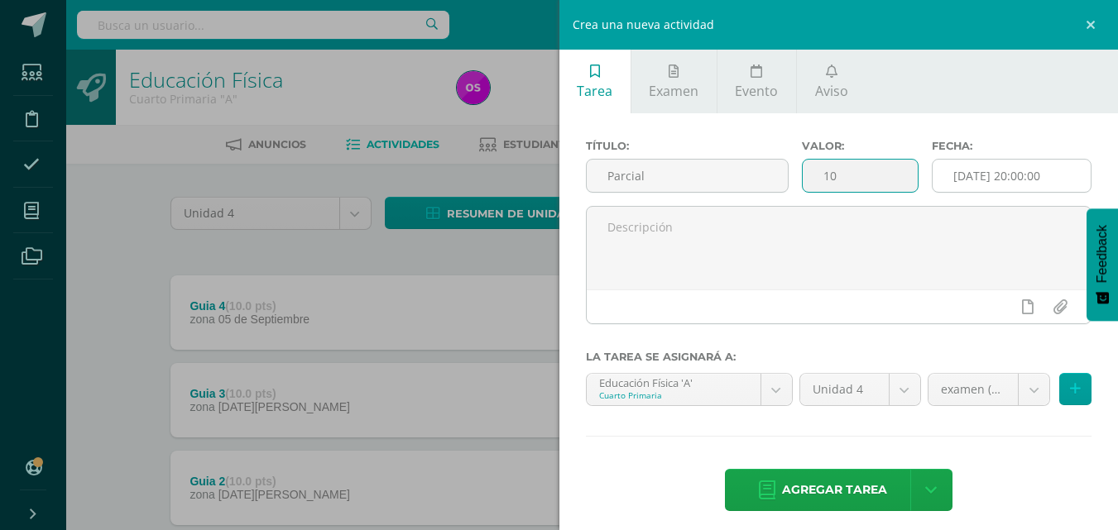
type input "10"
click at [1063, 174] on input "[DATE] 20:00:00" at bounding box center [1012, 176] width 158 height 32
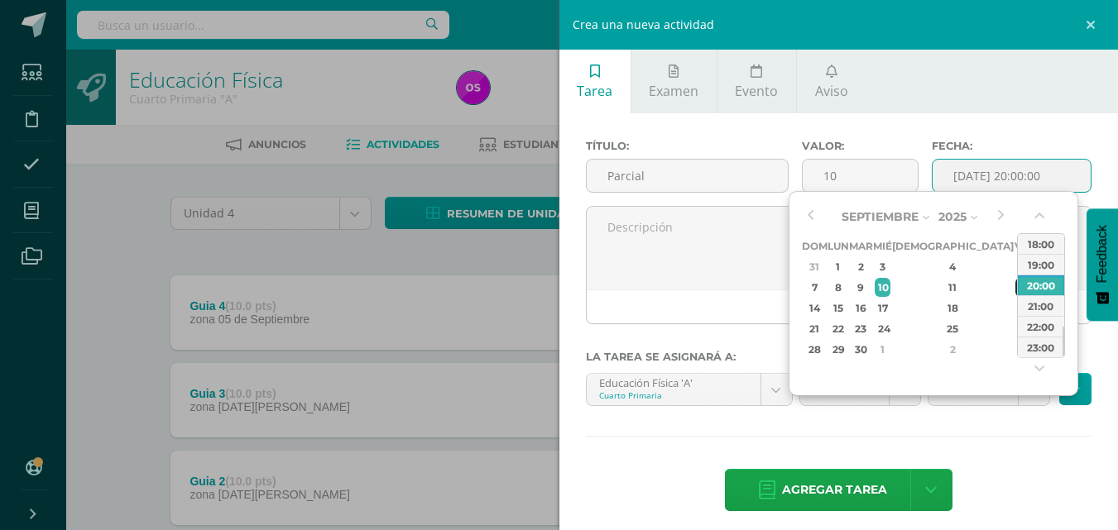
click at [1015, 287] on div "12" at bounding box center [1022, 287] width 15 height 19
type input "[DATE] 20:00"
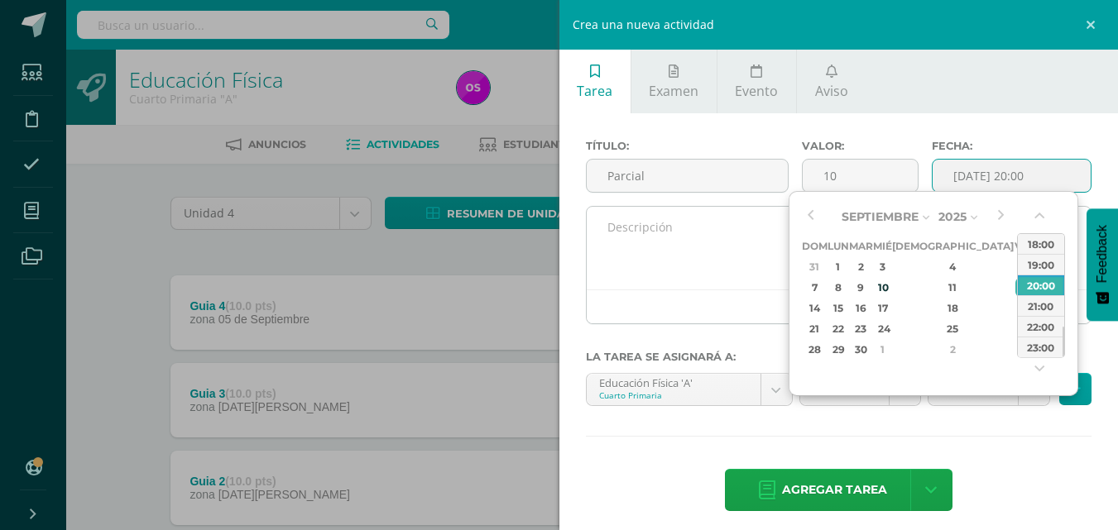
click at [740, 289] on textarea at bounding box center [839, 248] width 505 height 83
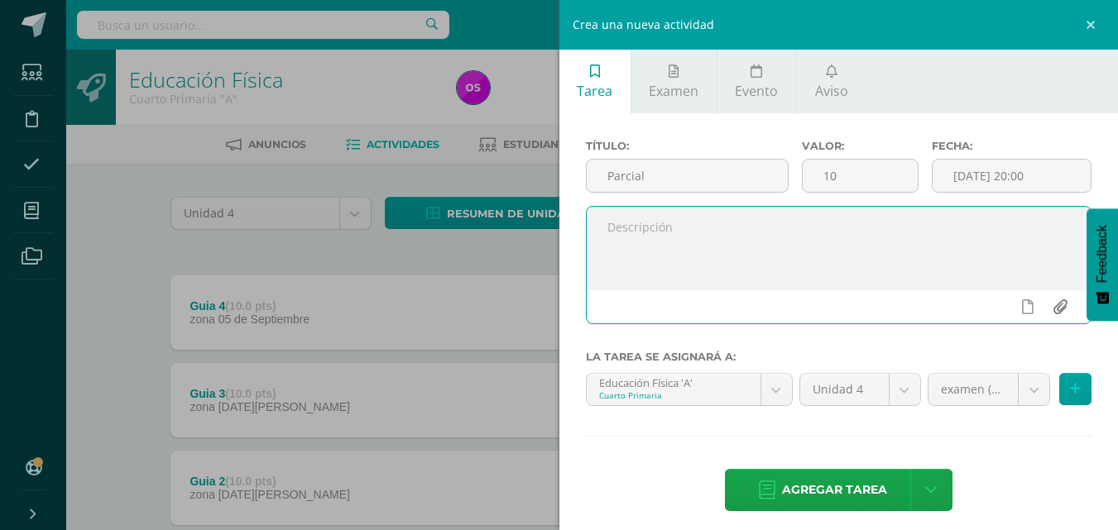
click at [1045, 307] on input "file" at bounding box center [1060, 306] width 32 height 31
type input "C:\fakepath\Parcial.docx"
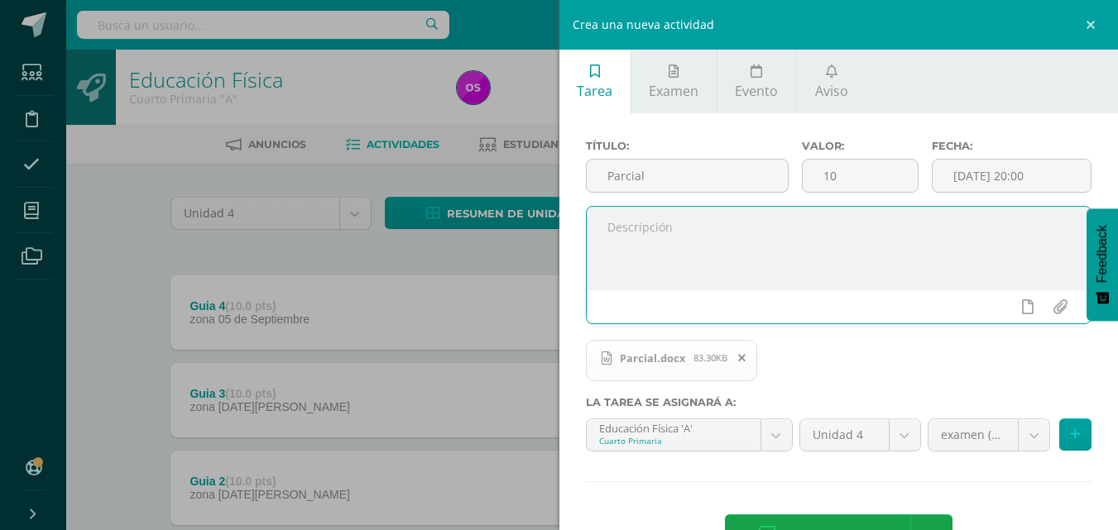
click at [621, 234] on textarea at bounding box center [839, 248] width 505 height 83
type textarea "u"
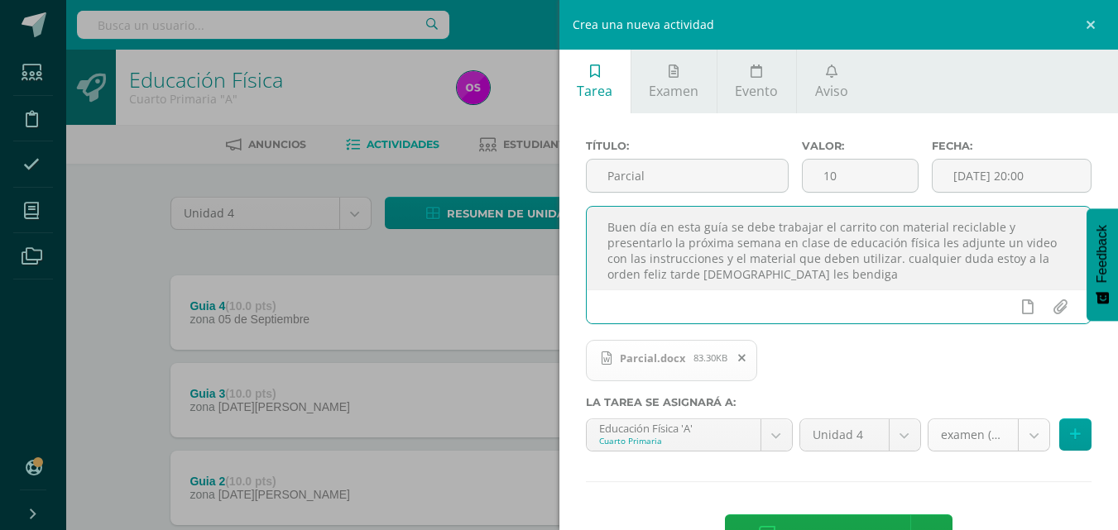
type textarea "Buen día en esta guía se debe trabajar el carrito con material reciclable y pre…"
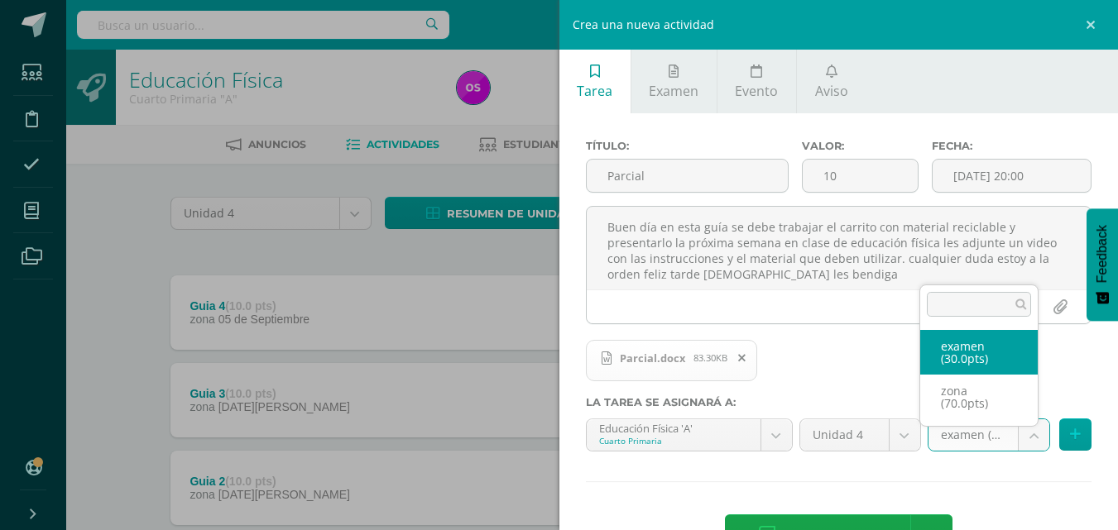
click at [1020, 436] on body "Tarea asignada exitosamente Estudiantes Disciplina Asistencia Mis cursos Archiv…" at bounding box center [559, 361] width 1118 height 723
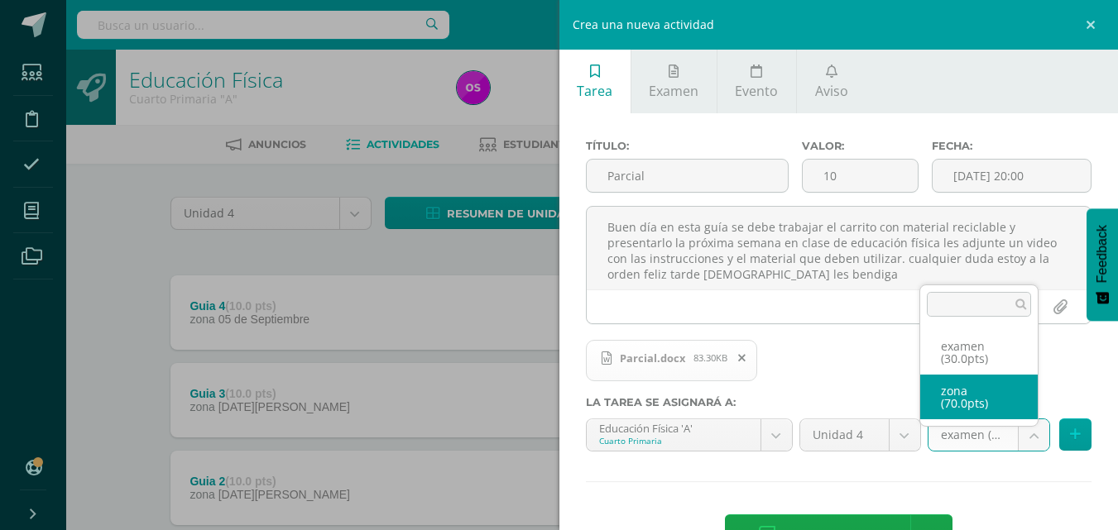
select select "124112"
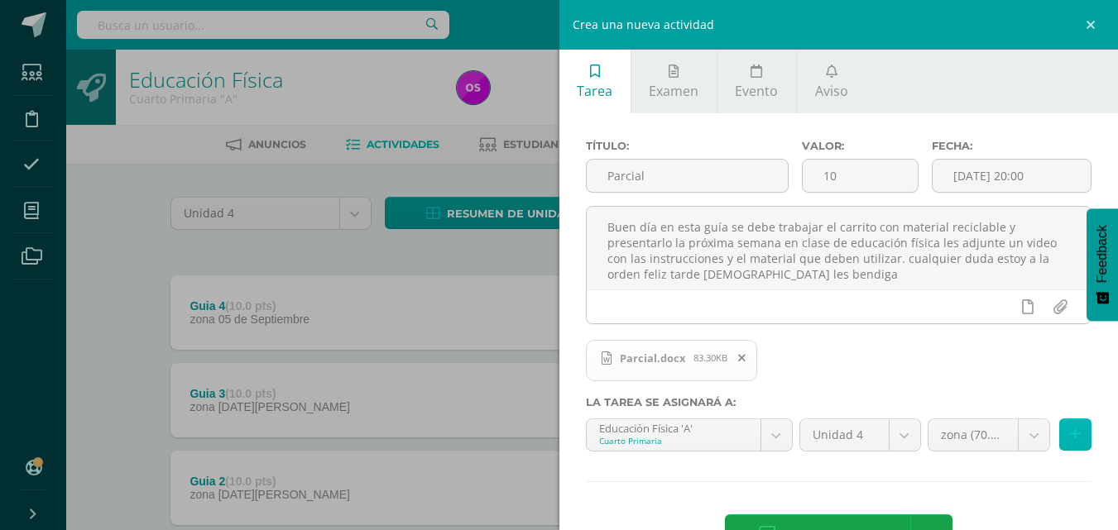
click at [1070, 430] on icon at bounding box center [1075, 435] width 11 height 14
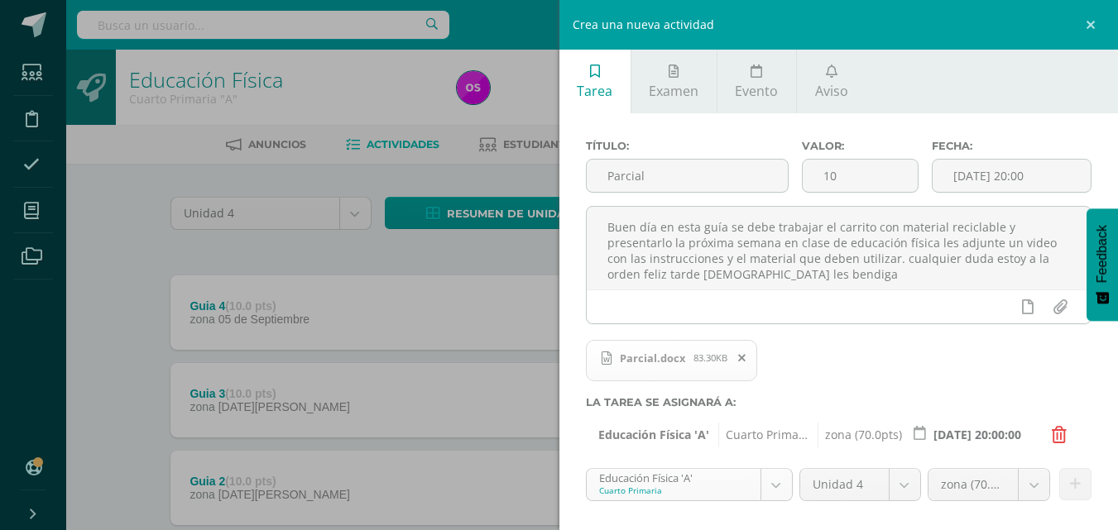
click at [771, 480] on body "Tarea asignada exitosamente Estudiantes Disciplina Asistencia Mis cursos Archiv…" at bounding box center [559, 361] width 1118 height 723
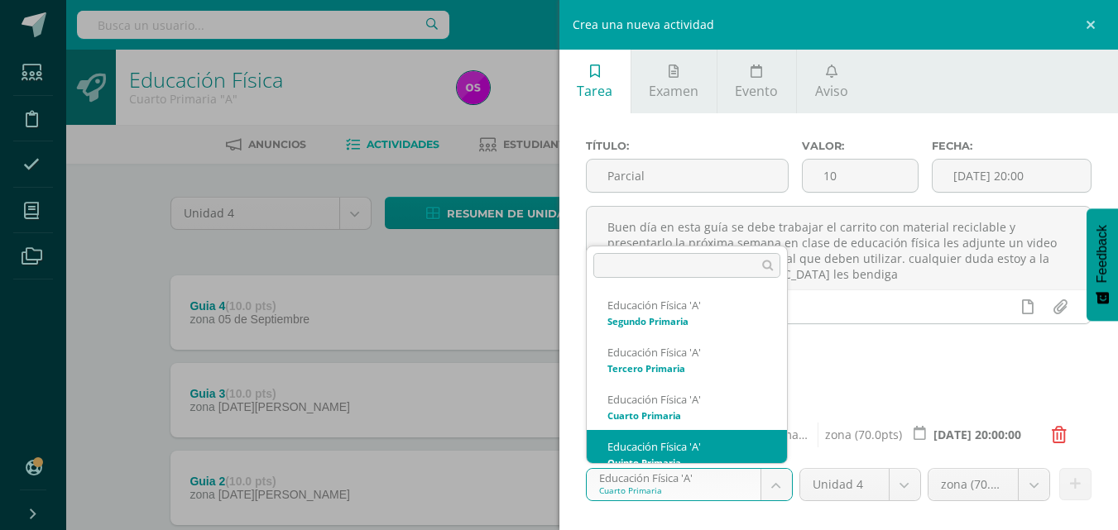
scroll to position [206, 0]
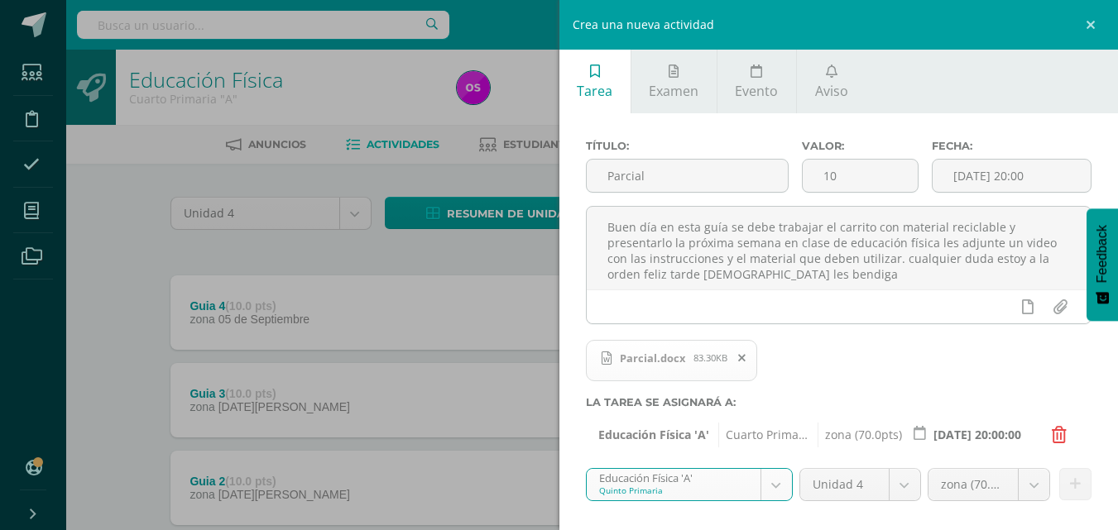
select select "113101"
click at [1022, 486] on body "Tarea asignada exitosamente Estudiantes Disciplina Asistencia Mis cursos Archiv…" at bounding box center [559, 361] width 1118 height 723
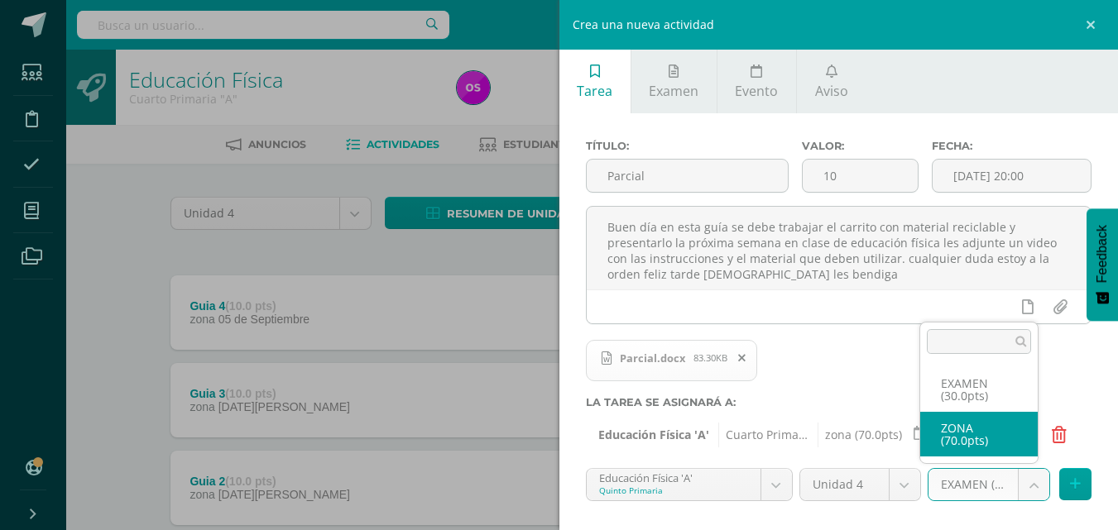
select select "119671"
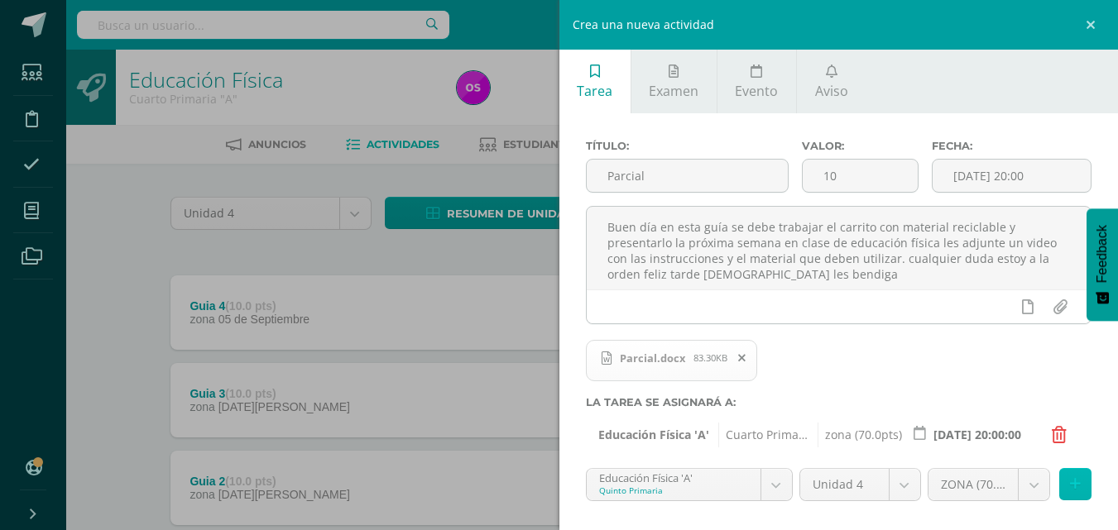
click at [1071, 477] on button at bounding box center [1075, 484] width 32 height 32
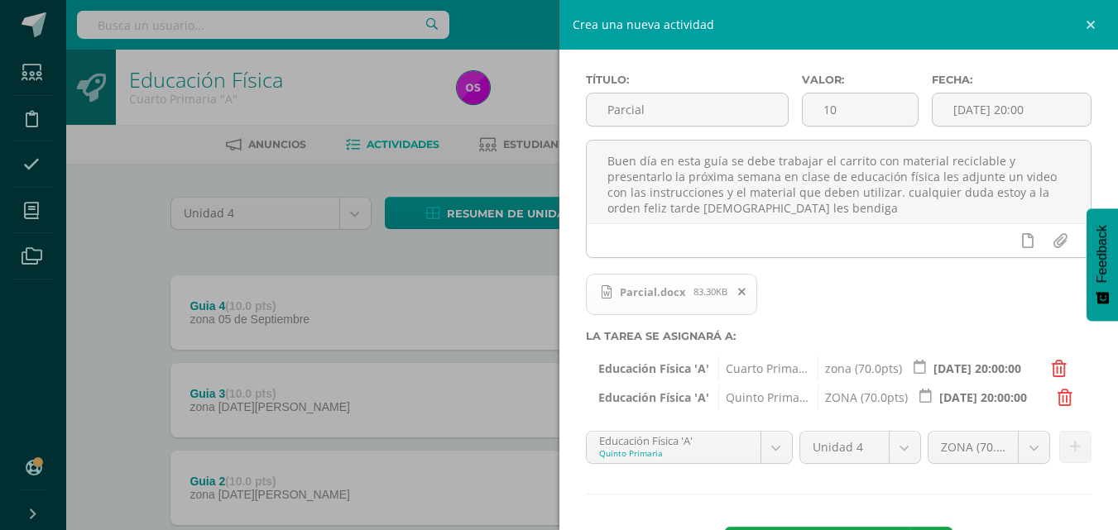
scroll to position [99, 0]
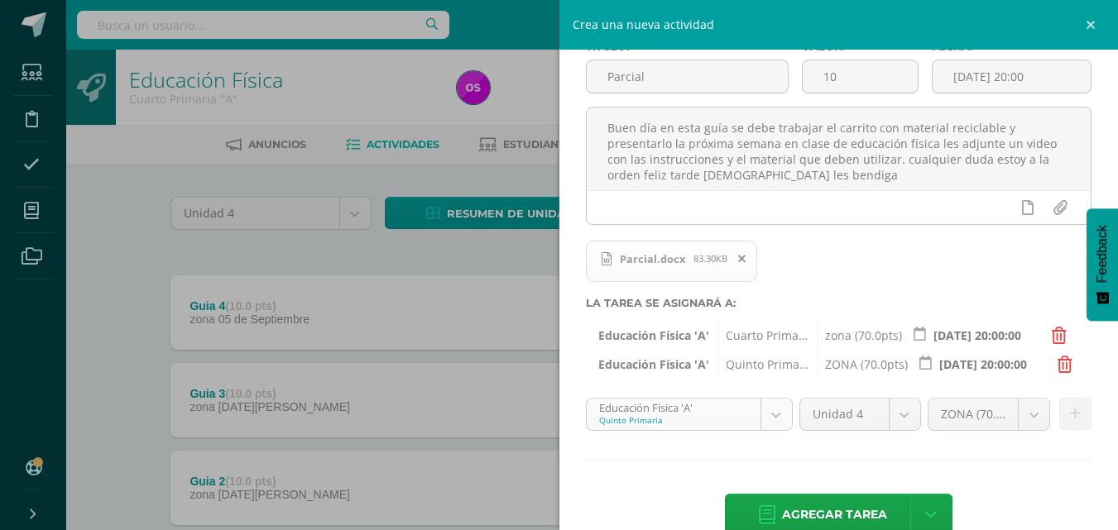
click at [761, 416] on body "Tarea asignada exitosamente Estudiantes Disciplina Asistencia Mis cursos Archiv…" at bounding box center [559, 361] width 1118 height 723
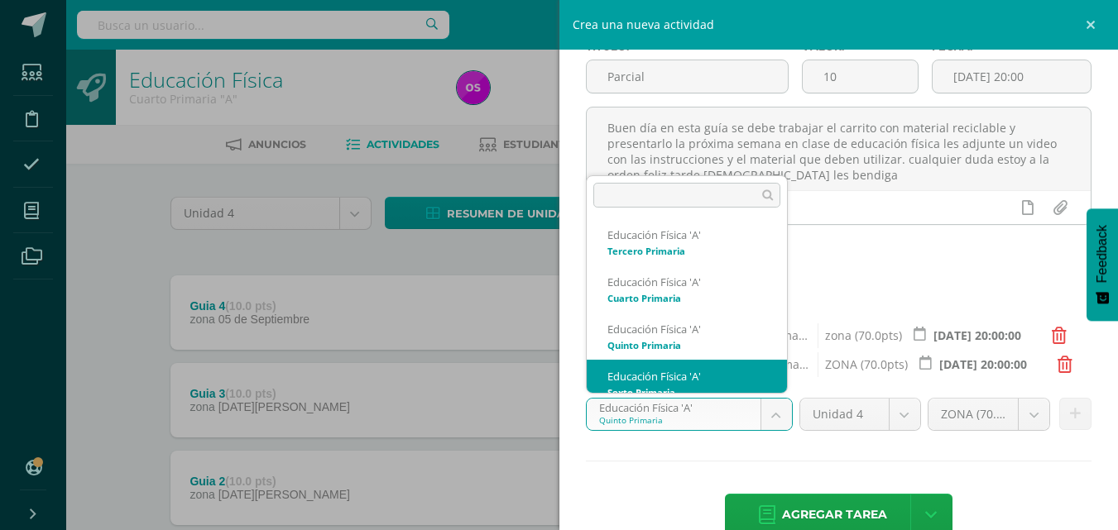
scroll to position [253, 0]
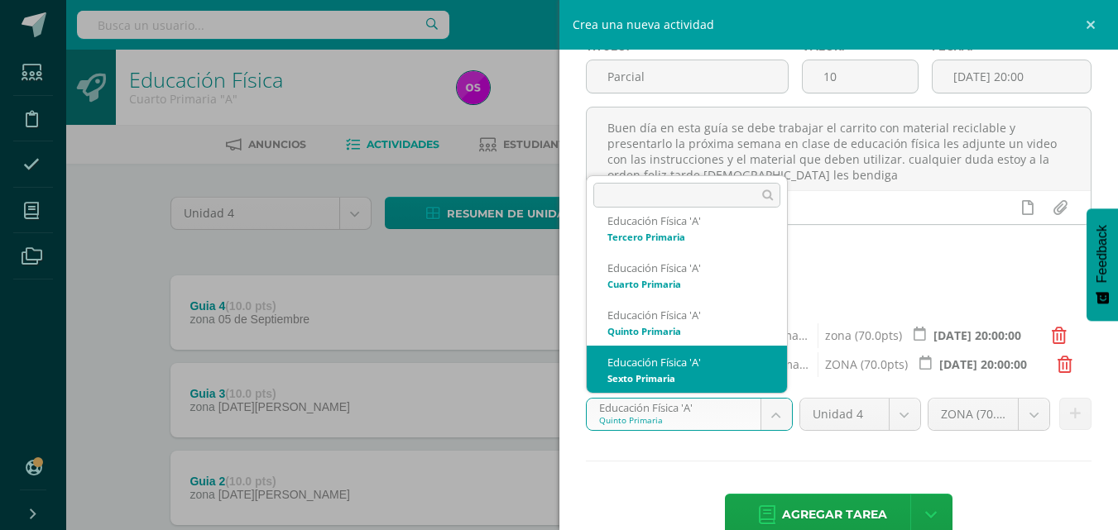
select select "113185"
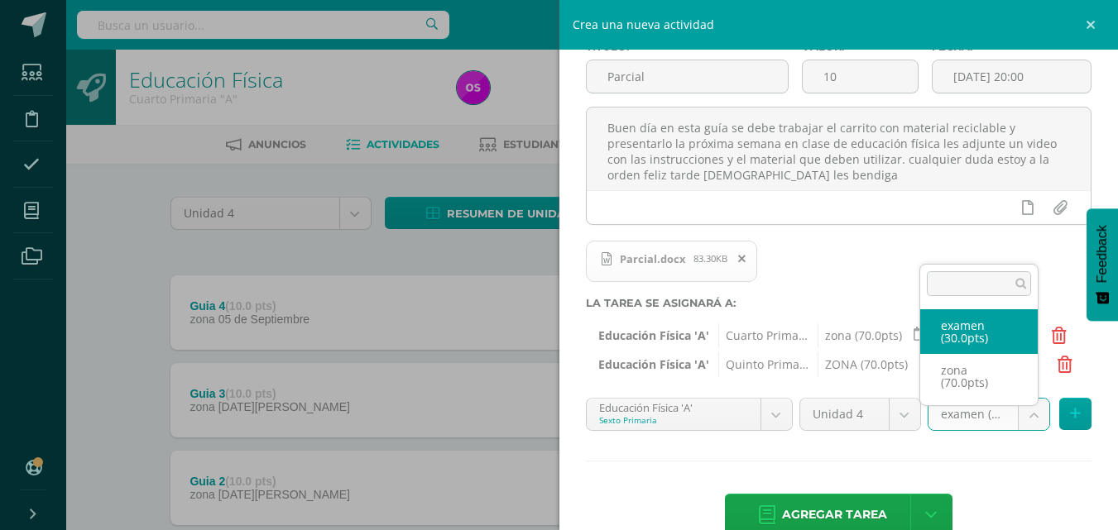
click at [1021, 417] on body "Tarea asignada exitosamente Estudiantes Disciplina Asistencia Mis cursos Archiv…" at bounding box center [559, 361] width 1118 height 723
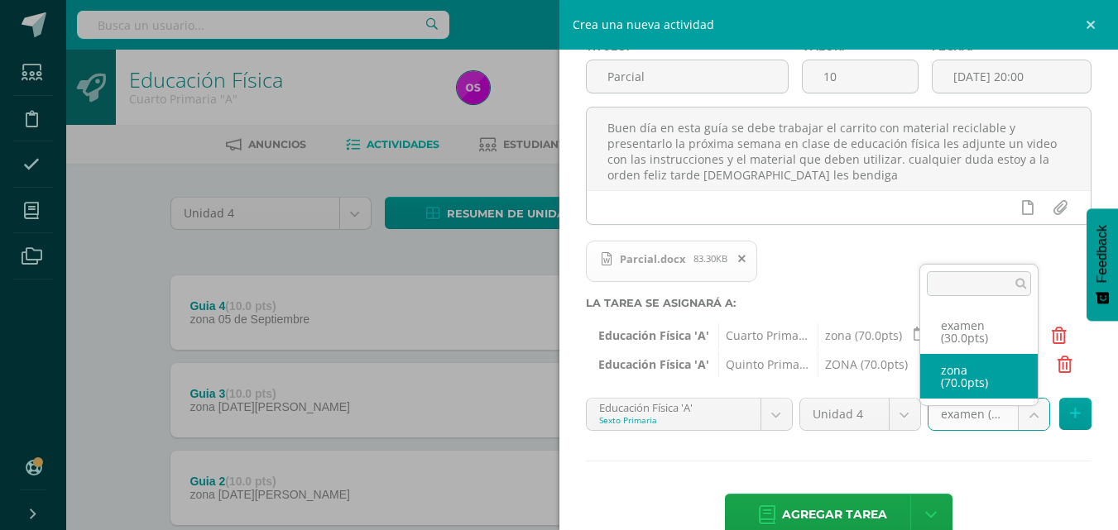
select select "124114"
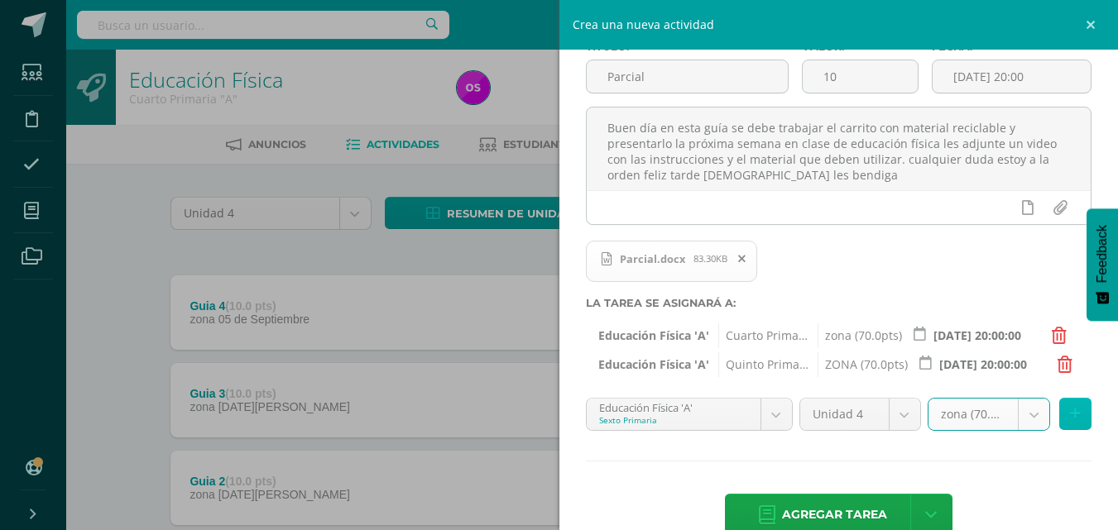
click at [1070, 415] on icon at bounding box center [1075, 414] width 11 height 14
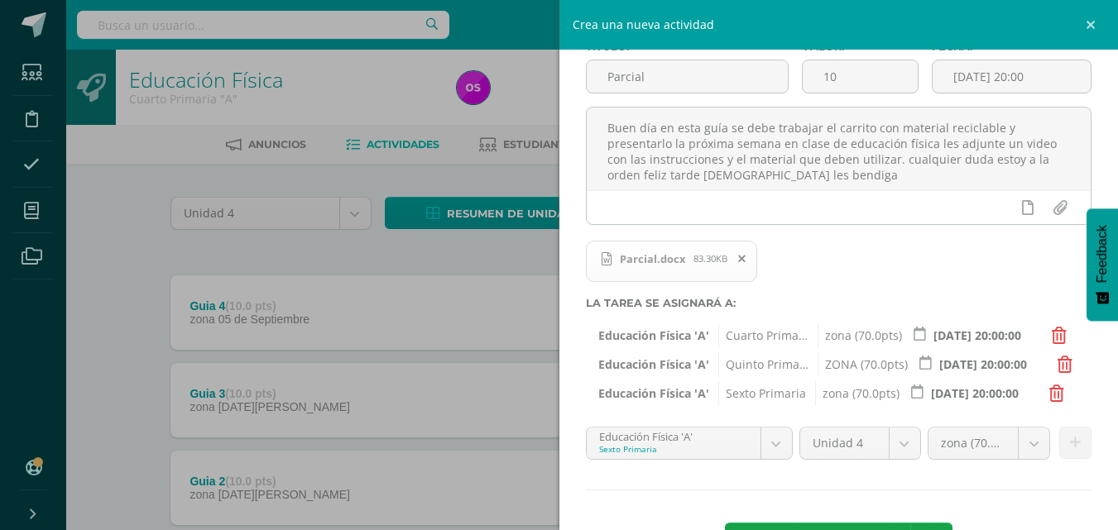
scroll to position [132, 0]
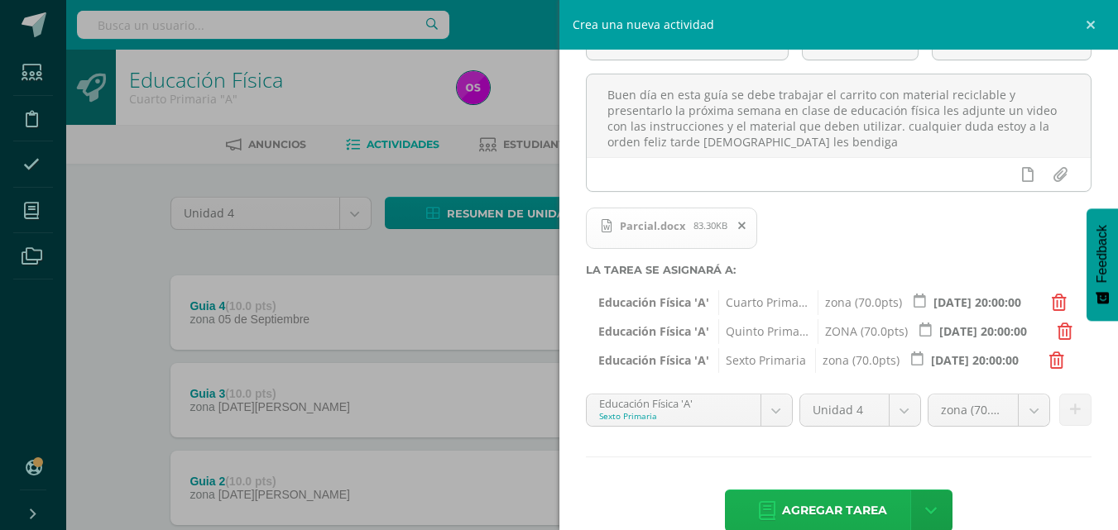
click at [805, 516] on span "Agregar tarea" at bounding box center [834, 511] width 105 height 41
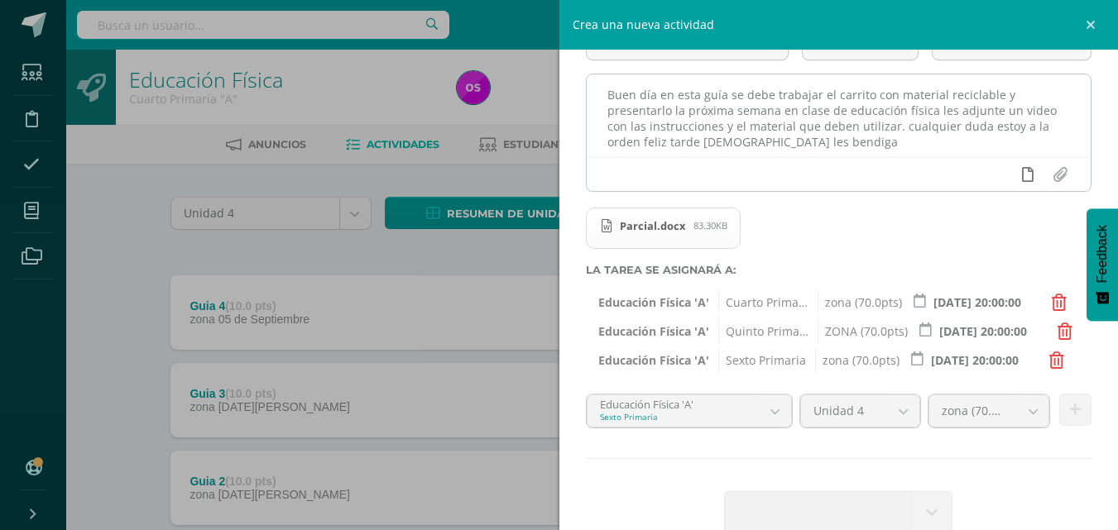
click at [1022, 175] on icon at bounding box center [1028, 174] width 12 height 15
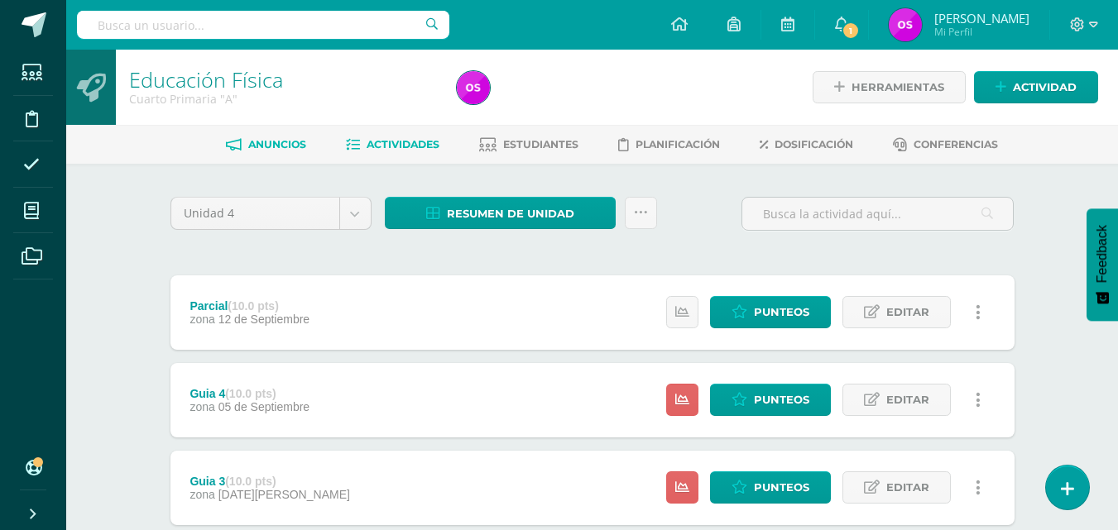
click at [259, 140] on span "Anuncios" at bounding box center [277, 144] width 58 height 12
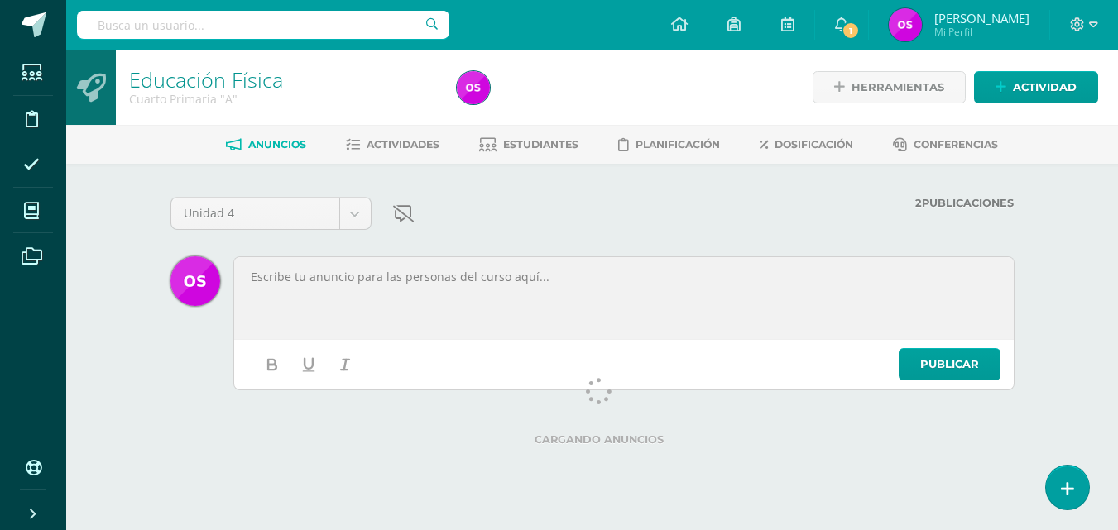
click at [280, 287] on div at bounding box center [624, 298] width 775 height 77
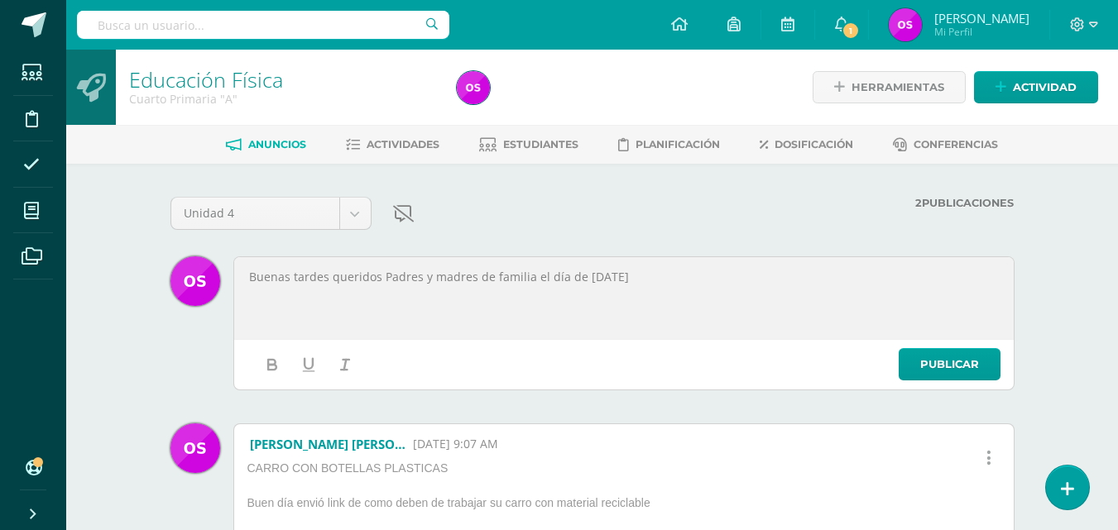
click at [632, 276] on p "Buenas tardes queridos Padres y madres de familia el día de mañana" at bounding box center [624, 277] width 750 height 15
click at [396, 293] on p "Buenas tardes queridos Padres y madres de familia el día de mañana los alumnos …" at bounding box center [624, 285] width 750 height 30
click at [431, 293] on p "Buenas tardes queridos Padres y madres de familia el día de mañana los alumnos …" at bounding box center [624, 285] width 750 height 30
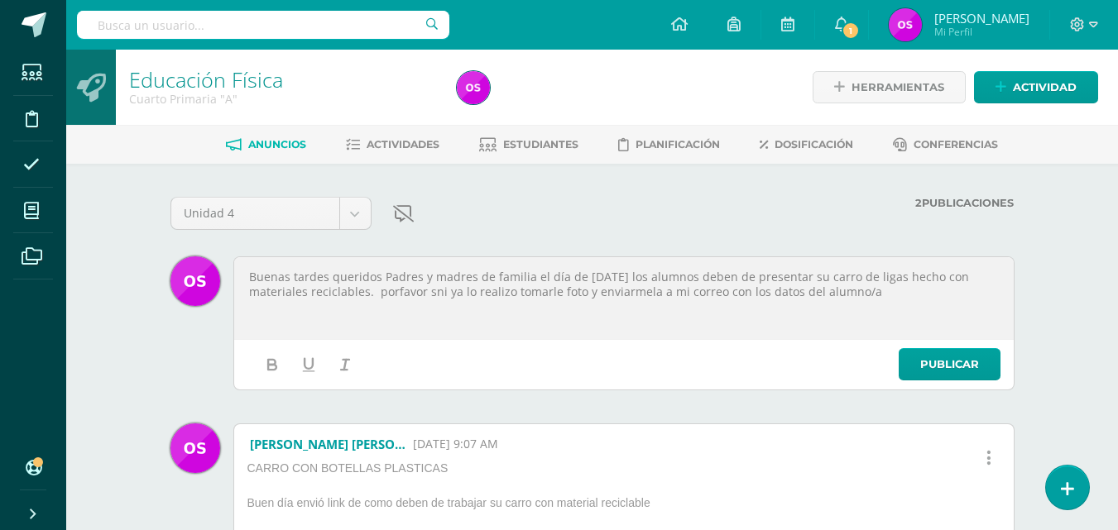
click at [429, 293] on p "Buenas tardes queridos Padres y madres de familia el día de mañana los alumnos …" at bounding box center [624, 285] width 750 height 30
click at [863, 293] on p "Buenas tardes queridos Padres y madres de familia el día de mañana los alumnos …" at bounding box center [624, 285] width 750 height 30
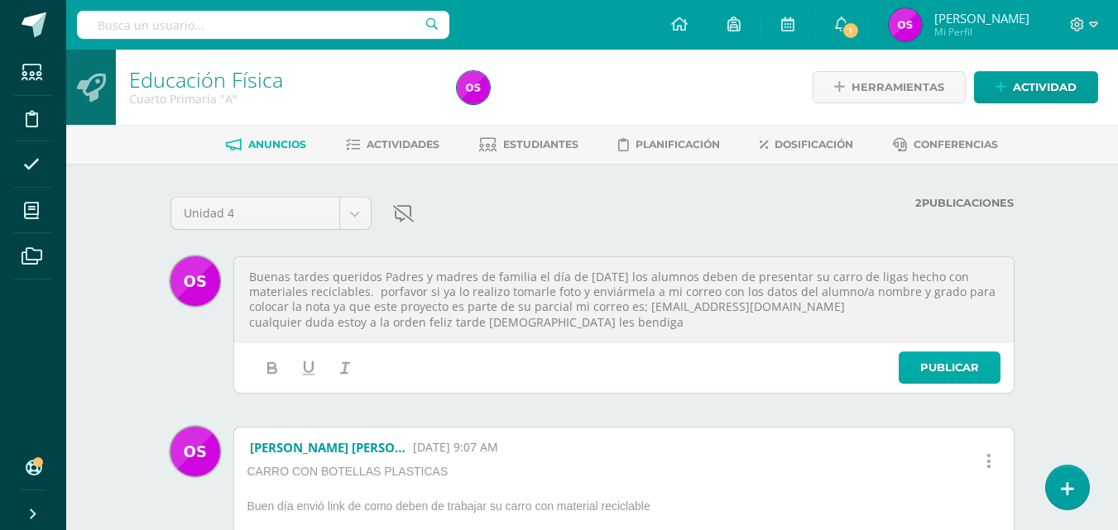
click at [941, 365] on link "Publicar" at bounding box center [950, 368] width 102 height 32
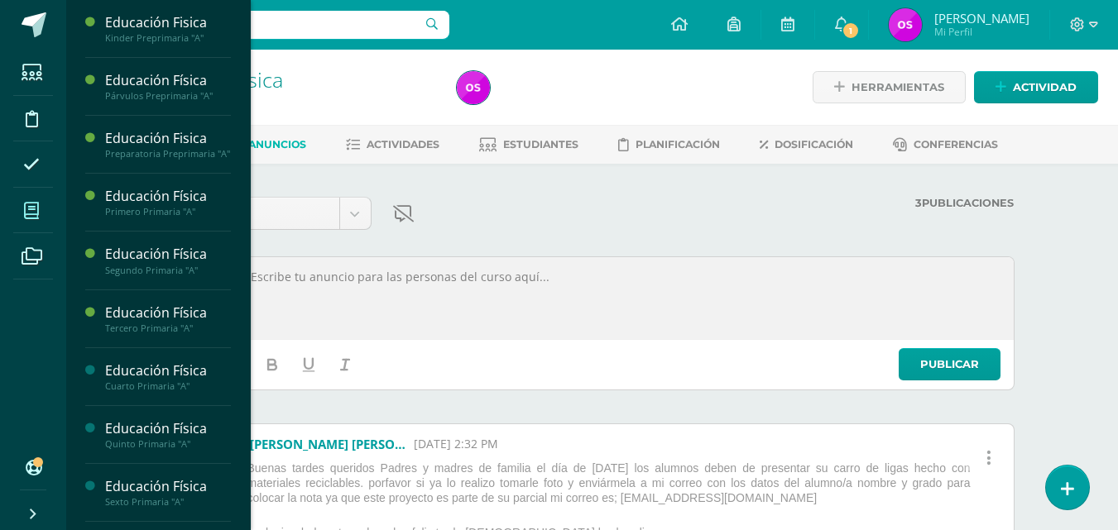
click at [31, 217] on icon at bounding box center [31, 211] width 15 height 17
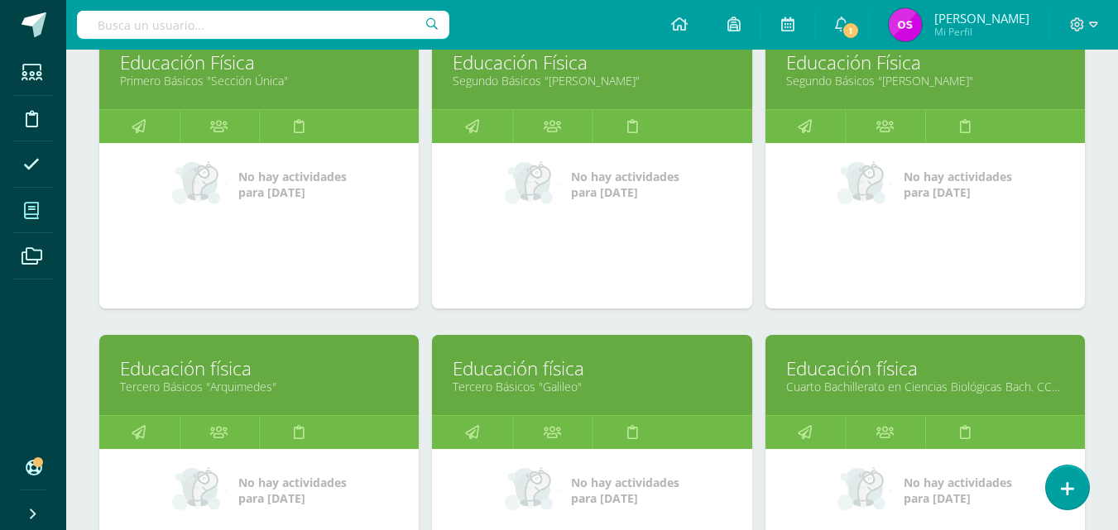
scroll to position [1231, 0]
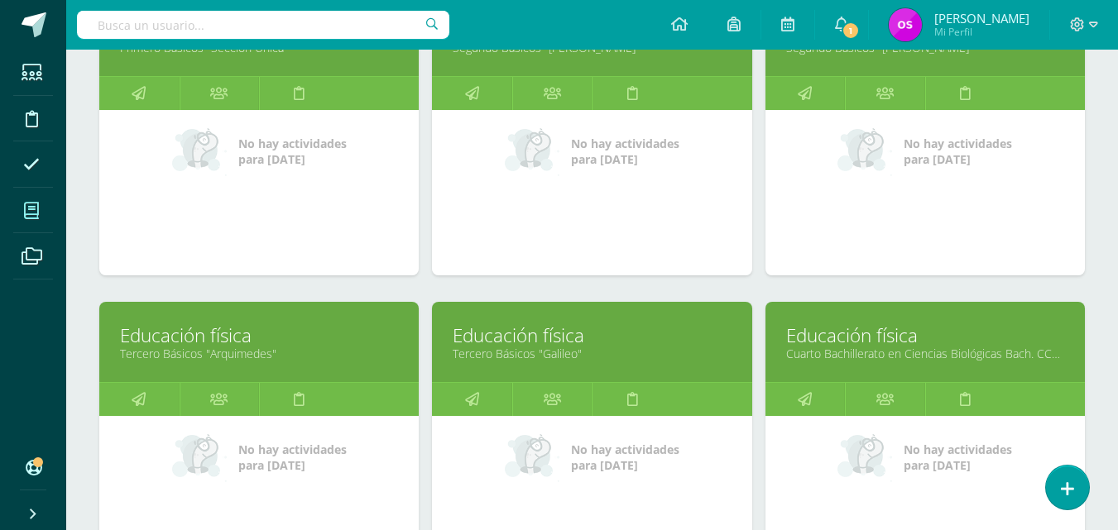
click at [227, 346] on link "Tercero Básicos "Arquimedes"" at bounding box center [259, 354] width 278 height 16
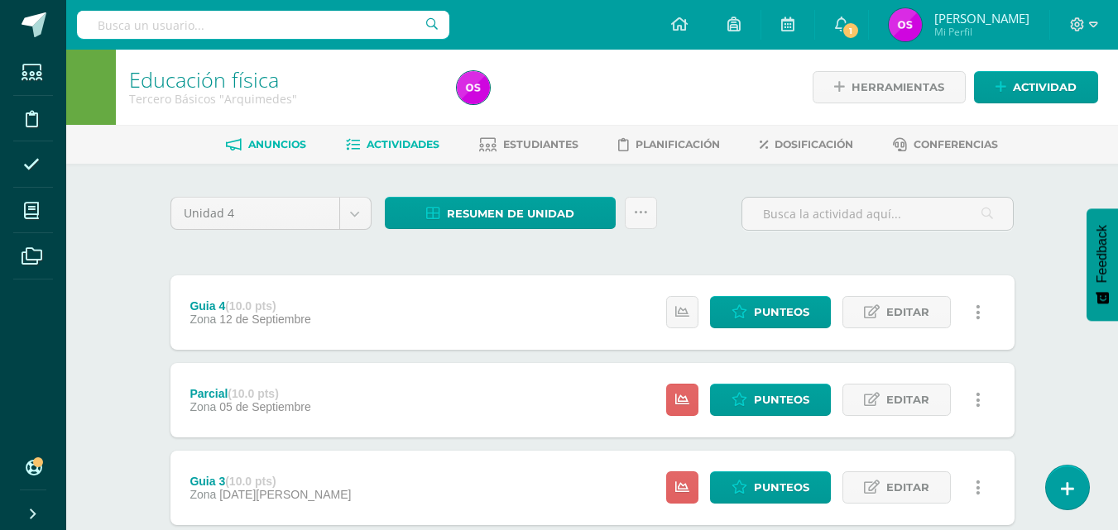
click at [269, 146] on span "Anuncios" at bounding box center [277, 144] width 58 height 12
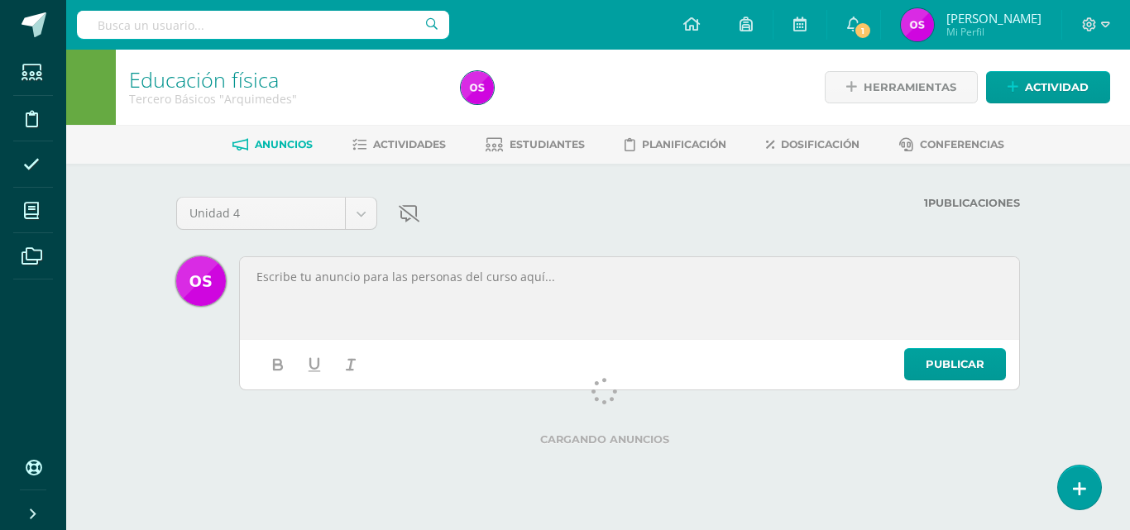
click at [265, 286] on div at bounding box center [629, 298] width 775 height 77
click at [262, 278] on p "buenas tardes" at bounding box center [630, 277] width 750 height 15
click at [361, 276] on p "Buenas tardes" at bounding box center [630, 277] width 750 height 15
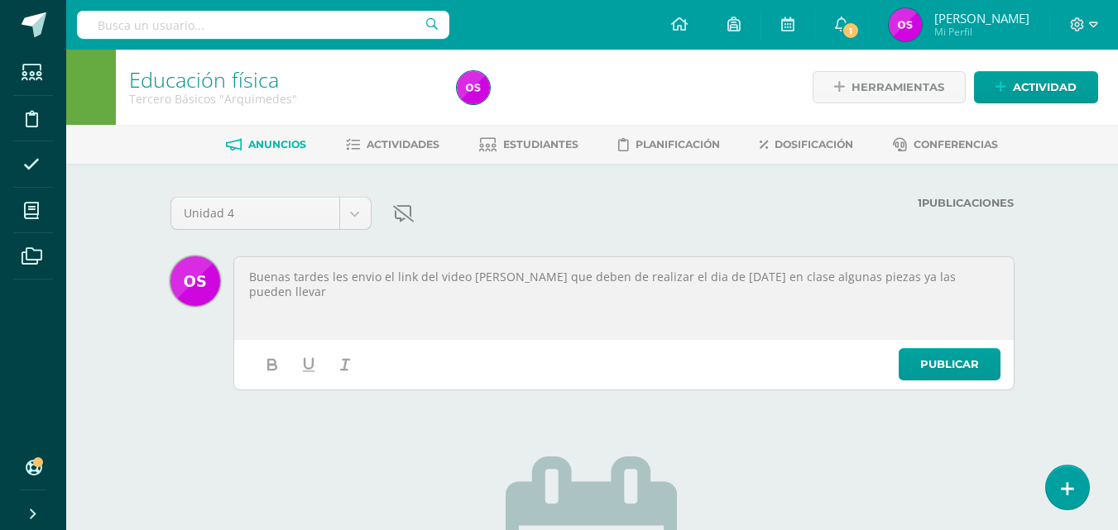
click at [974, 277] on p "Buenas tardes les envio el link del video del carro que deben de realizar el di…" at bounding box center [624, 285] width 750 height 30
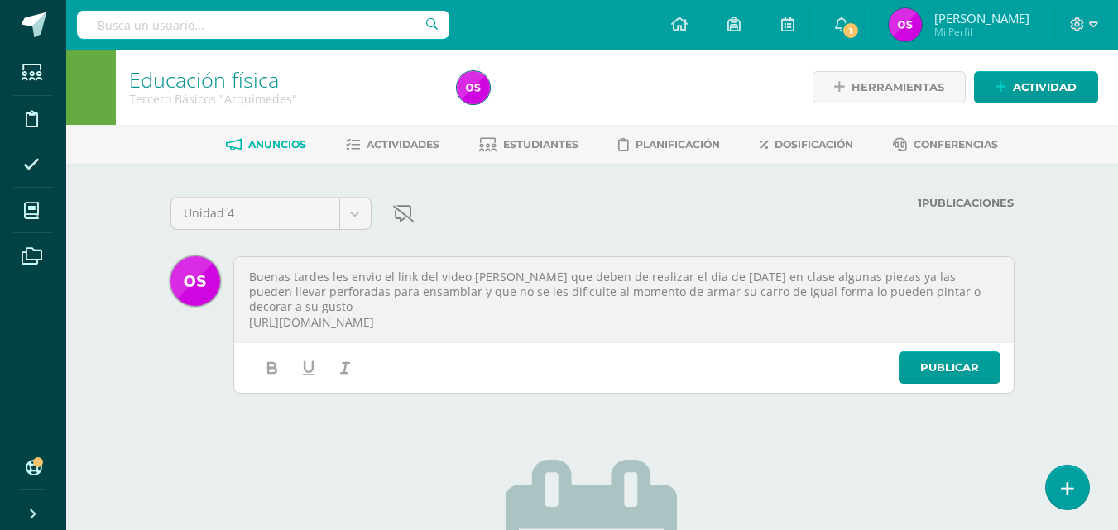
drag, startPoint x: 249, startPoint y: 276, endPoint x: 550, endPoint y: 317, distance: 304.1
click at [550, 317] on div "Buenas tardes les envio el link del video del carro que deben de realizar el di…" at bounding box center [624, 300] width 775 height 80
click at [597, 315] on p "https://youtu.be/iBWoURGF54E?si=x5fPhbXD-6rfVDL8" at bounding box center [624, 322] width 750 height 15
click at [957, 367] on link "Publicar" at bounding box center [950, 368] width 102 height 32
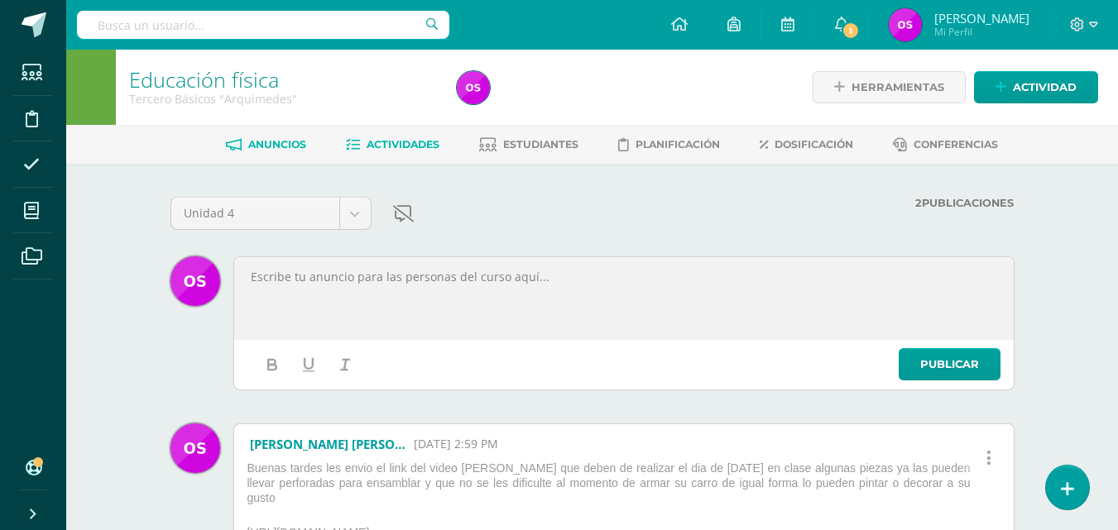
click at [428, 142] on span "Actividades" at bounding box center [403, 144] width 73 height 12
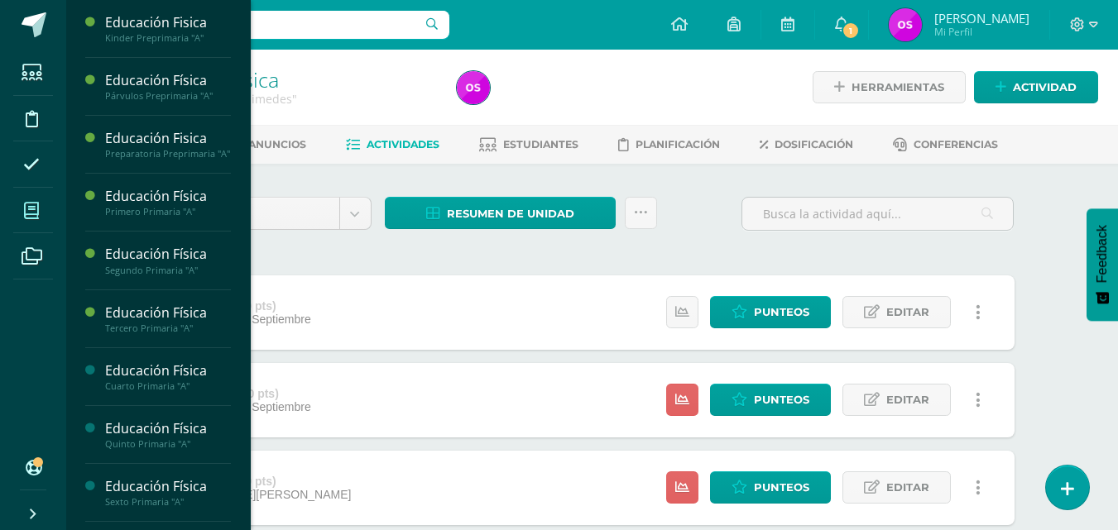
click at [32, 215] on icon at bounding box center [31, 211] width 15 height 17
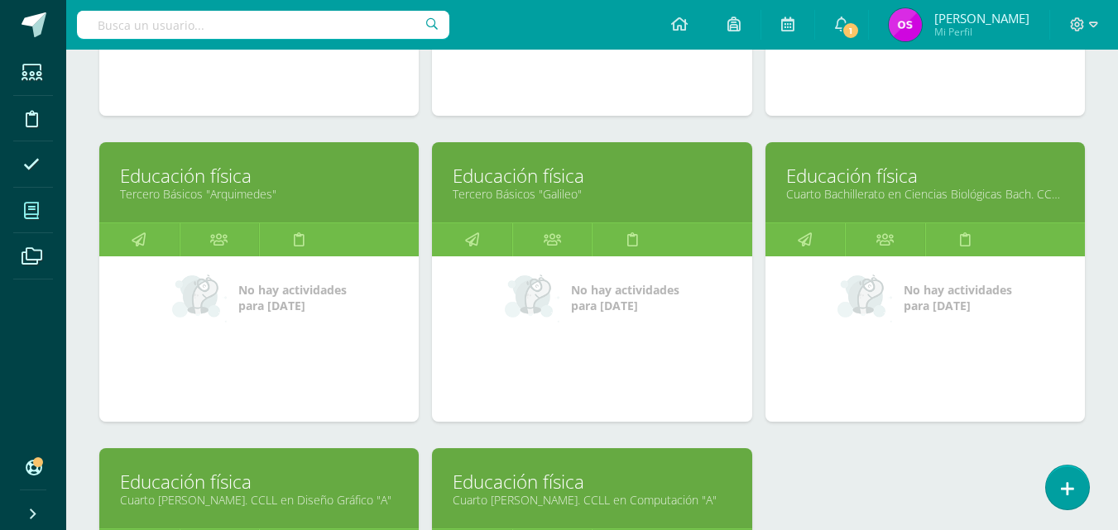
scroll to position [1725, 0]
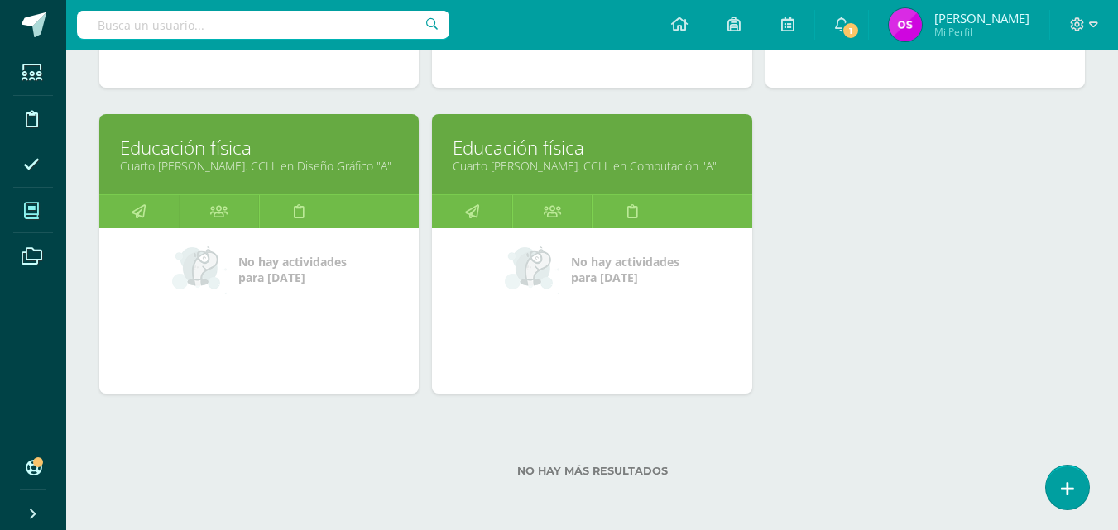
click at [217, 156] on link "Educación física" at bounding box center [259, 148] width 278 height 26
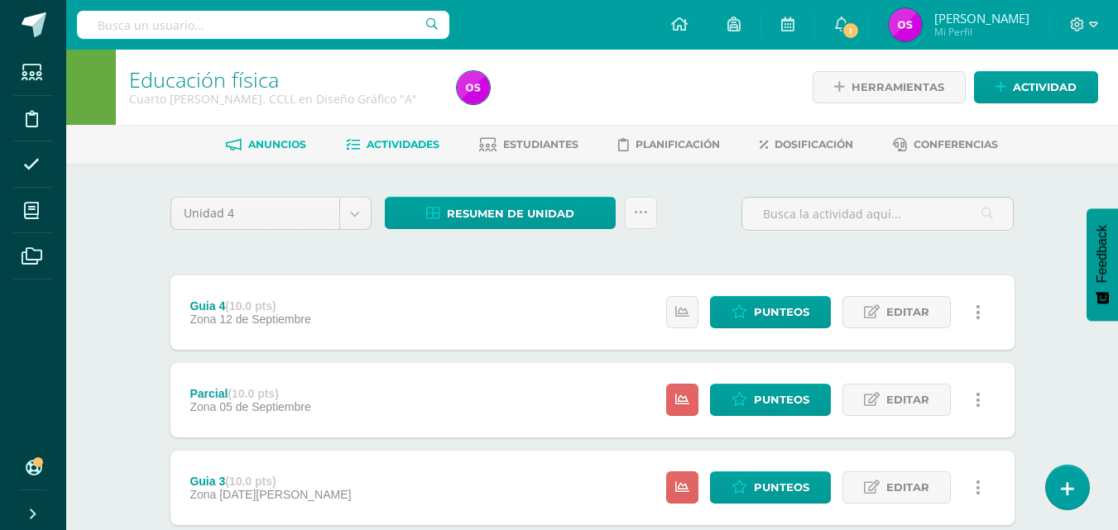
click at [269, 142] on span "Anuncios" at bounding box center [277, 144] width 58 height 12
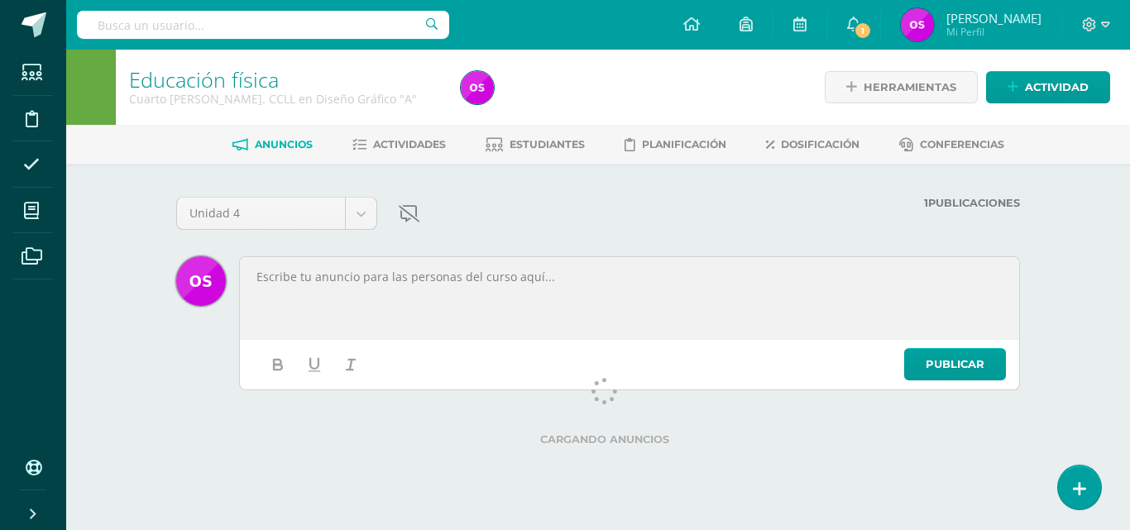
click at [291, 278] on p at bounding box center [630, 277] width 750 height 15
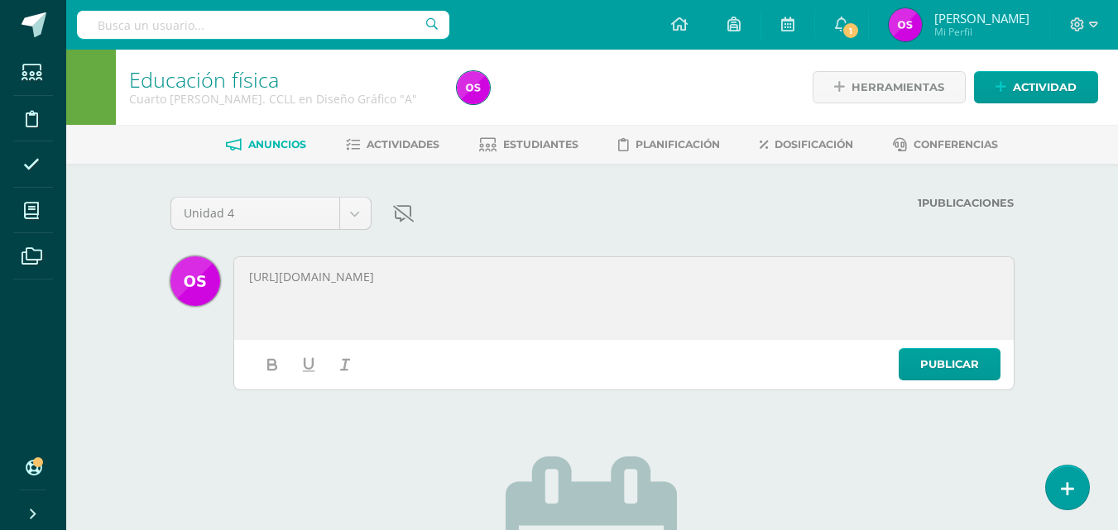
click at [257, 267] on div "[URL][DOMAIN_NAME]" at bounding box center [624, 298] width 775 height 77
click at [541, 276] on p "https://youtu.be/iBWoURGF54E?si=x5fPhbXD-6rfVDL8" at bounding box center [624, 277] width 750 height 15
click at [339, 271] on p "Buenas tardes" at bounding box center [624, 277] width 750 height 15
click at [539, 280] on p "Buenas tardes adjunto el link del trabajo que debend de realizar el dia de maña…" at bounding box center [624, 277] width 750 height 15
click at [741, 275] on p "Buenas tardes adjunto el link del trabajo que deben de realizar el día de mañan…" at bounding box center [624, 277] width 750 height 15
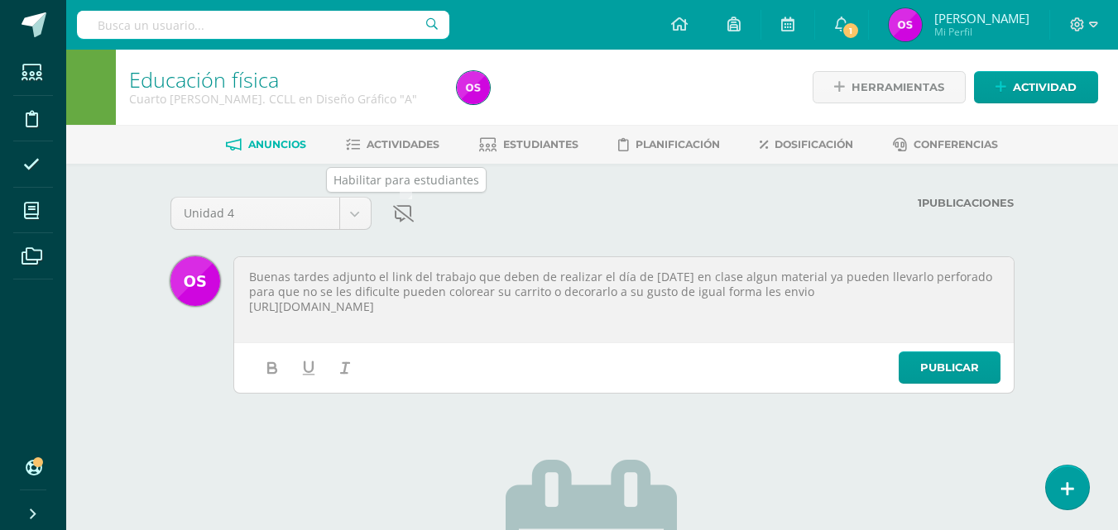
click at [405, 214] on icon at bounding box center [403, 214] width 21 height 17
click at [405, 213] on icon at bounding box center [403, 214] width 21 height 17
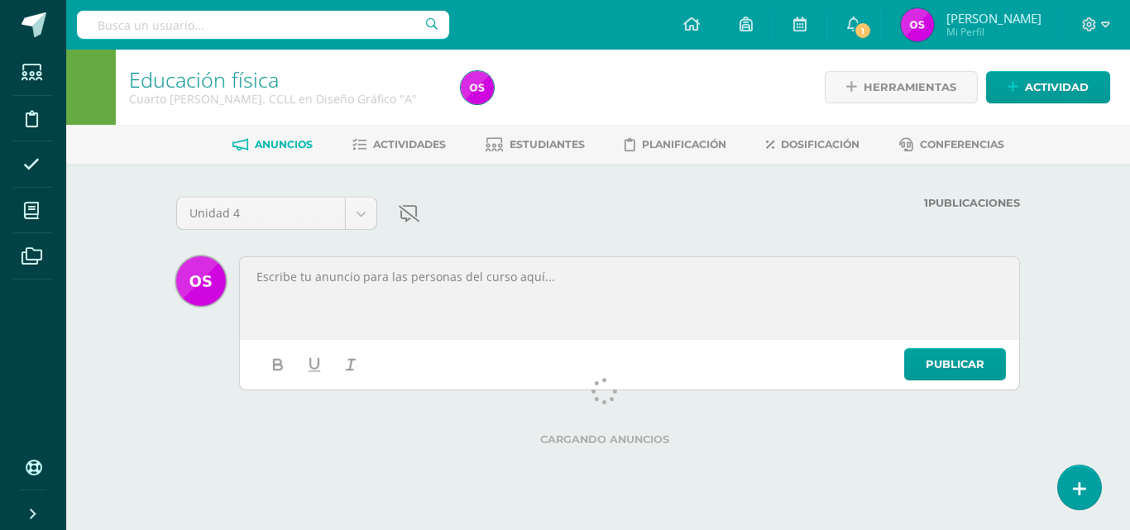
click at [1084, 315] on div "Educación física Cuarto [PERSON_NAME]. CCLL en Diseño Gráfico "A" Herramientas …" at bounding box center [598, 253] width 1064 height 407
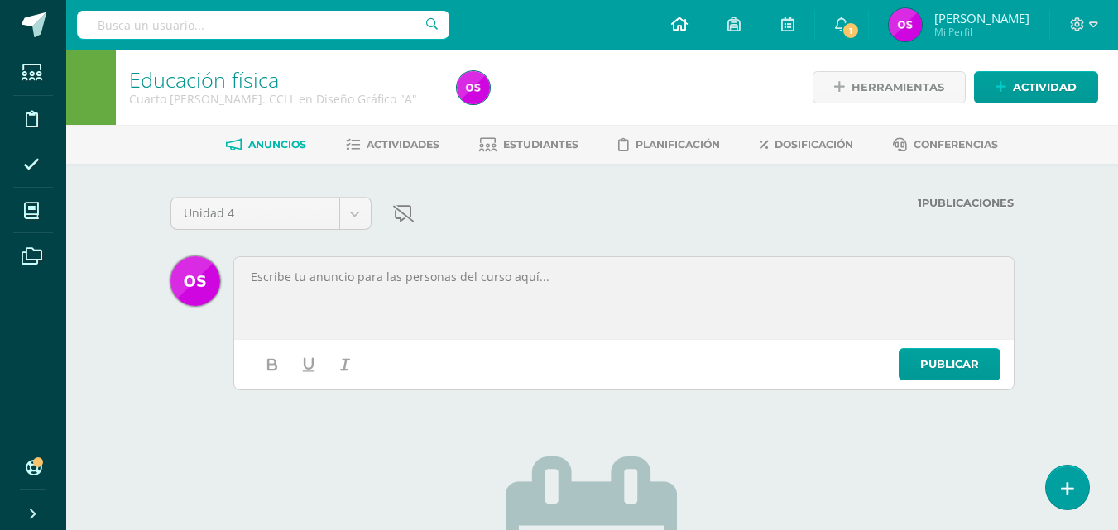
click at [688, 25] on icon at bounding box center [679, 24] width 17 height 15
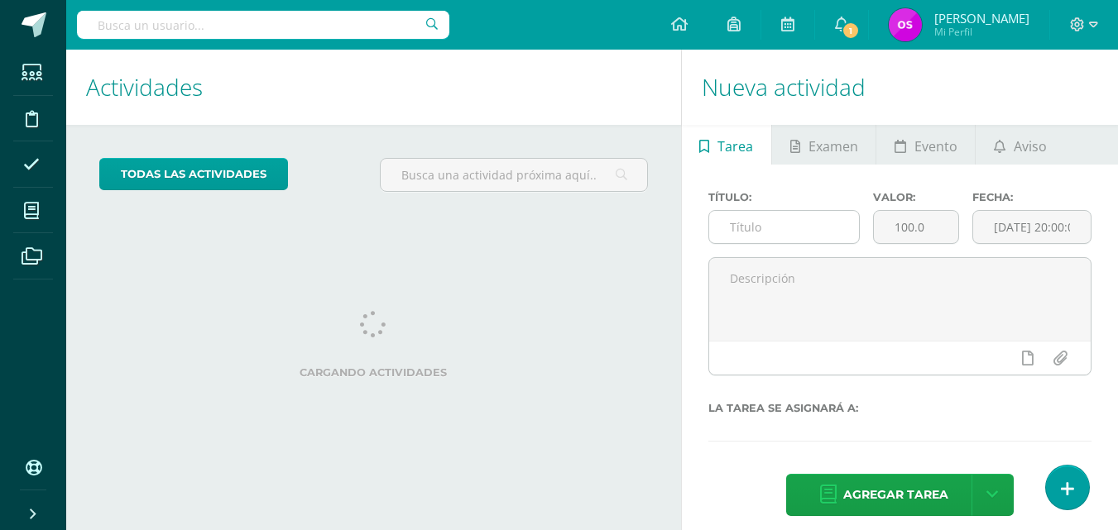
click at [744, 232] on input "text" at bounding box center [784, 227] width 151 height 32
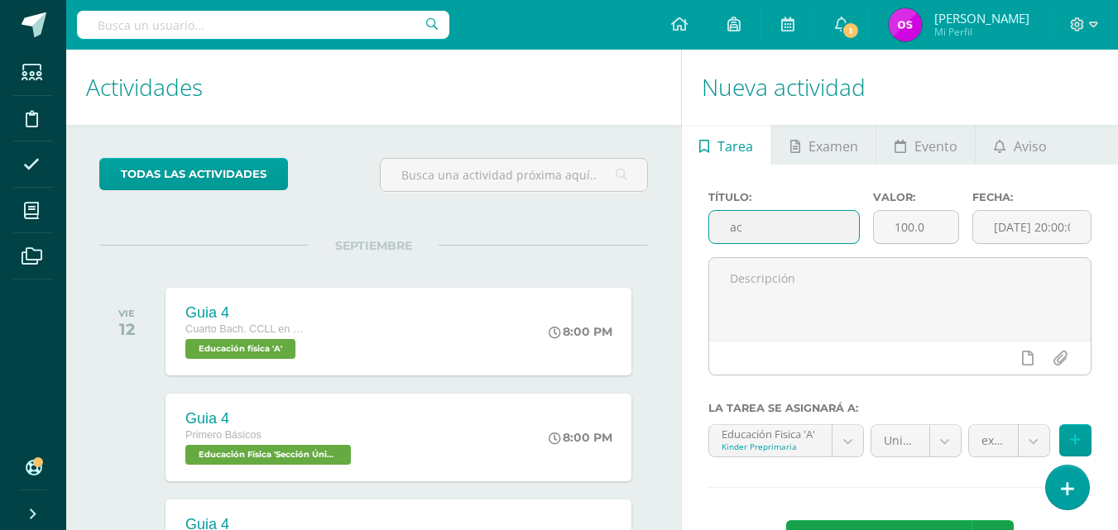
type input "a"
type input "Actividad en clase"
click at [929, 228] on input "100.0" at bounding box center [916, 227] width 84 height 32
type input "10"
click at [1079, 233] on input "[DATE] 20:00:00" at bounding box center [1032, 227] width 118 height 32
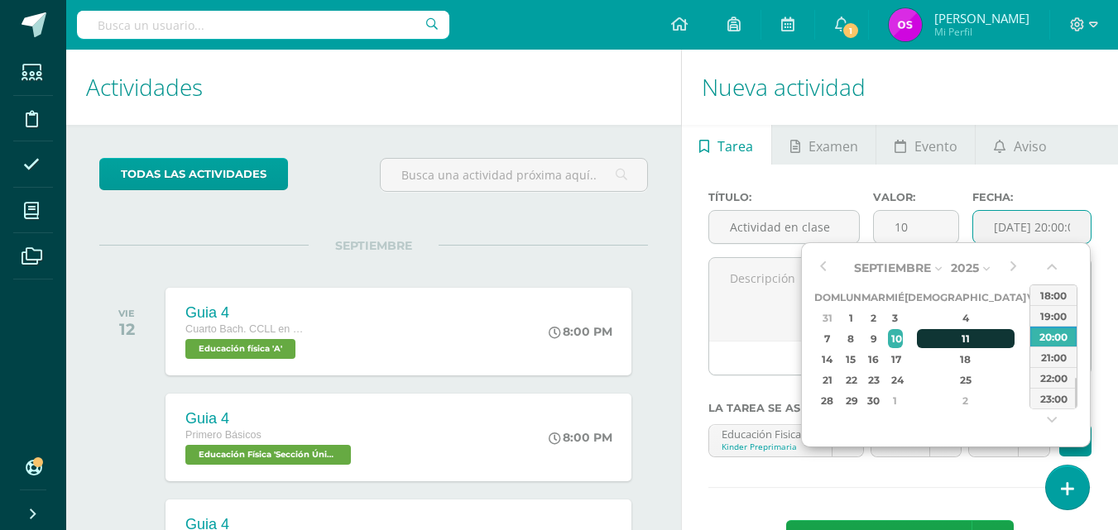
click at [949, 340] on div "11" at bounding box center [966, 338] width 98 height 19
type input "2025-09-11 20:00"
click at [804, 344] on div "Septiembre Enero Febrero Marzo Abril Mayo Junio Julio Agosto Septiembre Octubre…" at bounding box center [946, 344] width 290 height 205
click at [747, 350] on div at bounding box center [899, 358] width 381 height 34
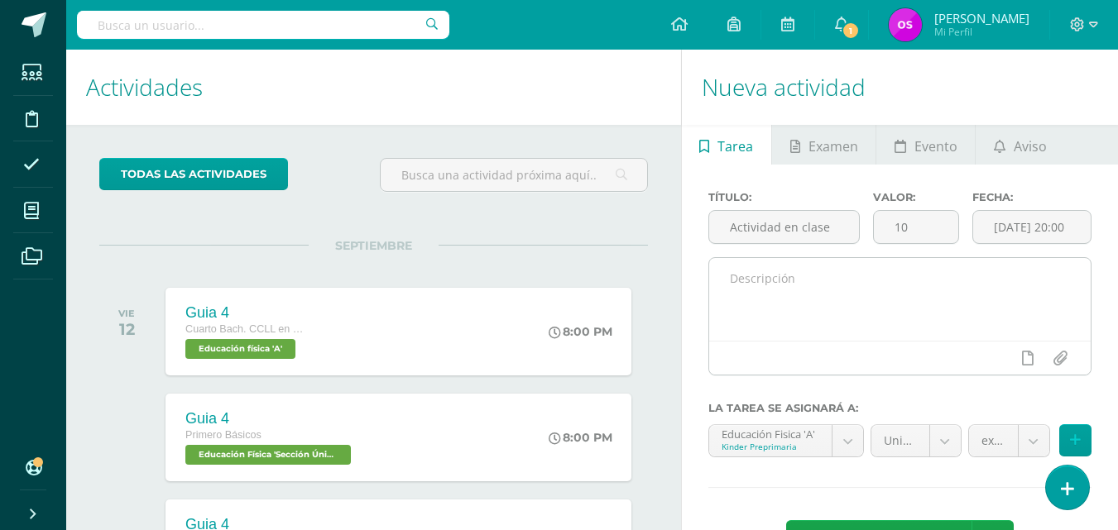
click at [732, 283] on textarea at bounding box center [899, 299] width 381 height 83
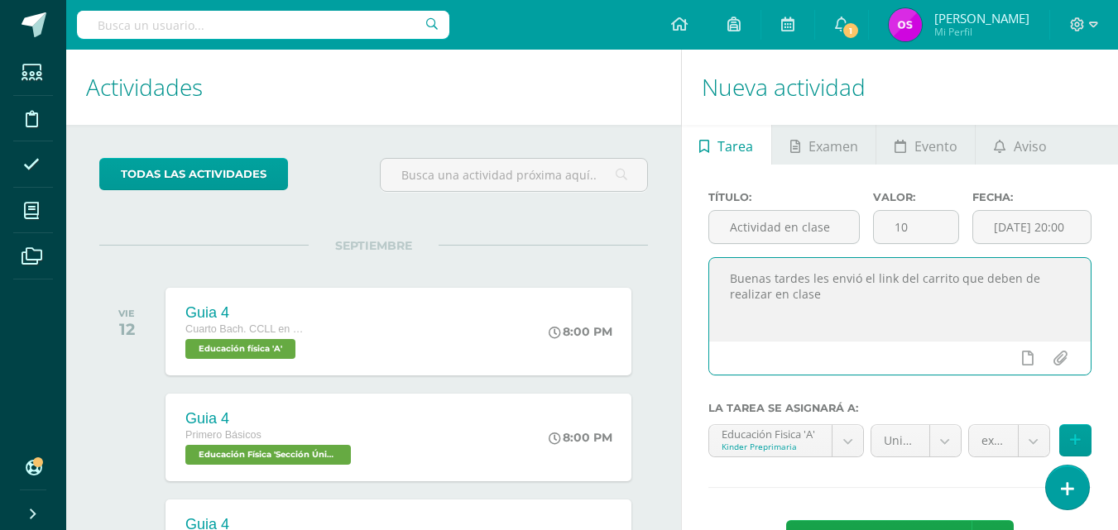
click at [823, 297] on textarea "Buenas tardes les envió el link del carrito que deben de realizar en clase" at bounding box center [899, 299] width 381 height 83
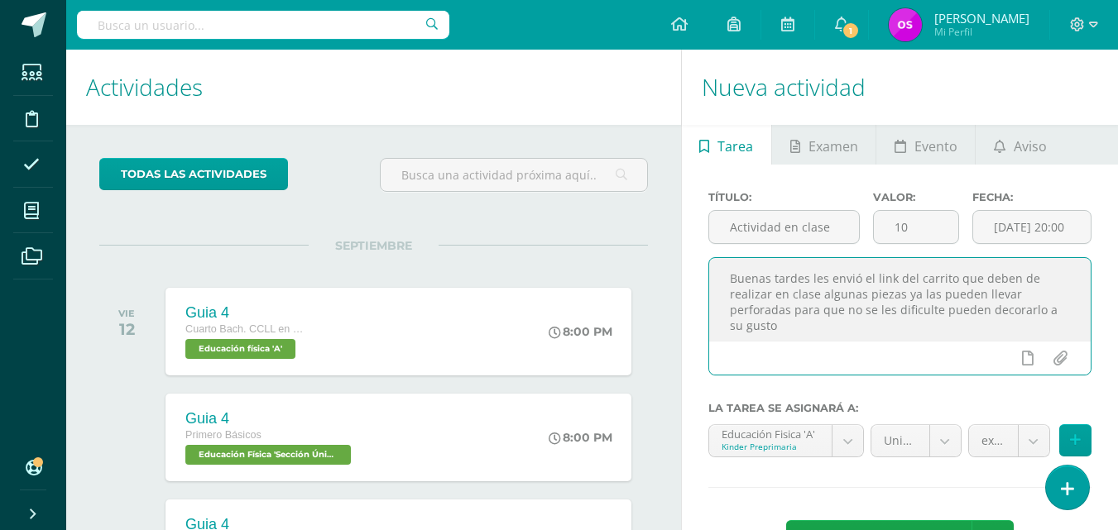
scroll to position [8, 0]
paste textarea "https://youtu.be/iBWoURGF54E?si=mK0gbouVr02-nE01"
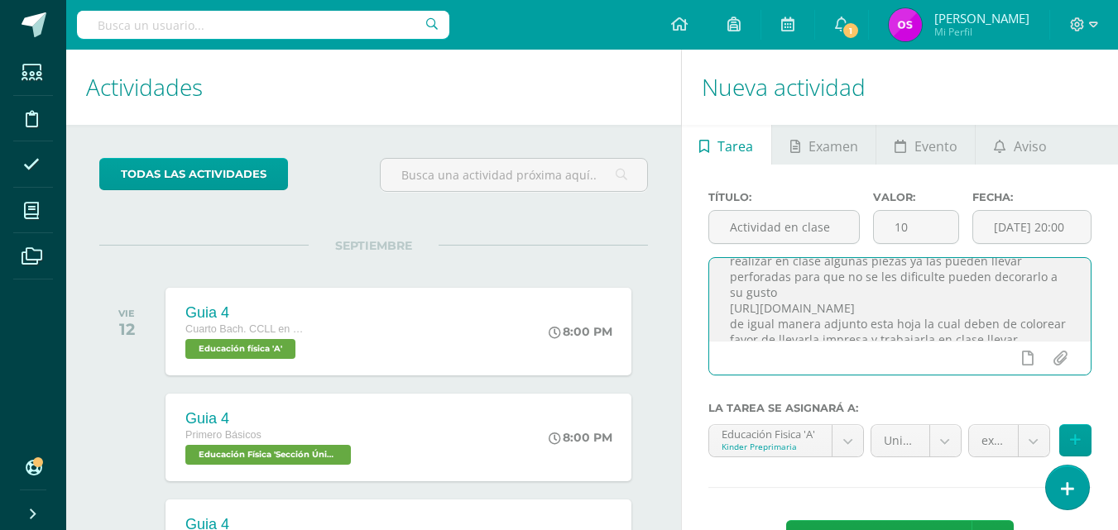
scroll to position [66, 0]
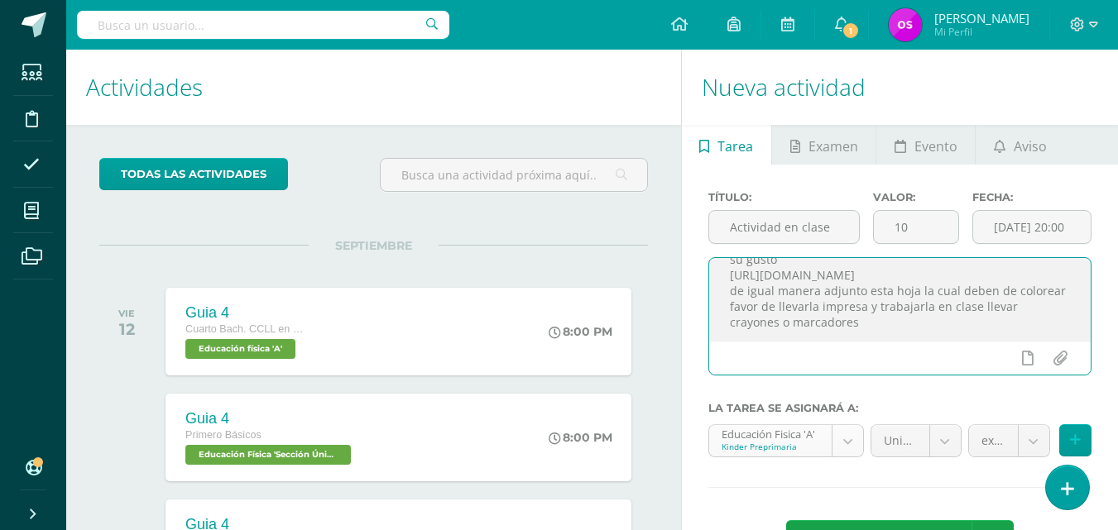
type textarea "Buenas tardes les envió el link del carrito que deben de realizar en clase algu…"
click at [848, 441] on body "Estudiantes Disciplina Asistencia Mis cursos Archivos Soporte Ayuda Reportar un…" at bounding box center [559, 265] width 1118 height 530
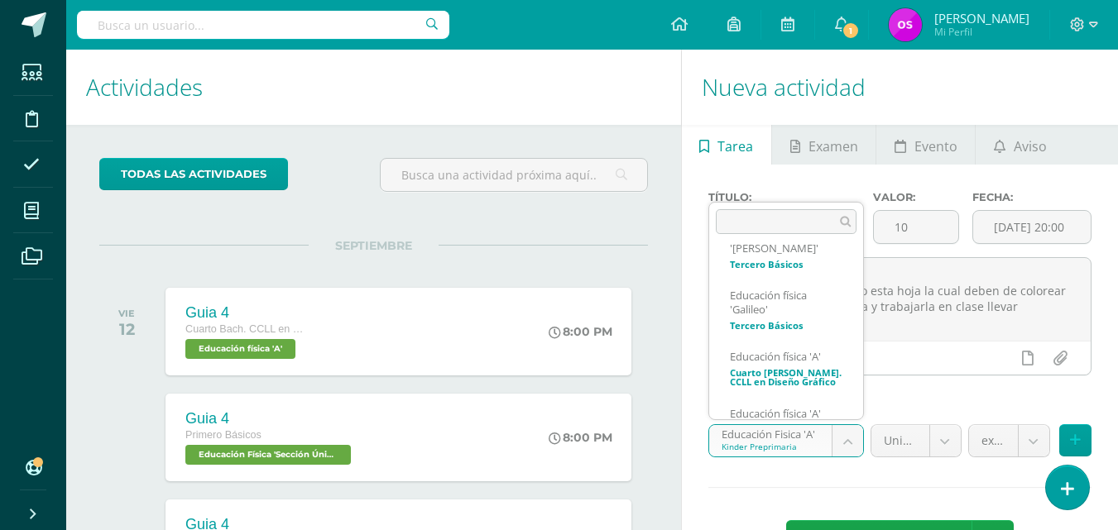
scroll to position [625, 0]
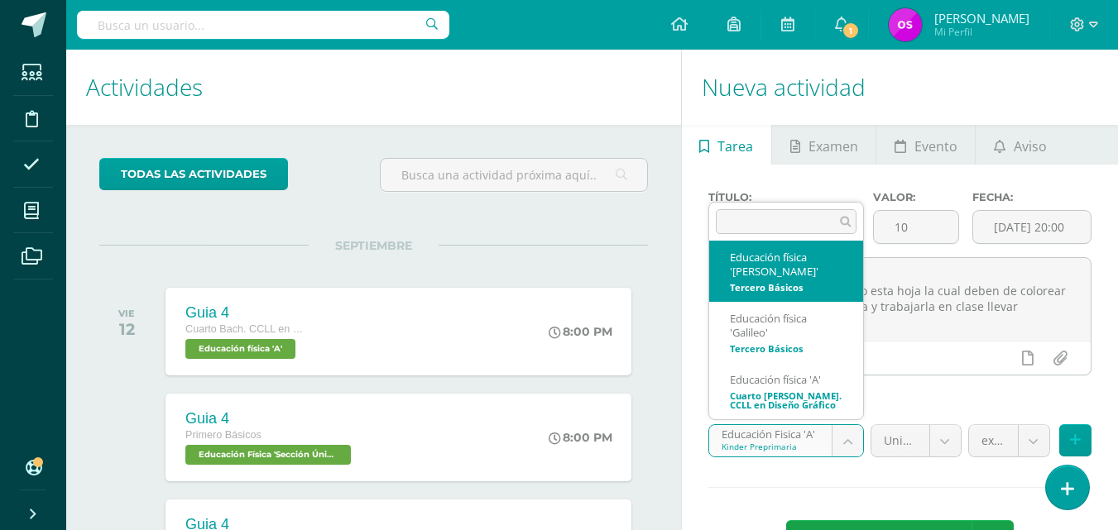
select select "113514"
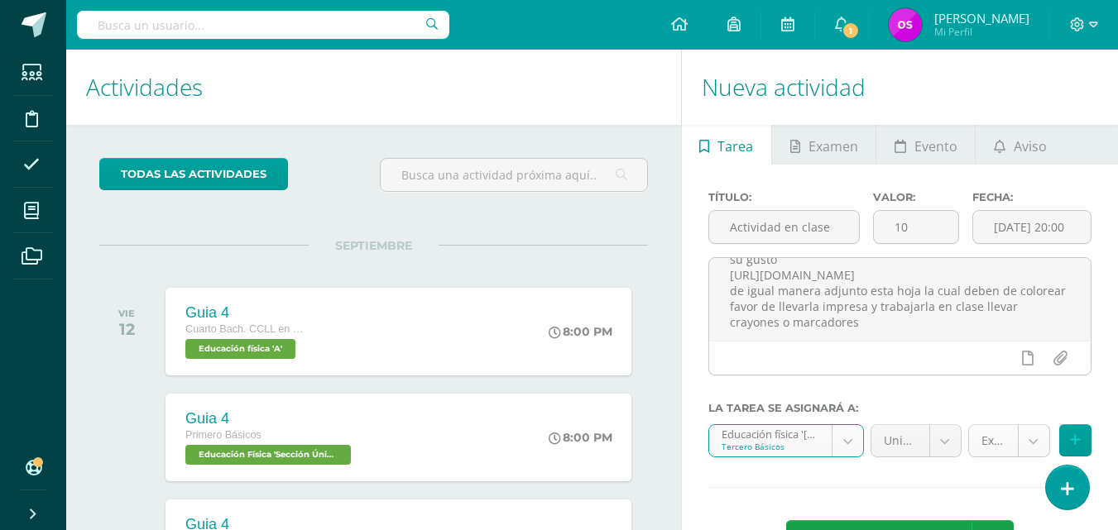
click at [1029, 444] on body "Estudiantes Disciplina Asistencia Mis cursos Archivos Soporte Ayuda Reportar un…" at bounding box center [559, 265] width 1118 height 530
select select "123960"
click at [1079, 442] on icon at bounding box center [1075, 441] width 11 height 14
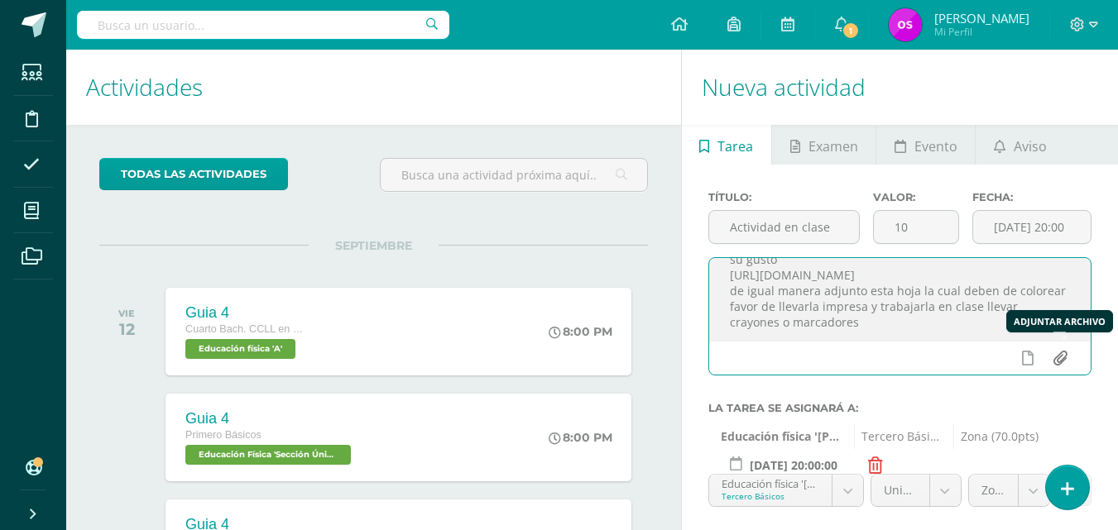
click at [1056, 353] on input "file" at bounding box center [1060, 358] width 32 height 31
type input "C:\fakepath\Mandala educacion fisica 2.docx"
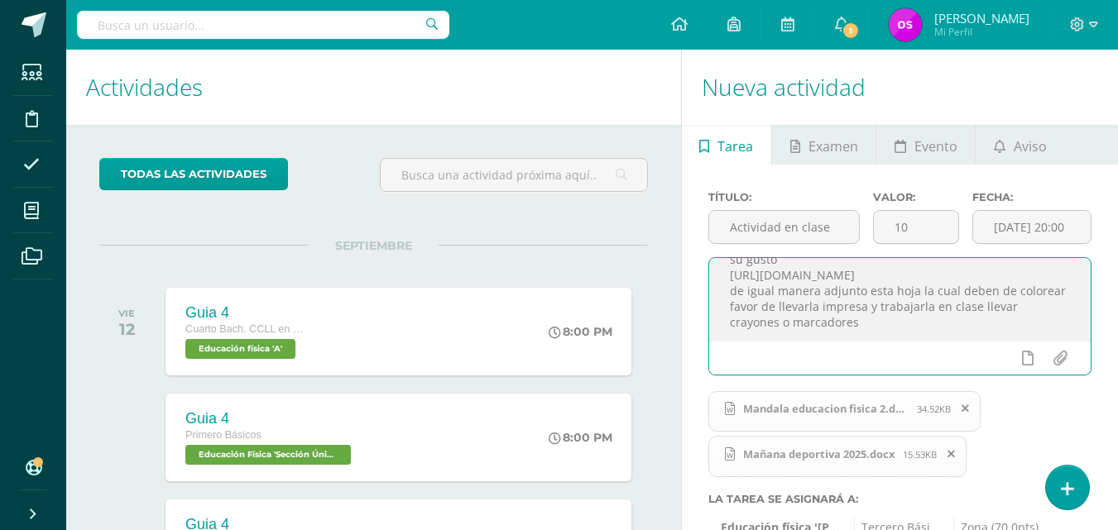
click at [817, 324] on textarea "Buenas tardes les envió el link del carrito que deben de realizar en clase algu…" at bounding box center [899, 299] width 381 height 83
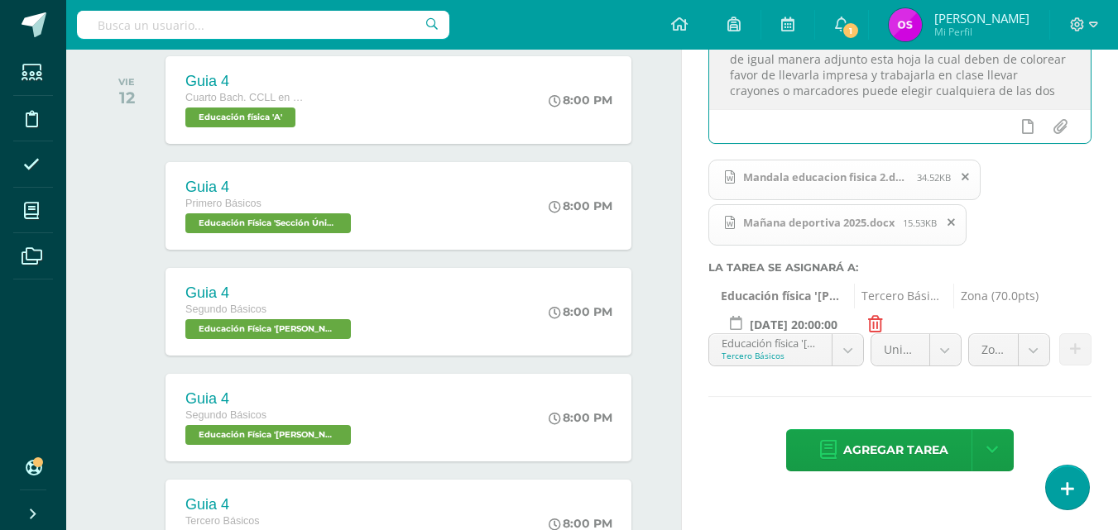
scroll to position [265, 0]
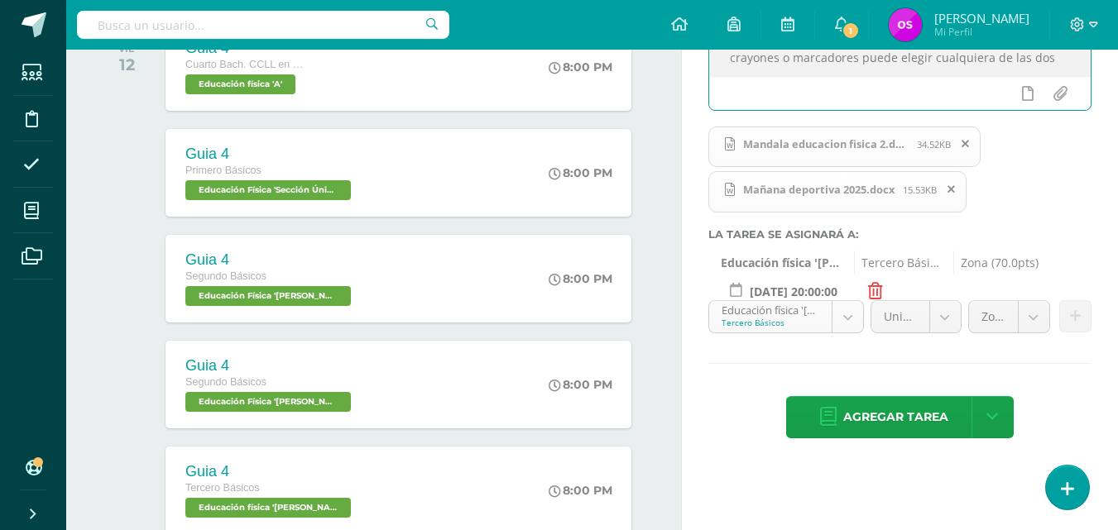
type textarea "Buenas tardes les envió el link del carrito que deben de realizar en clase algu…"
click at [849, 266] on body "Estudiantes Disciplina Asistencia Mis cursos Archivos Soporte Ayuda Reportar un…" at bounding box center [559, 0] width 1118 height 530
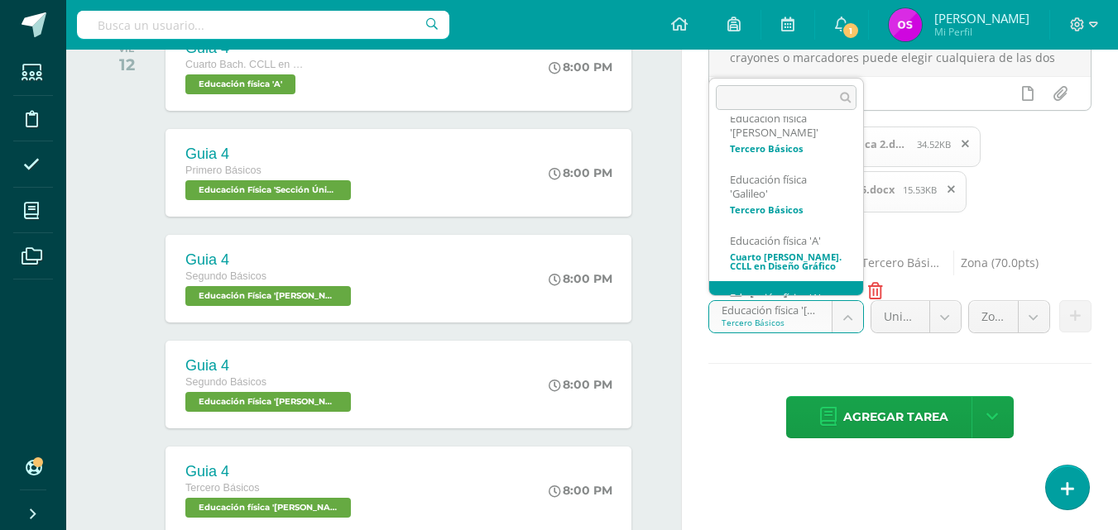
scroll to position [682, 0]
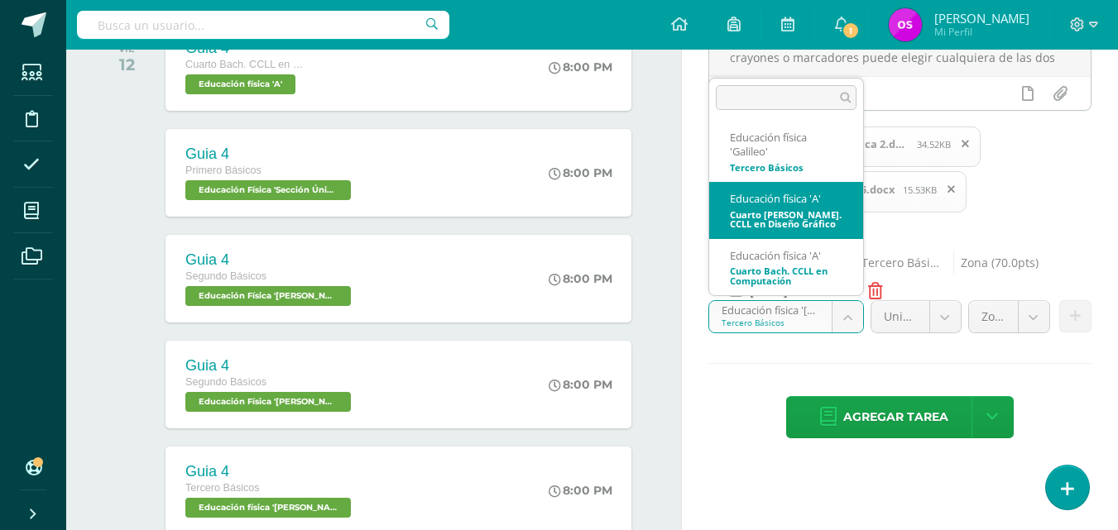
select select "112121"
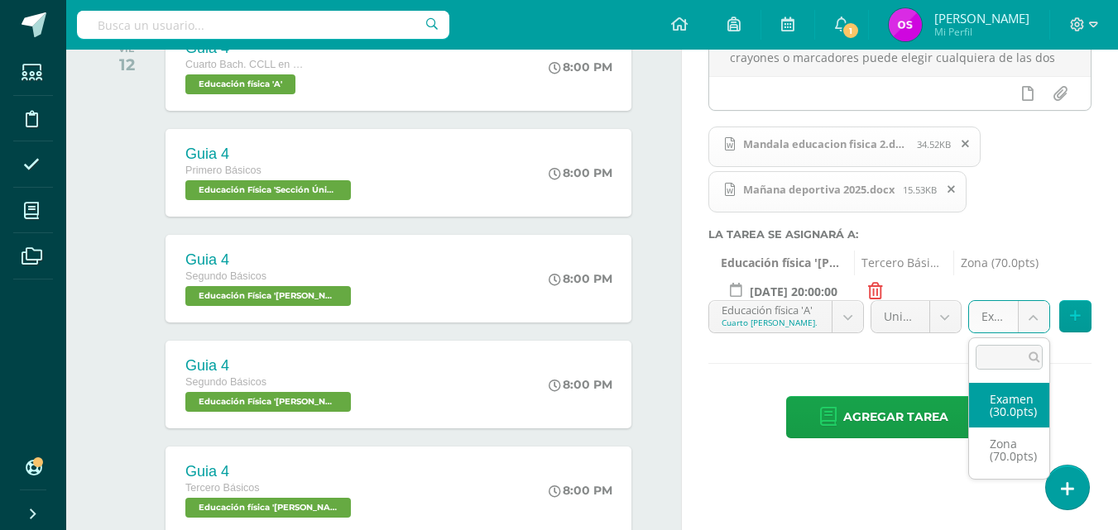
click at [1031, 266] on body "Estudiantes Disciplina Asistencia Mis cursos Archivos Soporte Ayuda Reportar un…" at bounding box center [559, 0] width 1118 height 530
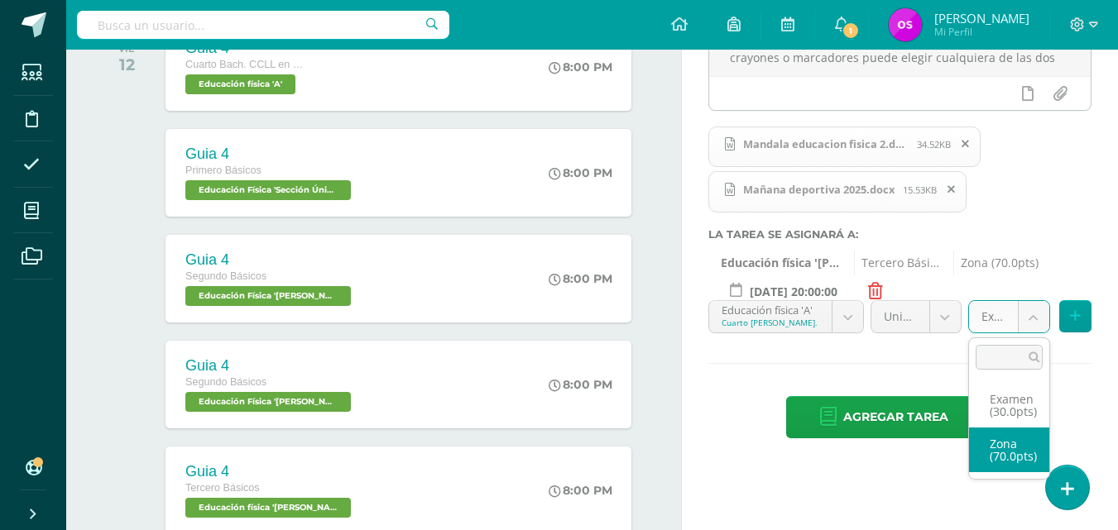
select select "123966"
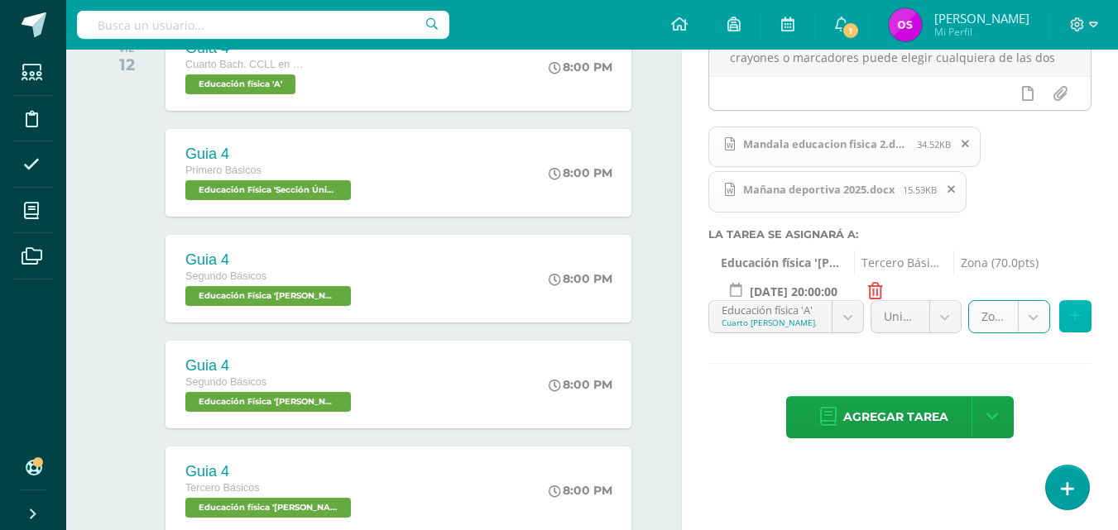
click at [1076, 313] on icon at bounding box center [1075, 316] width 11 height 14
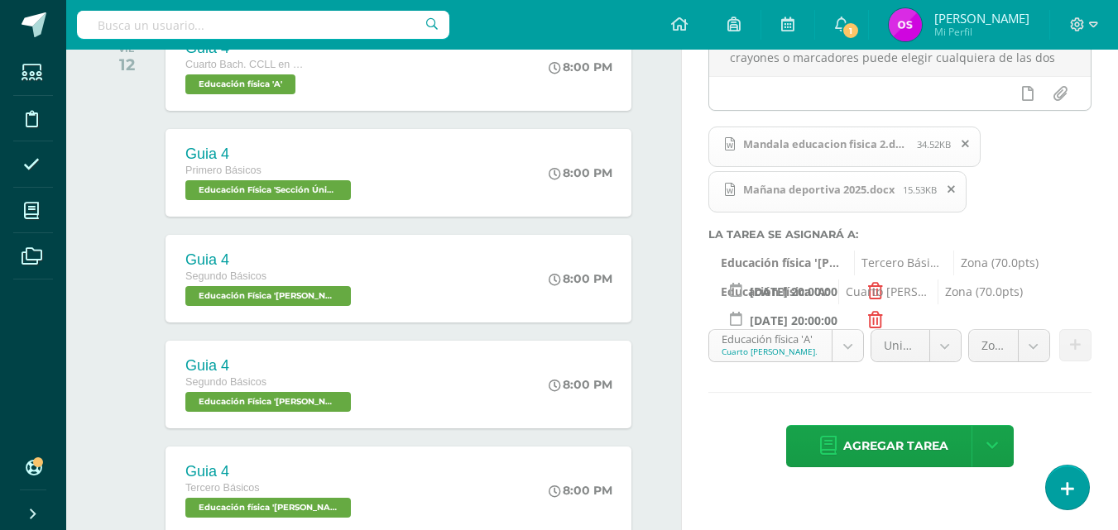
click at [847, 266] on body "Estudiantes Disciplina Asistencia Mis cursos Archivos Soporte Ayuda Reportar un…" at bounding box center [559, 0] width 1118 height 530
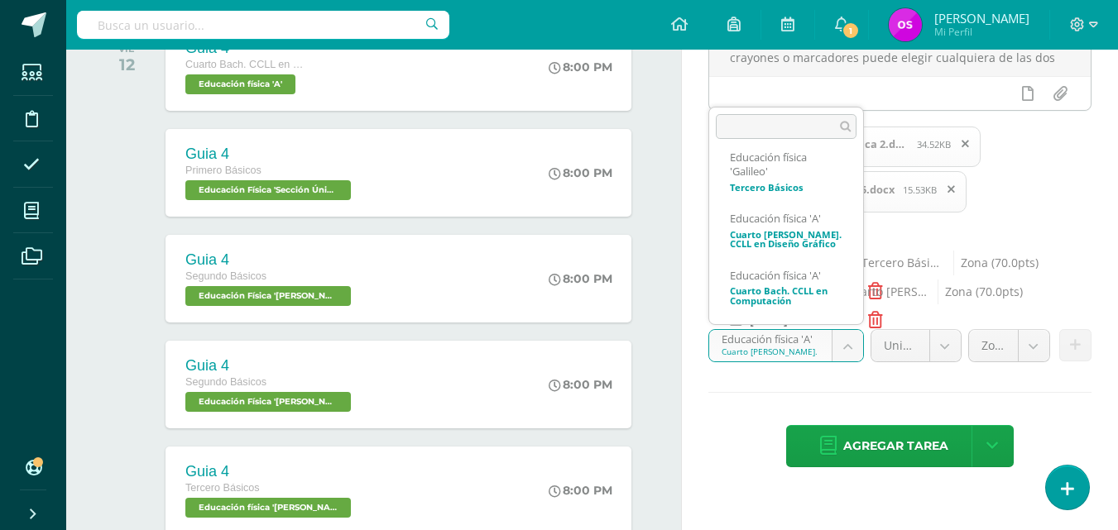
scroll to position [766, 0]
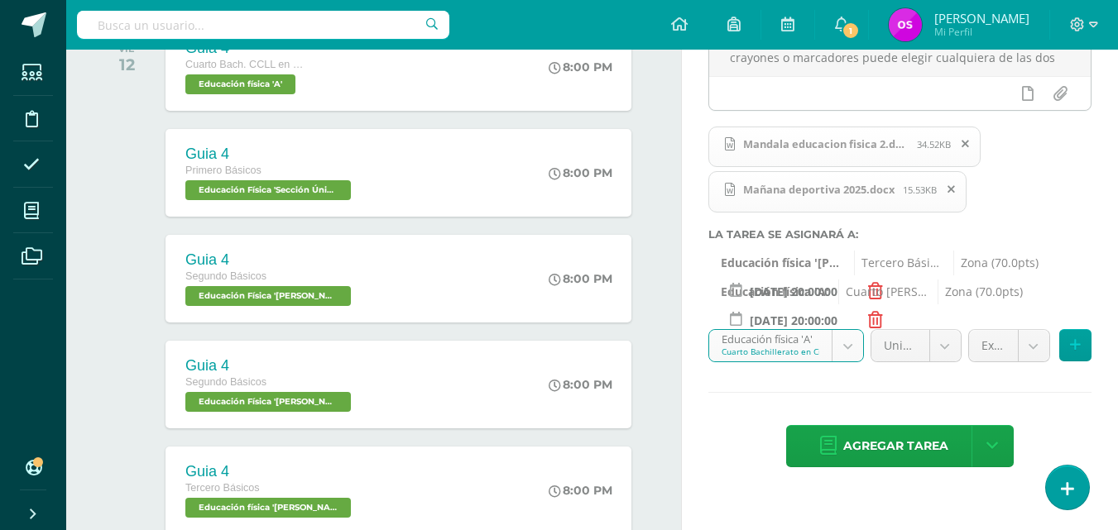
click at [843, 266] on body "Estudiantes Disciplina Asistencia Mis cursos Archivos Soporte Ayuda Reportar un…" at bounding box center [559, 0] width 1118 height 530
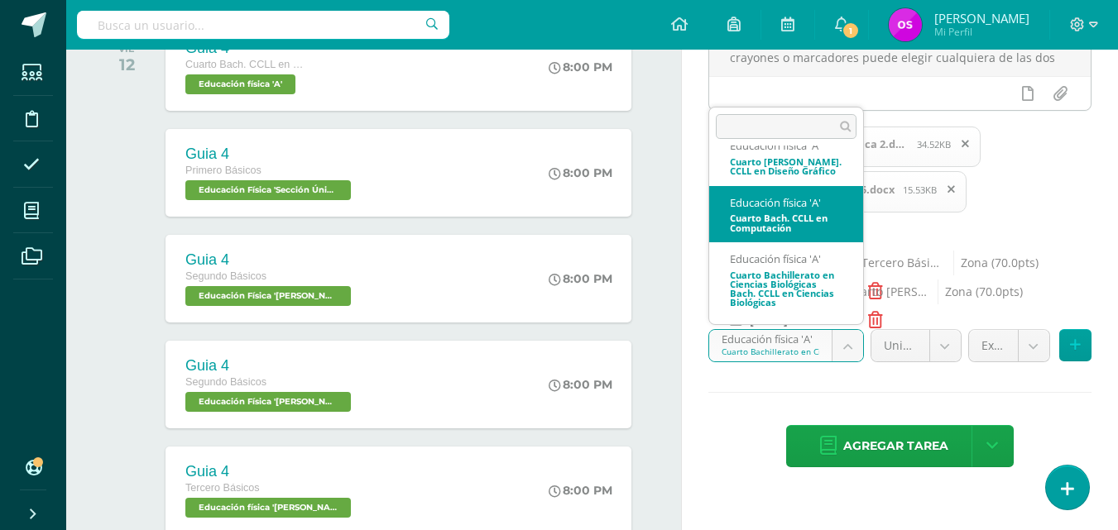
select select "113682"
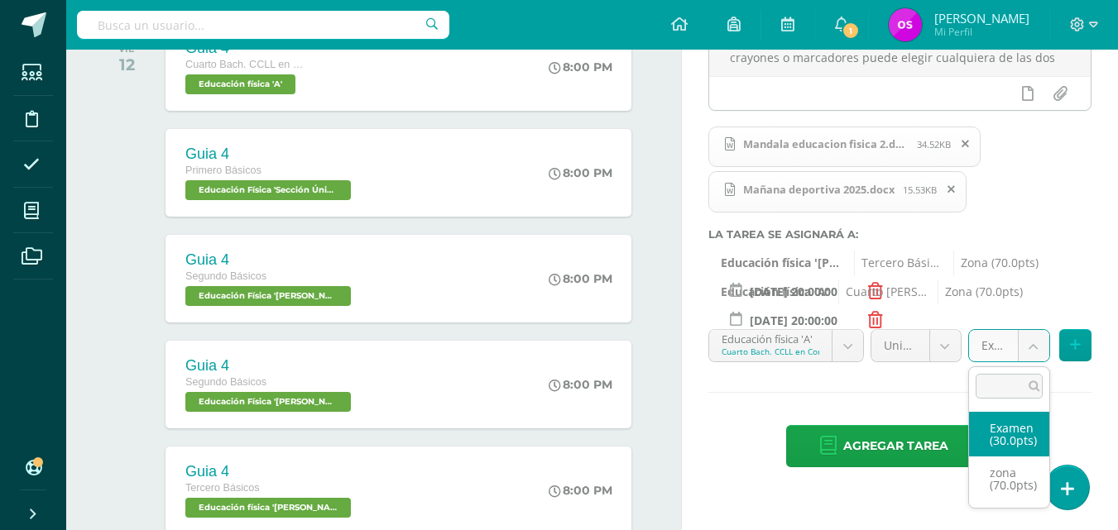
click at [1037, 266] on body "Estudiantes Disciplina Asistencia Mis cursos Archivos Soporte Ayuda Reportar un…" at bounding box center [559, 0] width 1118 height 530
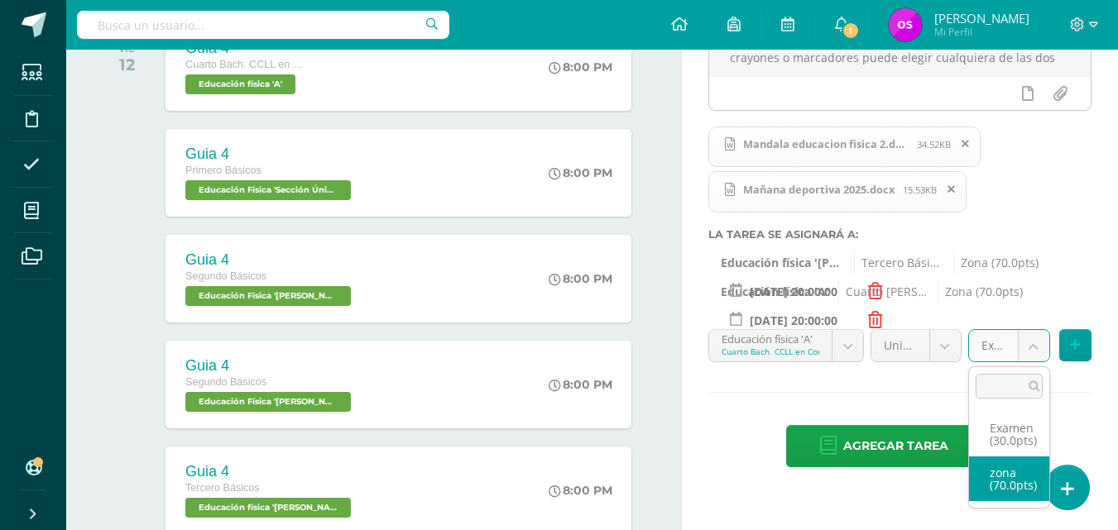
select select "123968"
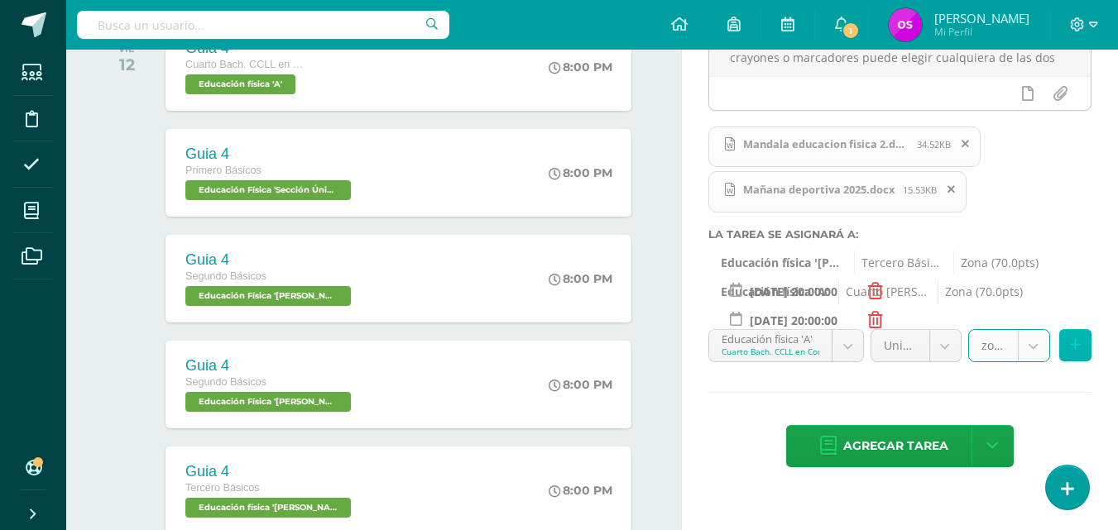
click at [1079, 342] on icon at bounding box center [1075, 345] width 11 height 14
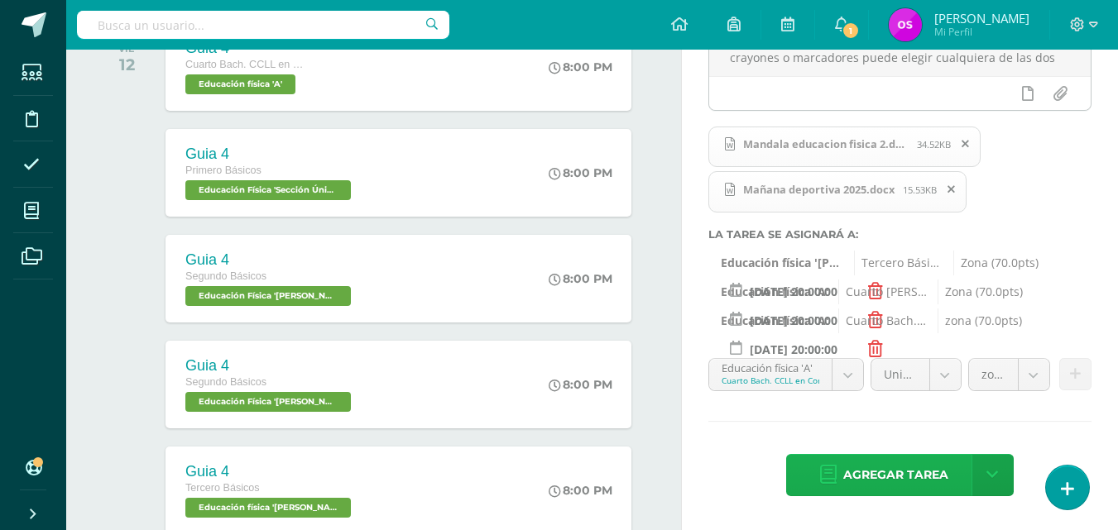
click at [892, 478] on span "Agregar tarea" at bounding box center [895, 475] width 105 height 41
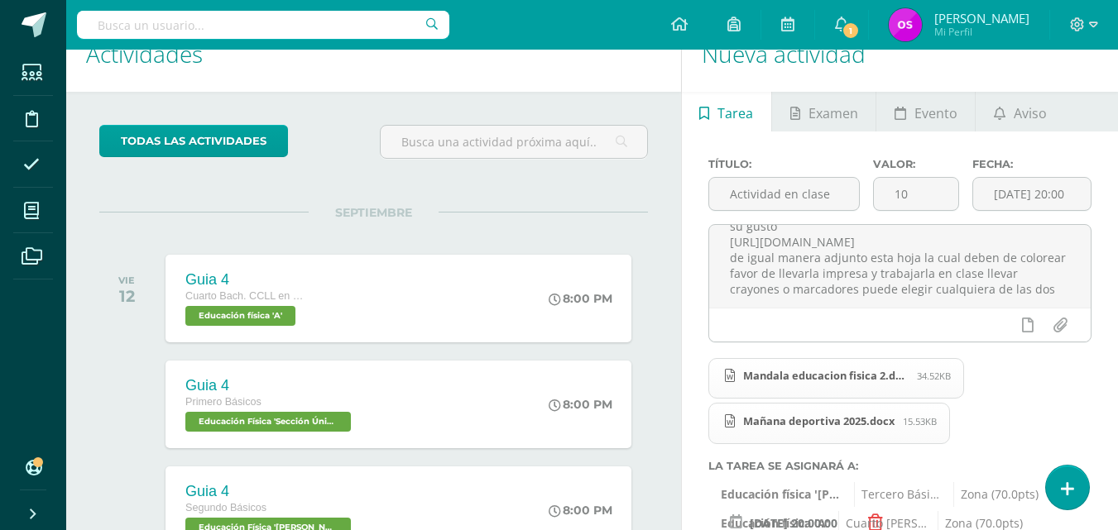
scroll to position [0, 0]
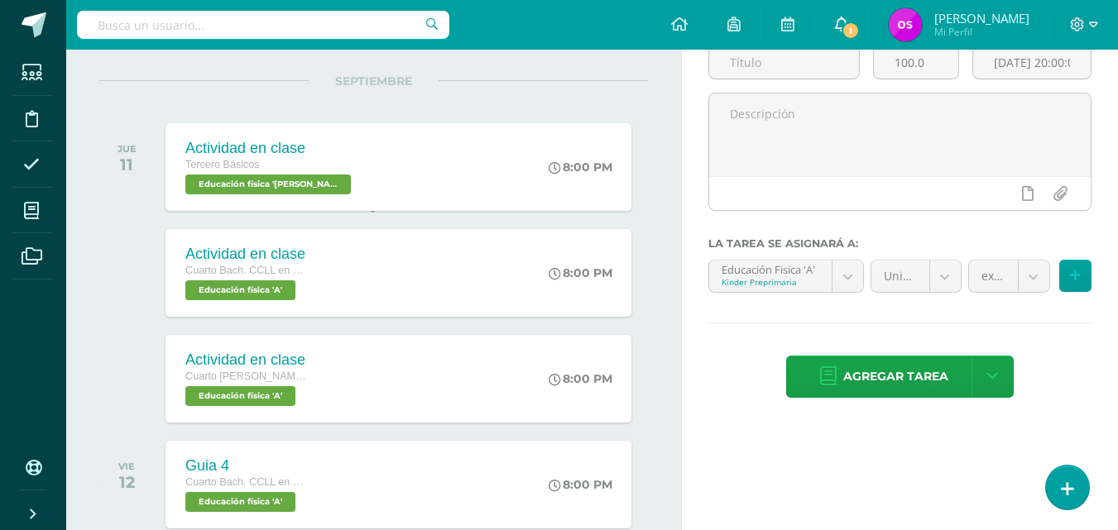
click at [848, 28] on icon at bounding box center [841, 24] width 13 height 15
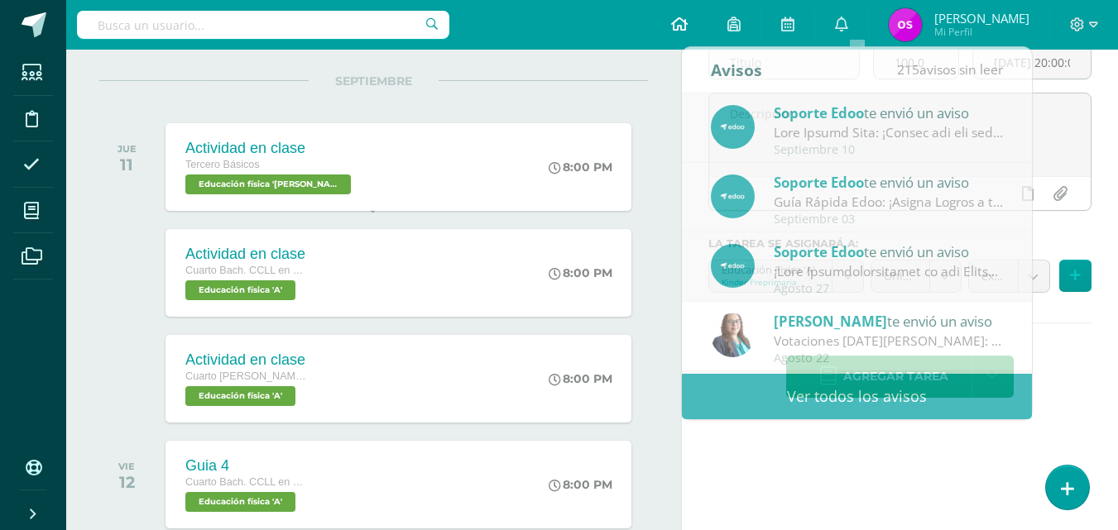
click at [688, 29] on icon at bounding box center [679, 24] width 17 height 15
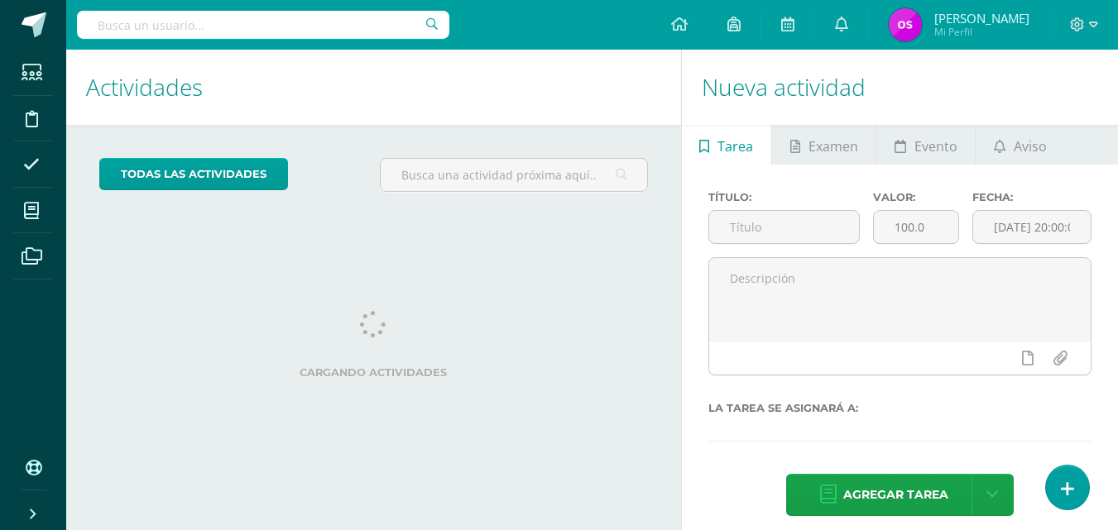
click at [727, 145] on span "Tarea" at bounding box center [735, 147] width 36 height 40
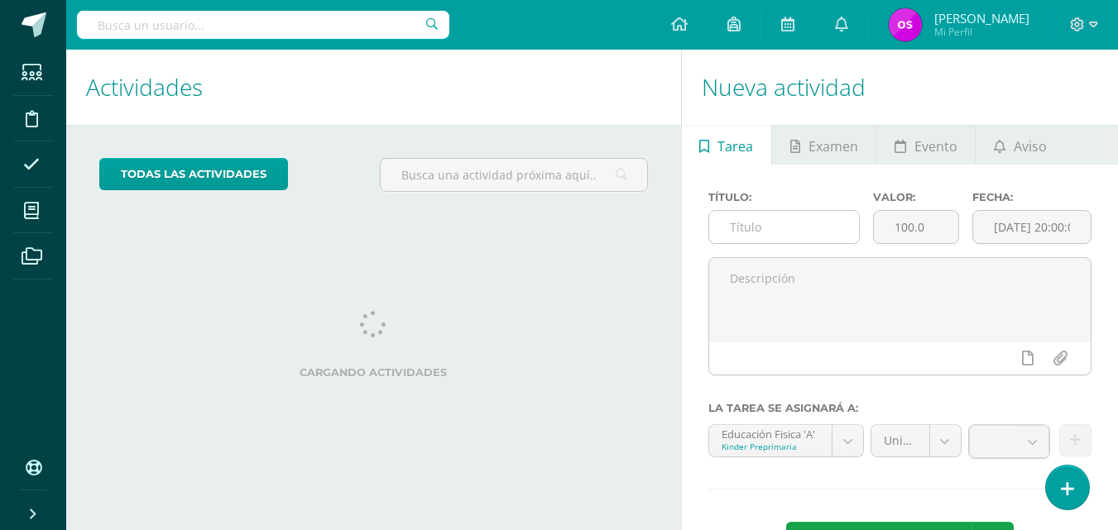
click at [737, 226] on input "text" at bounding box center [784, 227] width 151 height 32
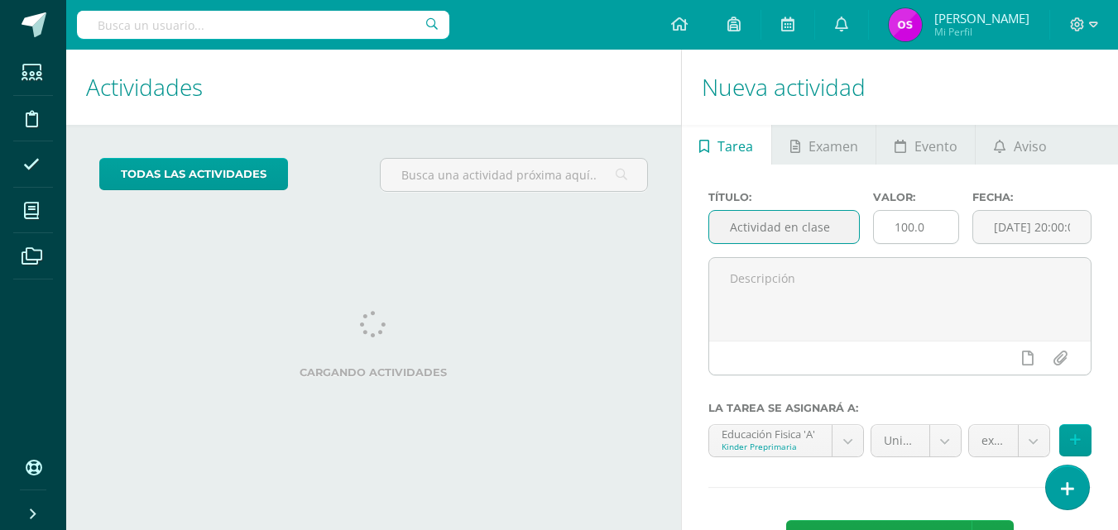
type input "Actividad en clase"
click at [934, 225] on input "100.0" at bounding box center [916, 227] width 84 height 32
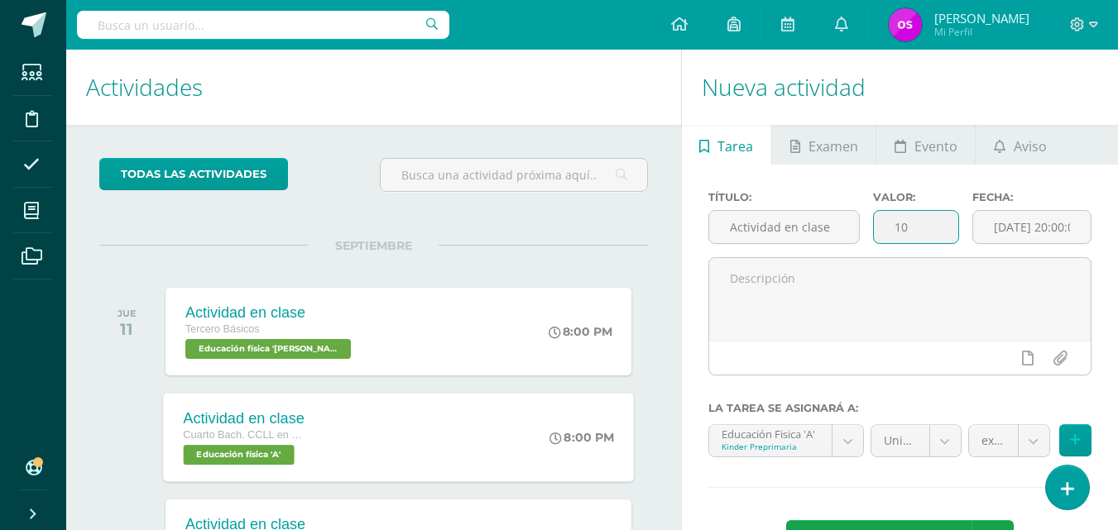
type input "10"
click at [373, 456] on div "Actividad en clase Cuarto Bach. CCLL en Computación Educación física 'A' 8:00 P…" at bounding box center [398, 437] width 471 height 89
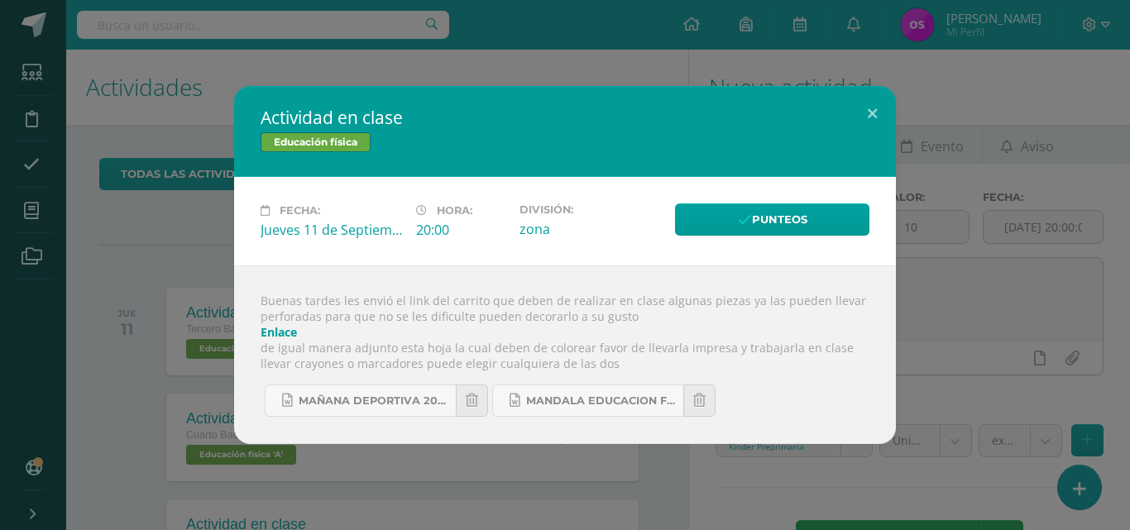
click at [910, 281] on div "Actividad en clase Educación física Fecha: [DATE] Hora: 20:00 División:" at bounding box center [565, 265] width 1117 height 358
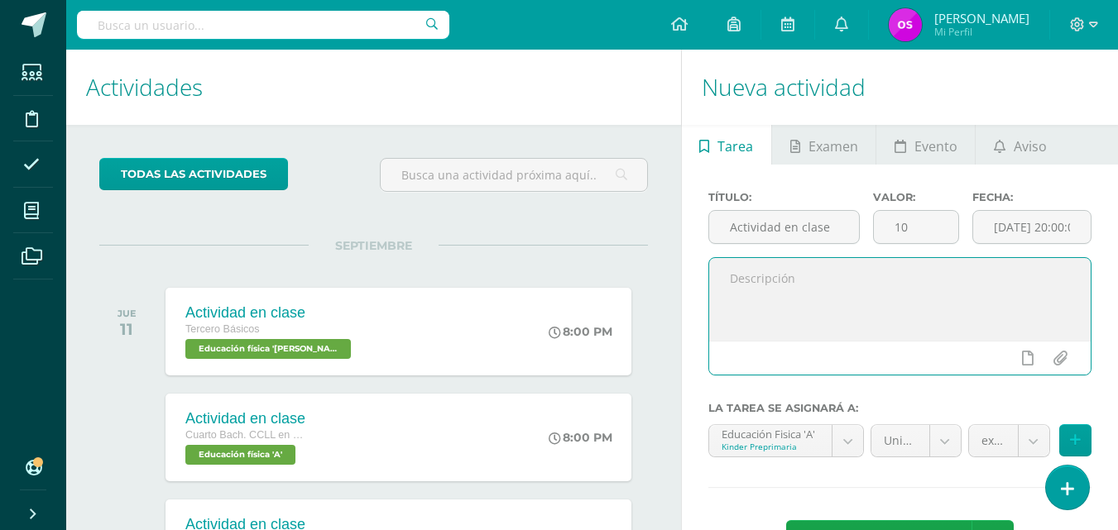
click at [739, 276] on textarea at bounding box center [899, 299] width 381 height 83
type textarea "Q"
click at [766, 307] on textarea "Buenas tardes queridos padres y madres de familia les adjunto dos imágenes que …" at bounding box center [899, 299] width 381 height 83
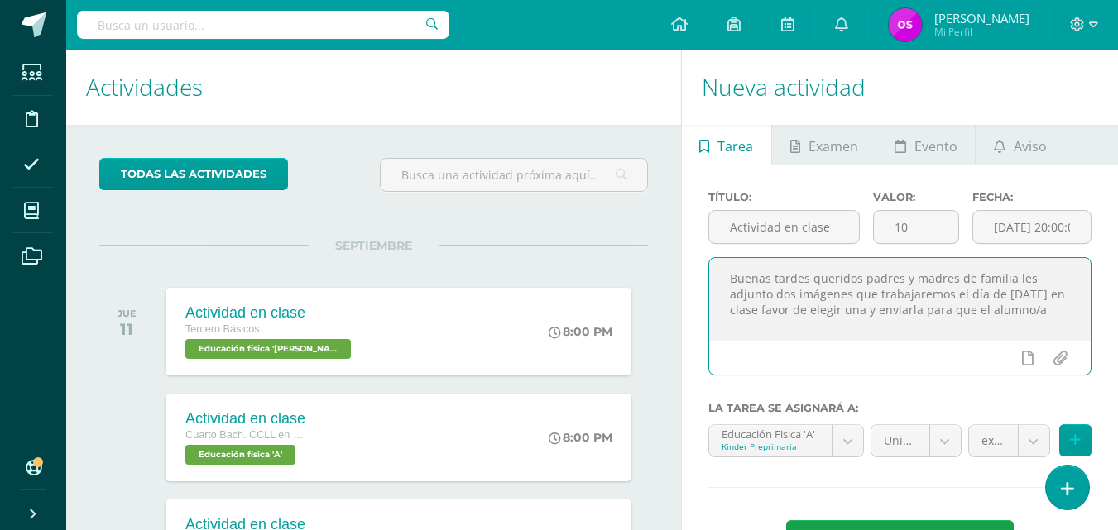
click at [860, 311] on textarea "Buenas tardes queridos padres y madres de familia les adjunto dos imágenes que …" at bounding box center [899, 299] width 381 height 83
click at [812, 322] on textarea "Buenas tardes queridos padres y madres de familia les adjunto dos imágenes que …" at bounding box center [899, 299] width 381 height 83
type textarea "Buenas tardes queridos padres y madres de familia les adjunto dos imágenes que …"
click at [1058, 357] on input "file" at bounding box center [1060, 358] width 32 height 31
type input "C:\fakepath\Mandala educacion fisica 1.docx"
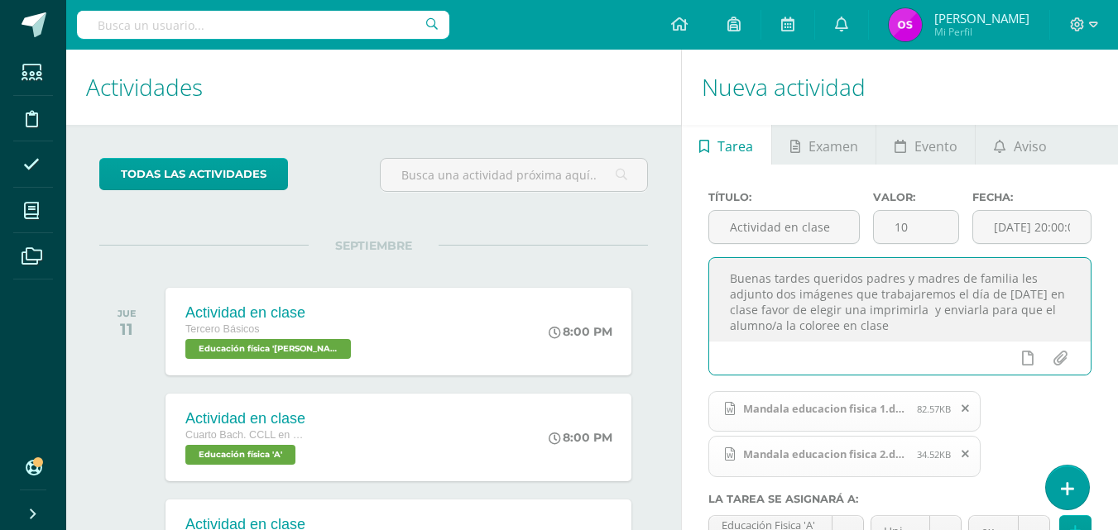
click at [915, 329] on textarea "Buenas tardes queridos padres y madres de familia les adjunto dos imágenes que …" at bounding box center [899, 299] width 381 height 83
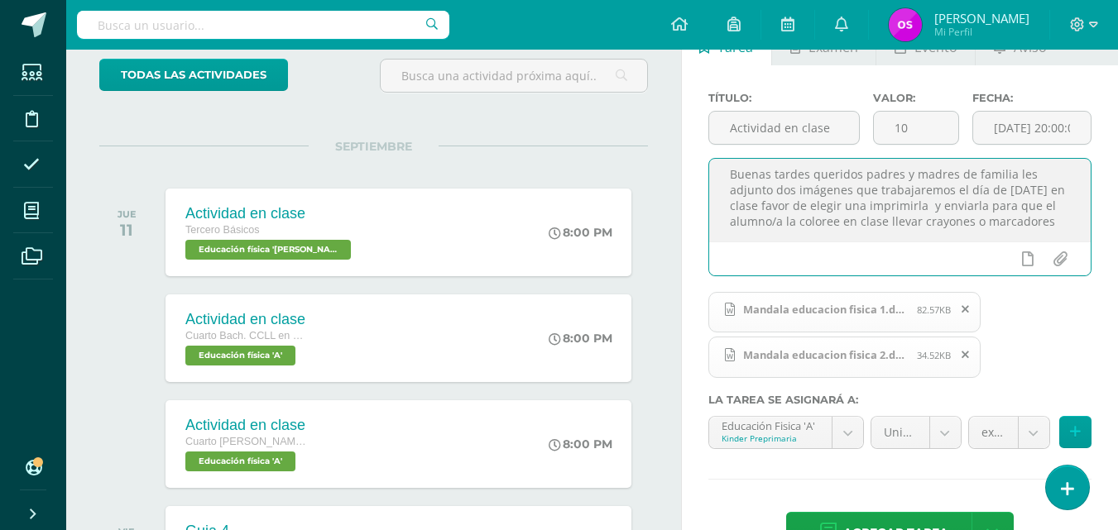
scroll to position [132, 0]
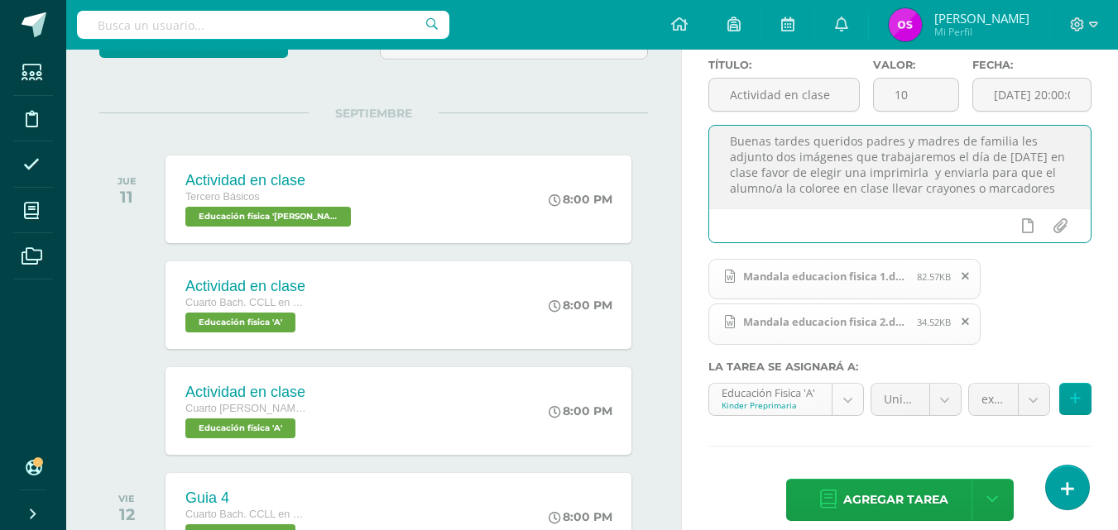
type textarea "Buenas tardes queridos padres y madres de familia les adjunto dos imágenes que …"
click at [849, 398] on body "Estudiantes Disciplina Asistencia Mis cursos Archivos Soporte Ayuda Reportar un…" at bounding box center [559, 133] width 1118 height 530
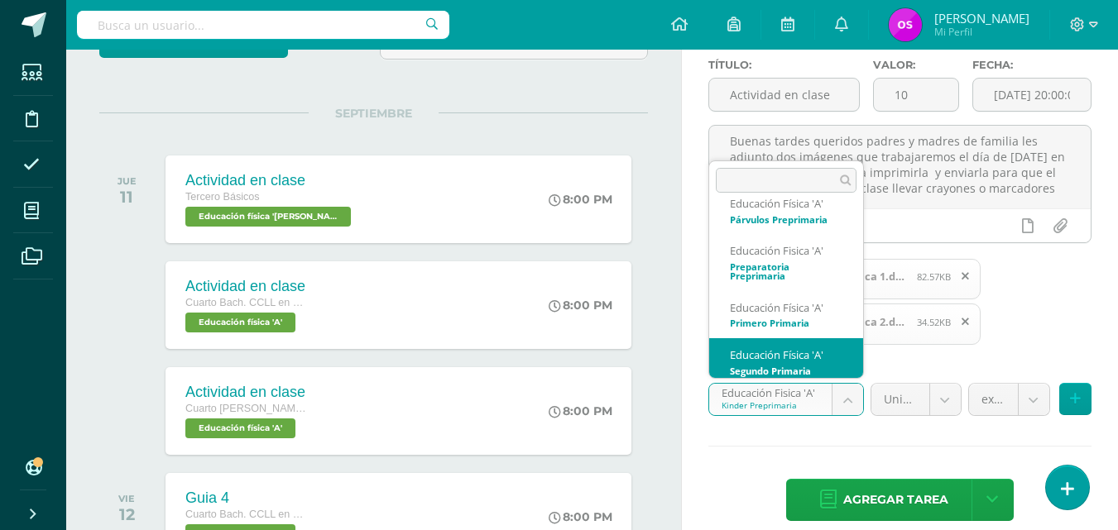
scroll to position [74, 0]
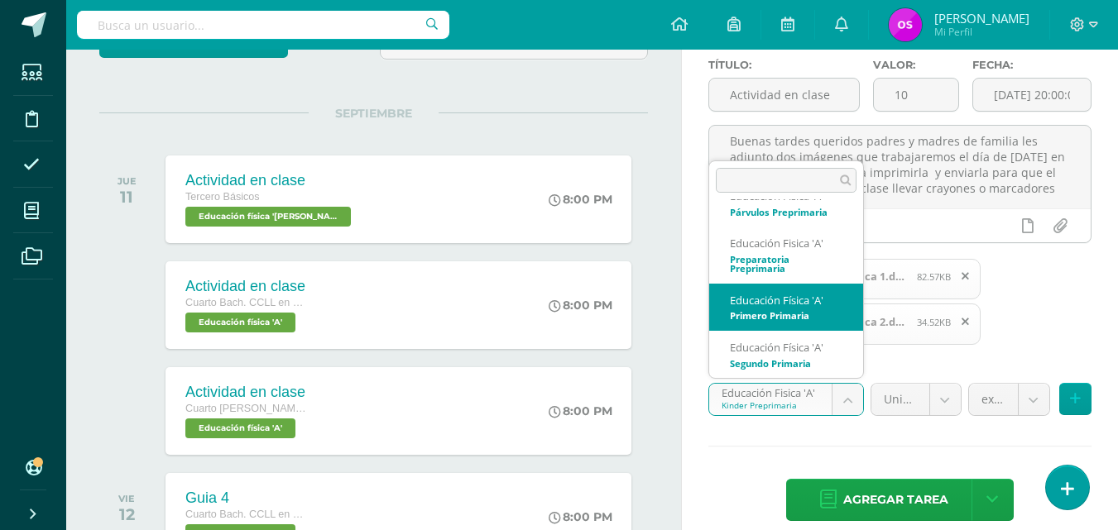
select select "112653"
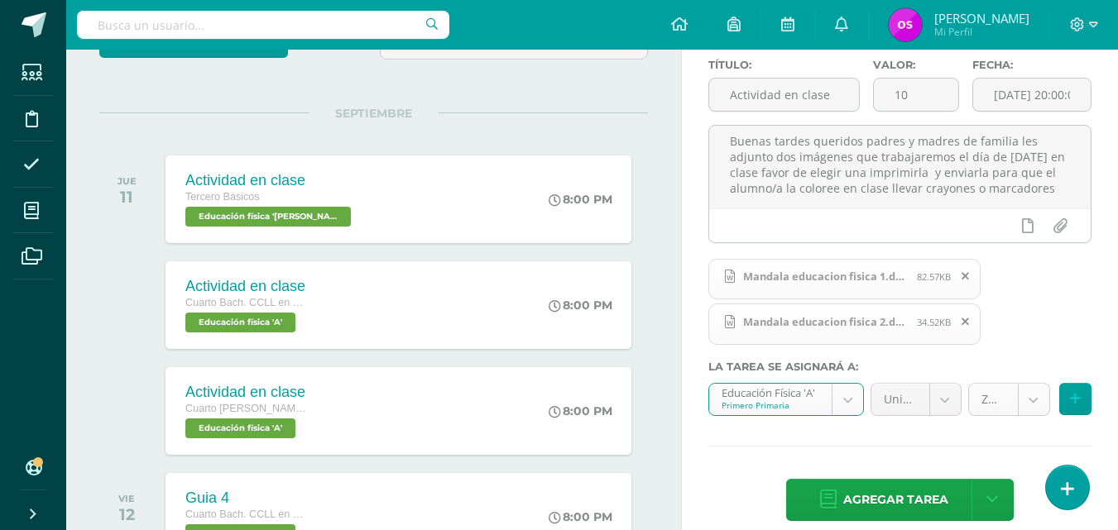
click at [1029, 398] on body "Estudiantes Disciplina Asistencia Mis cursos Archivos Soporte Ayuda Reportar un…" at bounding box center [559, 133] width 1118 height 530
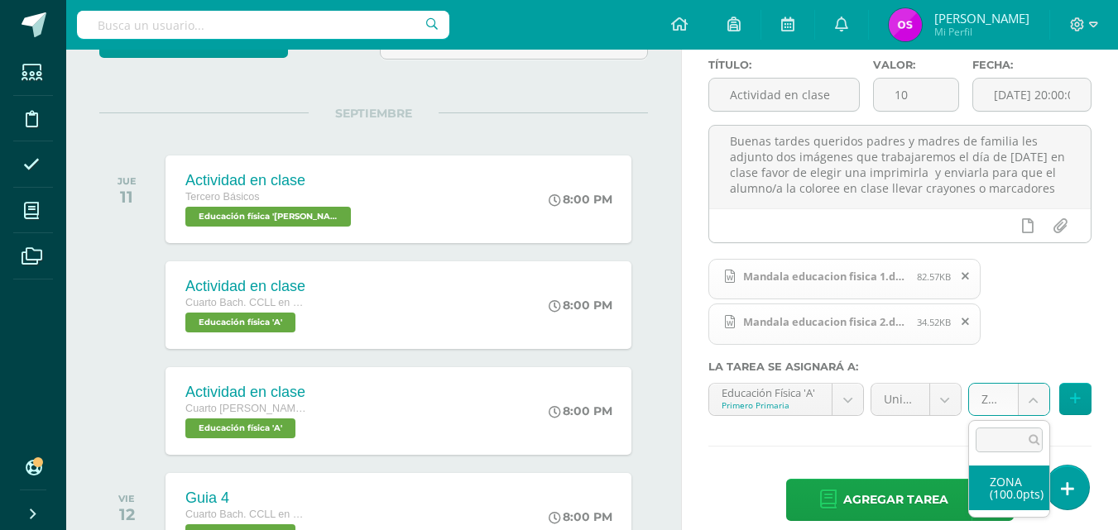
select select "119753"
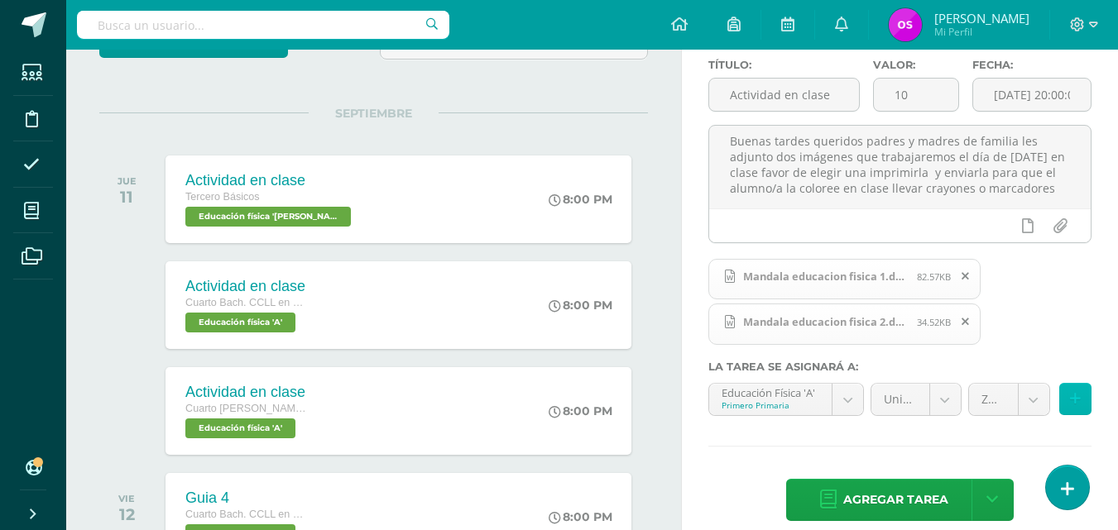
click at [1071, 398] on icon at bounding box center [1075, 399] width 11 height 14
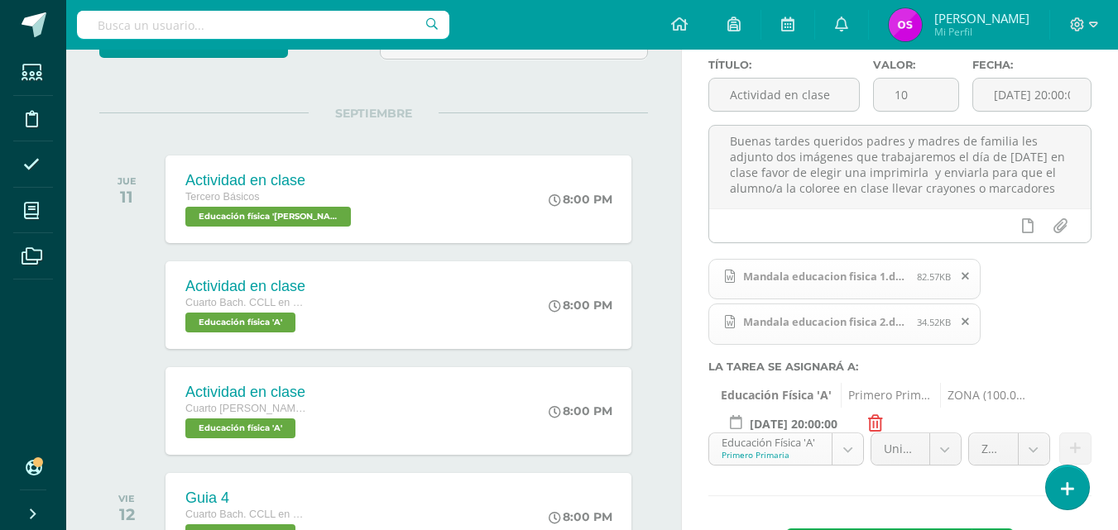
click at [847, 398] on body "Estudiantes Disciplina Asistencia Mis cursos Archivos Soporte Ayuda Reportar un…" at bounding box center [559, 133] width 1118 height 530
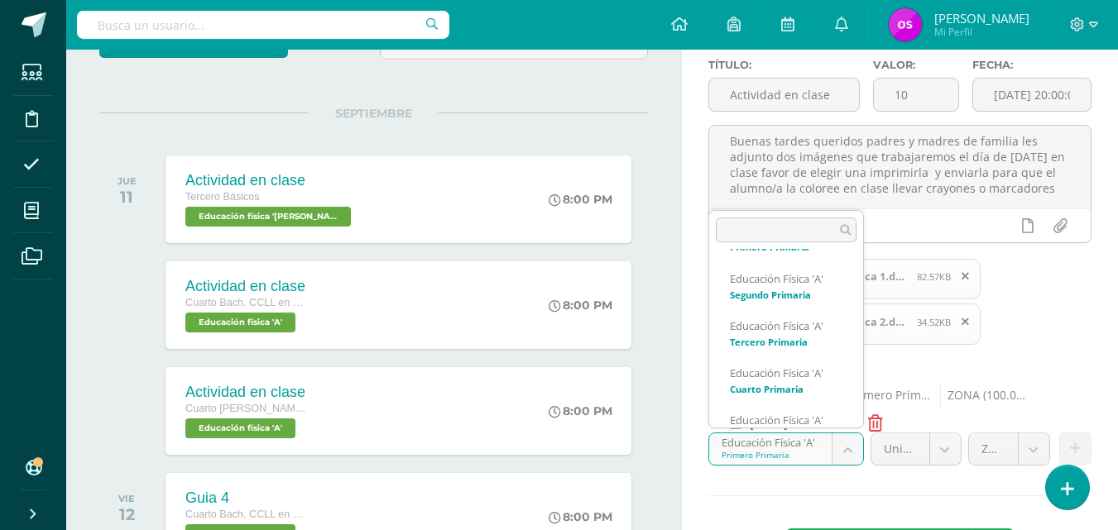
scroll to position [215, 0]
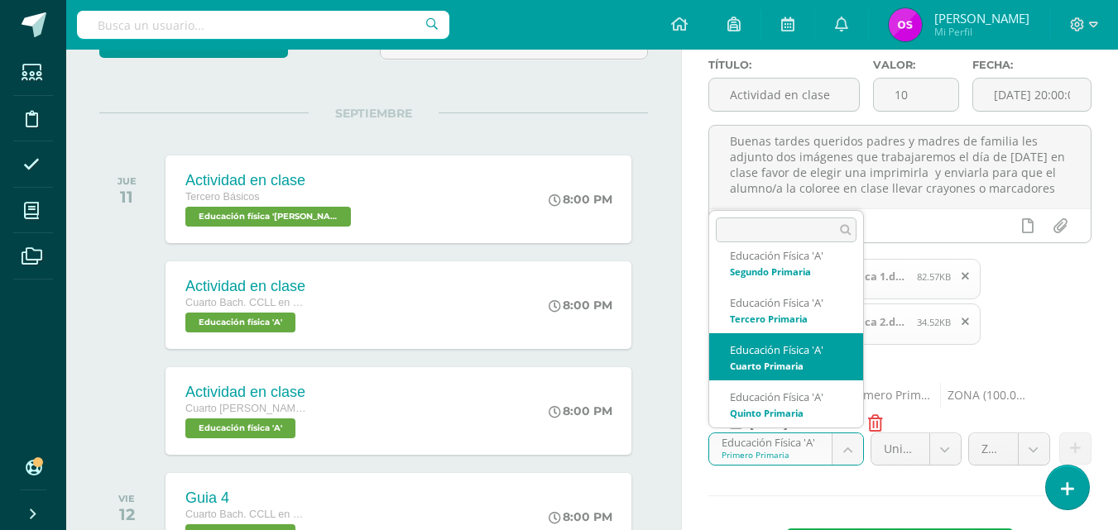
select select "112989"
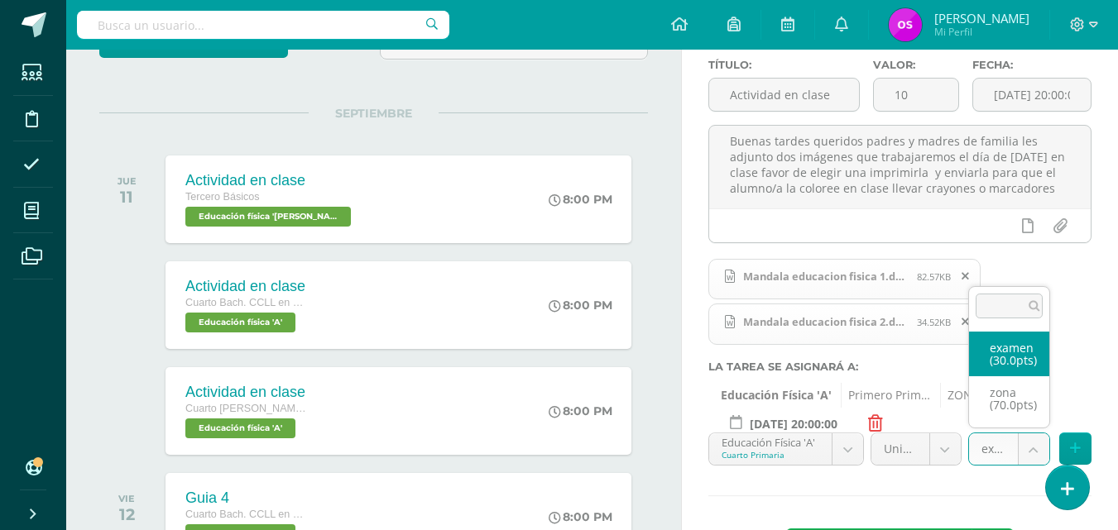
click at [1037, 398] on body "Estudiantes Disciplina Asistencia Mis cursos Archivos Soporte Ayuda Reportar un…" at bounding box center [559, 133] width 1118 height 530
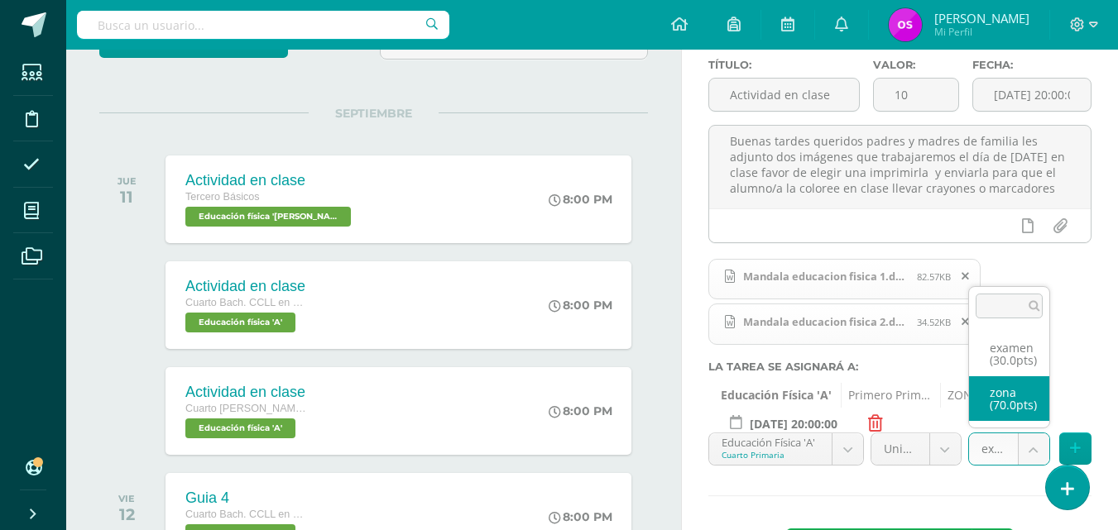
select select "124112"
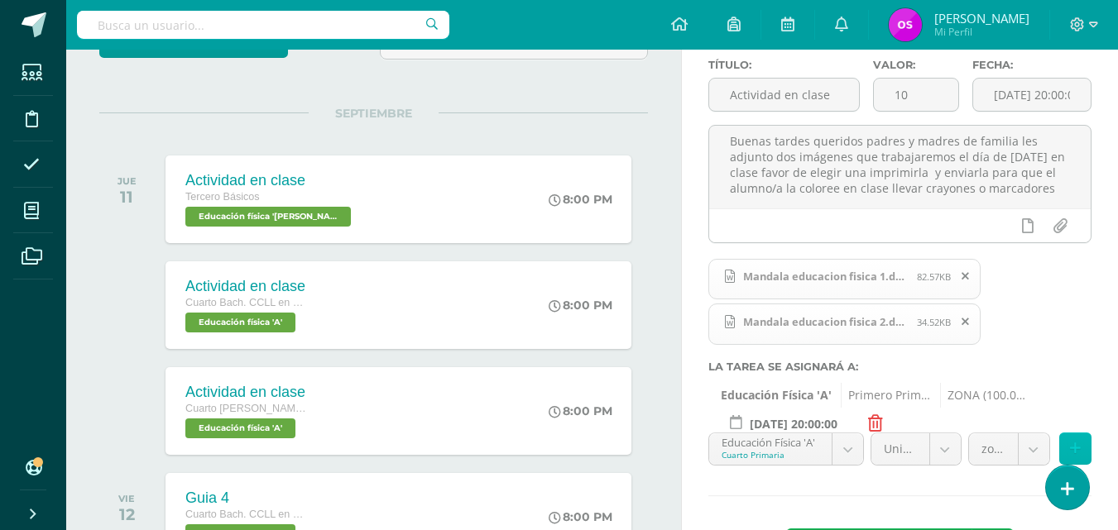
click at [1076, 448] on icon at bounding box center [1075, 449] width 11 height 14
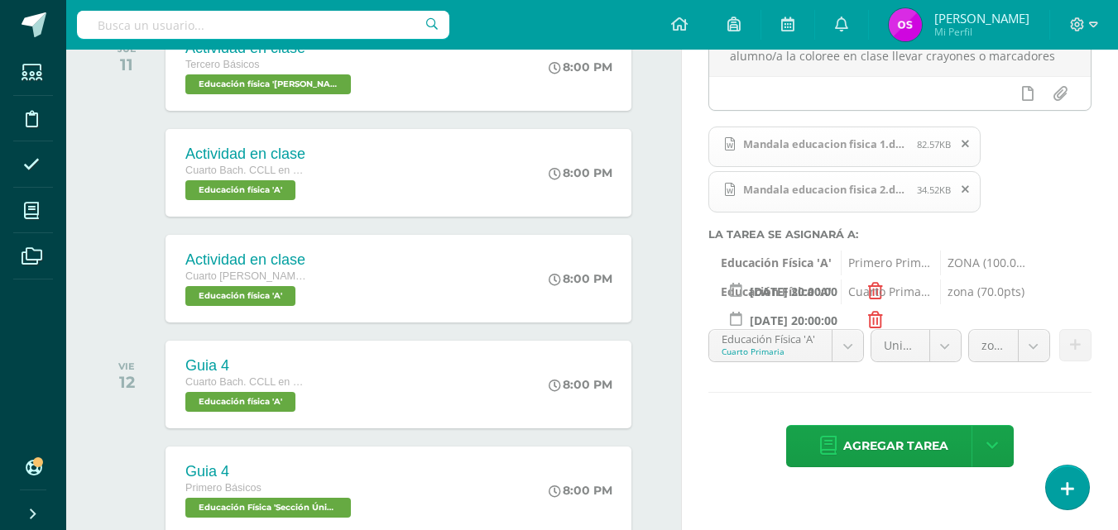
scroll to position [298, 0]
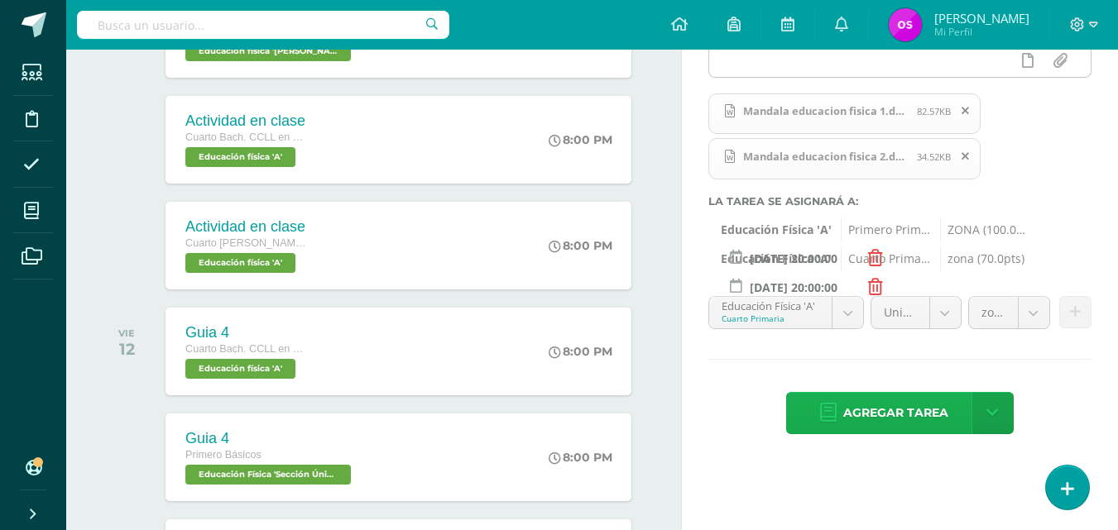
click at [885, 412] on span "Agregar tarea" at bounding box center [895, 413] width 105 height 41
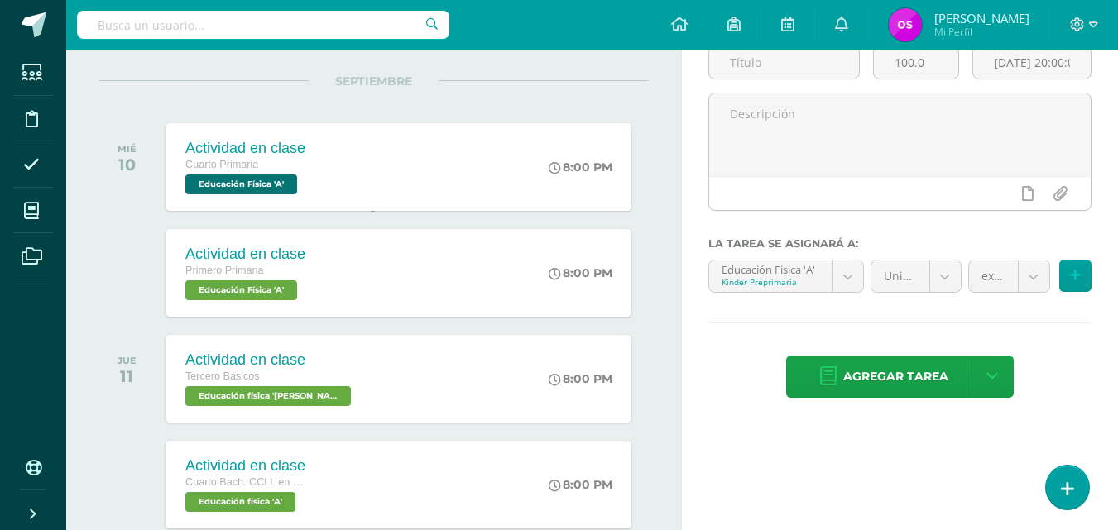
scroll to position [165, 0]
click at [1096, 23] on icon at bounding box center [1093, 25] width 9 height 6
click at [1040, 114] on span "Cerrar sesión" at bounding box center [1041, 113] width 74 height 16
